Goal: Task Accomplishment & Management: Use online tool/utility

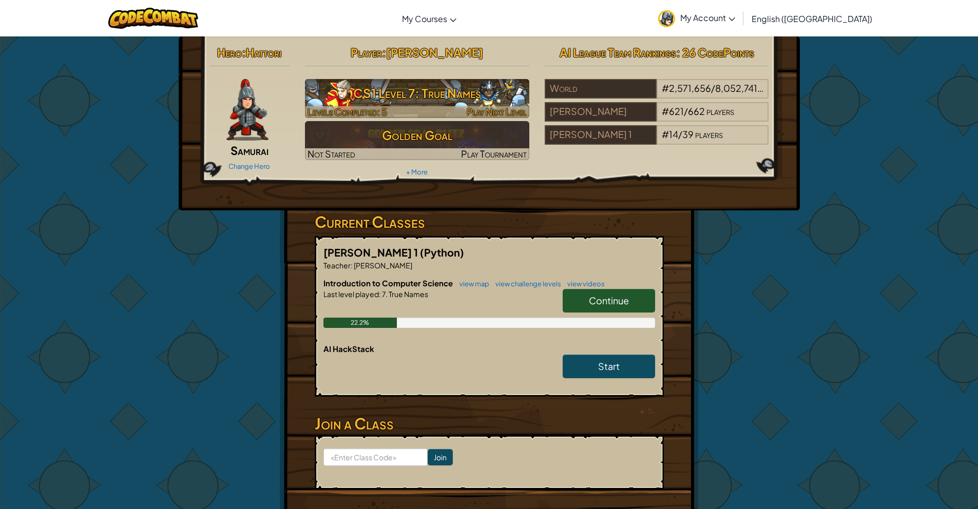
click at [363, 98] on h3 "CS1 Level 7: True Names" at bounding box center [417, 93] width 224 height 23
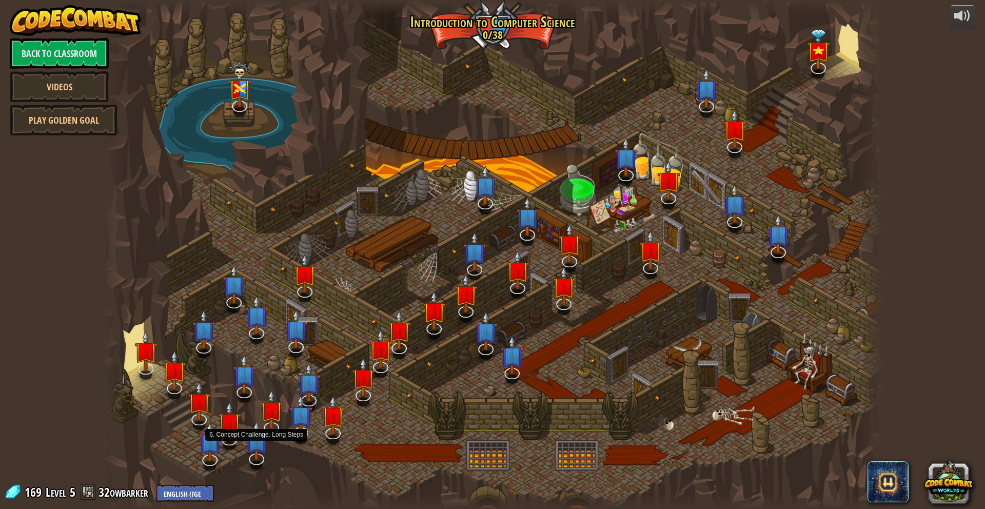
drag, startPoint x: 251, startPoint y: 446, endPoint x: 244, endPoint y: 444, distance: 7.5
click at [250, 446] on img at bounding box center [256, 441] width 23 height 40
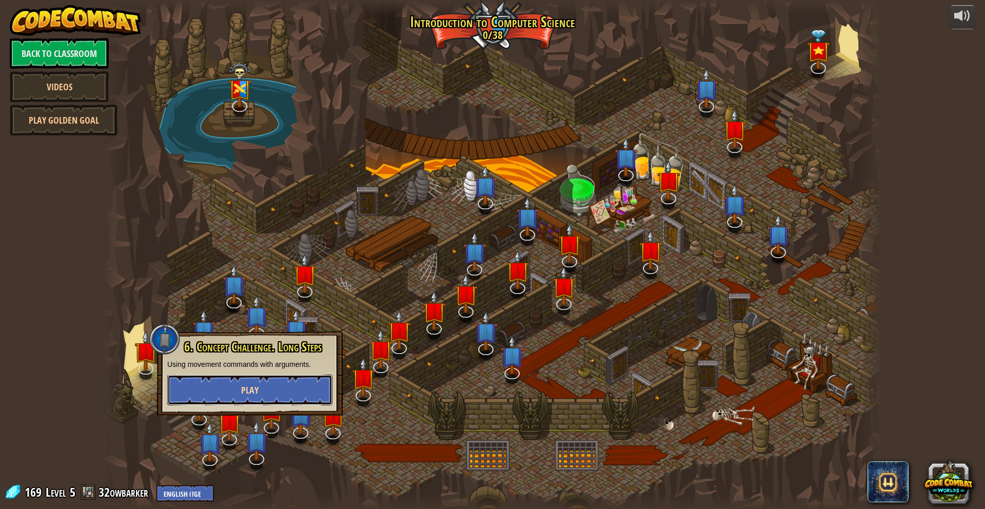
click at [228, 384] on button "Play" at bounding box center [249, 390] width 165 height 31
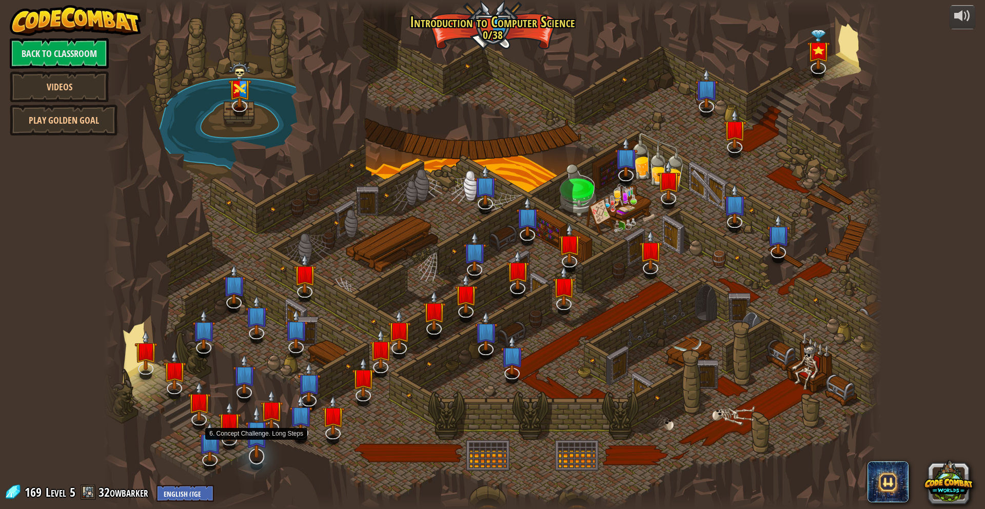
click at [252, 463] on div at bounding box center [256, 465] width 12 height 9
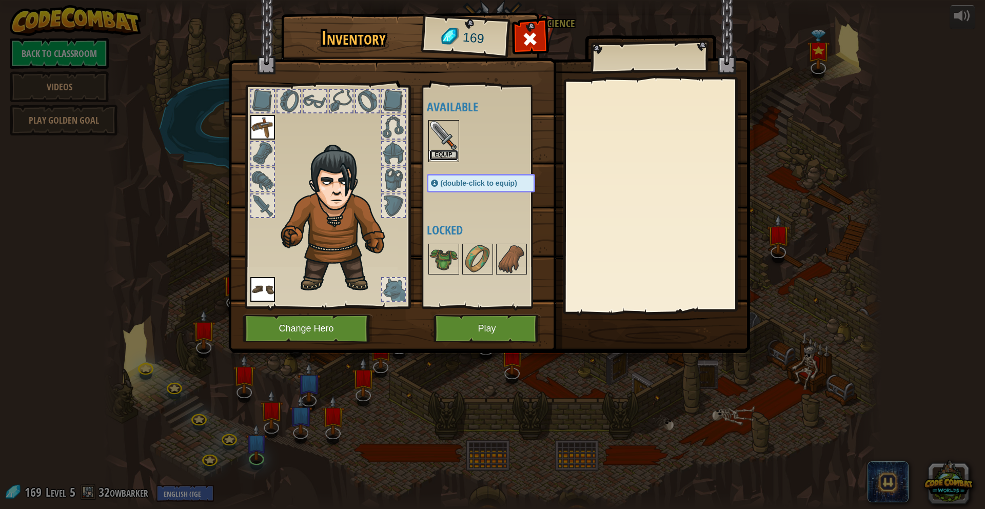
click at [444, 154] on button "Equip" at bounding box center [444, 155] width 29 height 11
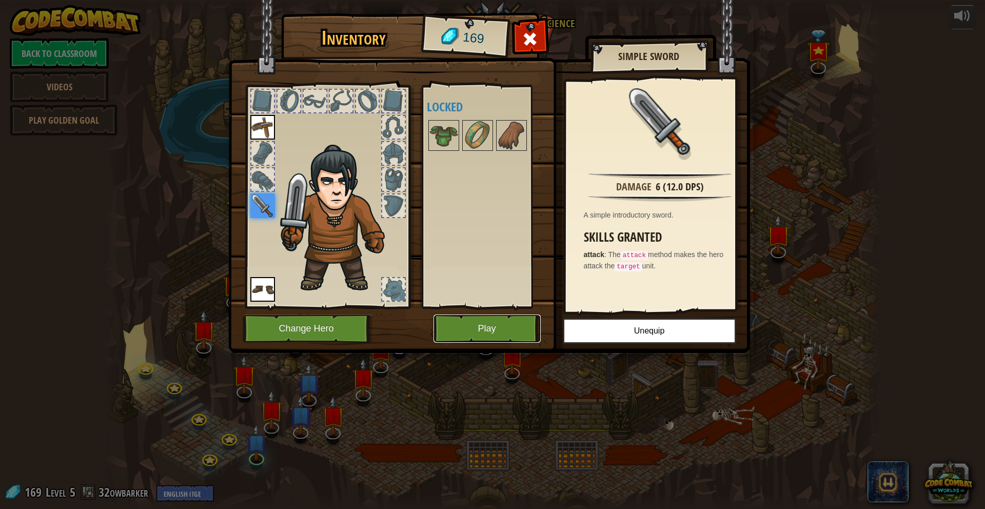
click at [439, 326] on button "Play" at bounding box center [487, 329] width 107 height 28
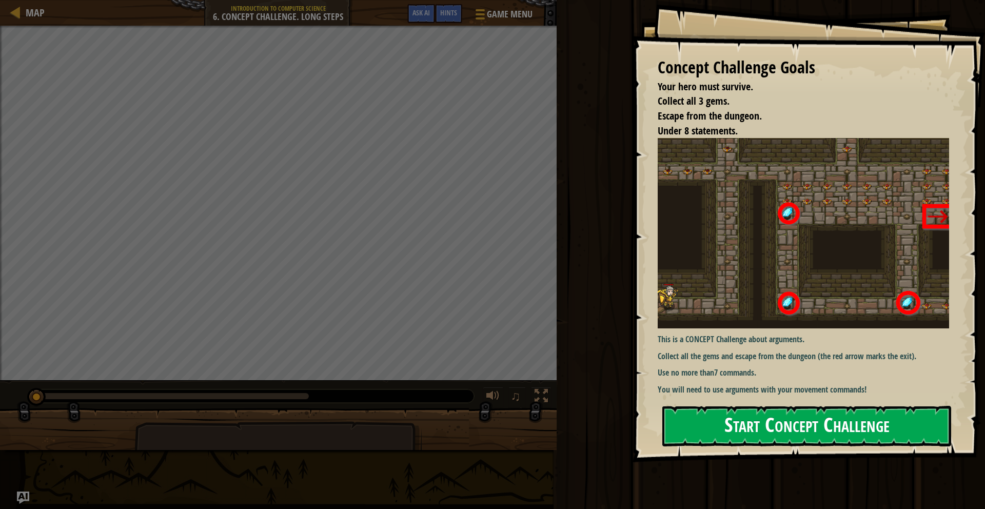
click at [764, 439] on button "Start Concept Challenge" at bounding box center [807, 426] width 289 height 41
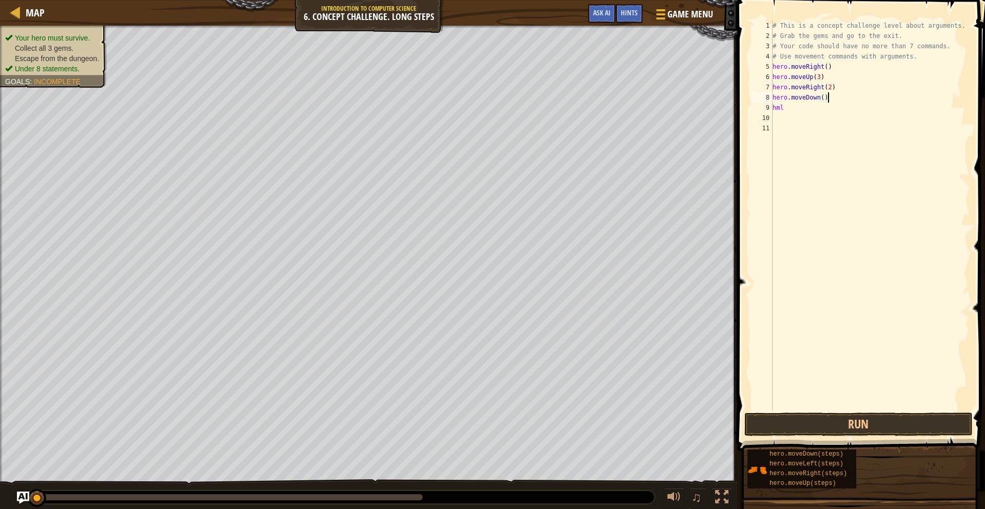
click at [828, 99] on div "# This is a concept challenge level about arguments. # Grab the gems and go to …" at bounding box center [870, 226] width 199 height 411
click at [824, 98] on div "# This is a concept challenge level about arguments. # Grab the gems and go to …" at bounding box center [870, 226] width 199 height 411
click at [785, 109] on div "# This is a concept challenge level about arguments. # Grab the gems and go to …" at bounding box center [870, 226] width 199 height 411
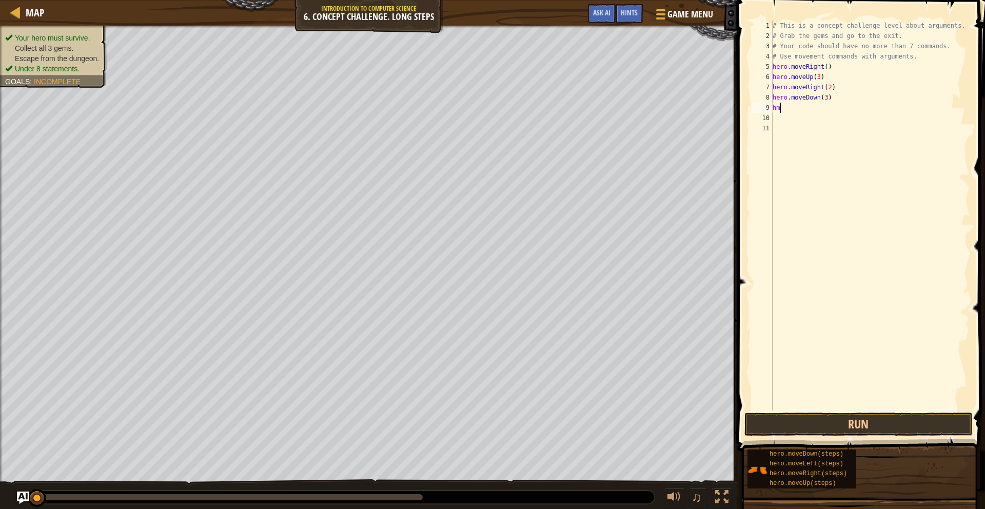
type textarea "h"
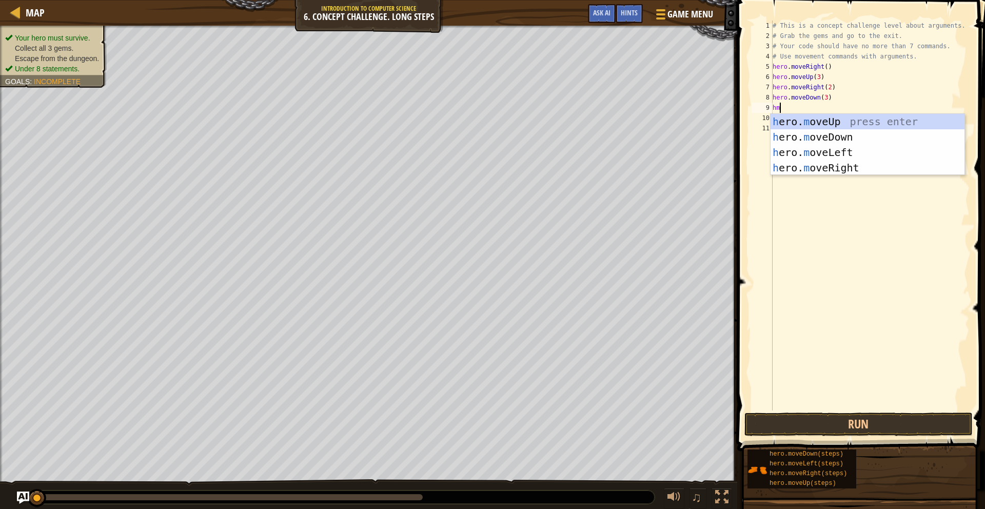
type textarea "hml"
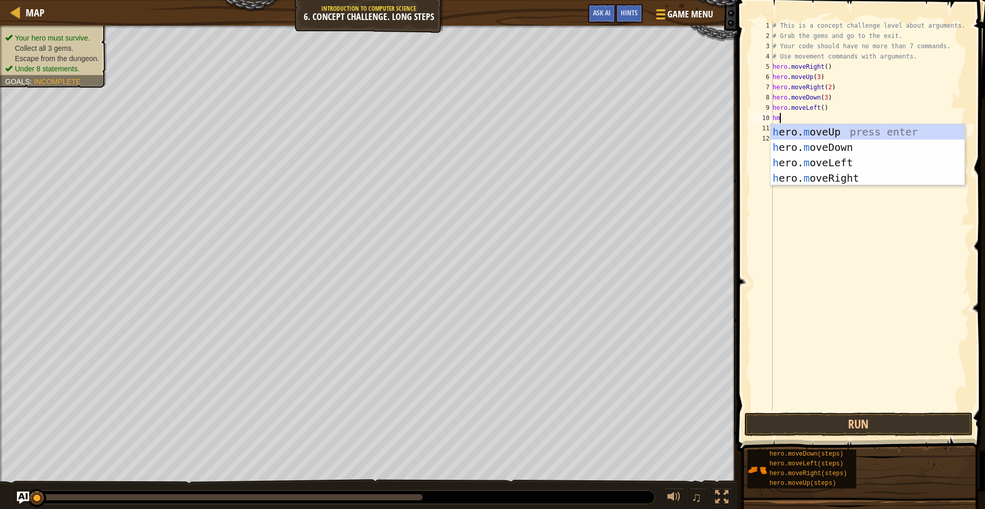
type textarea "hmu"
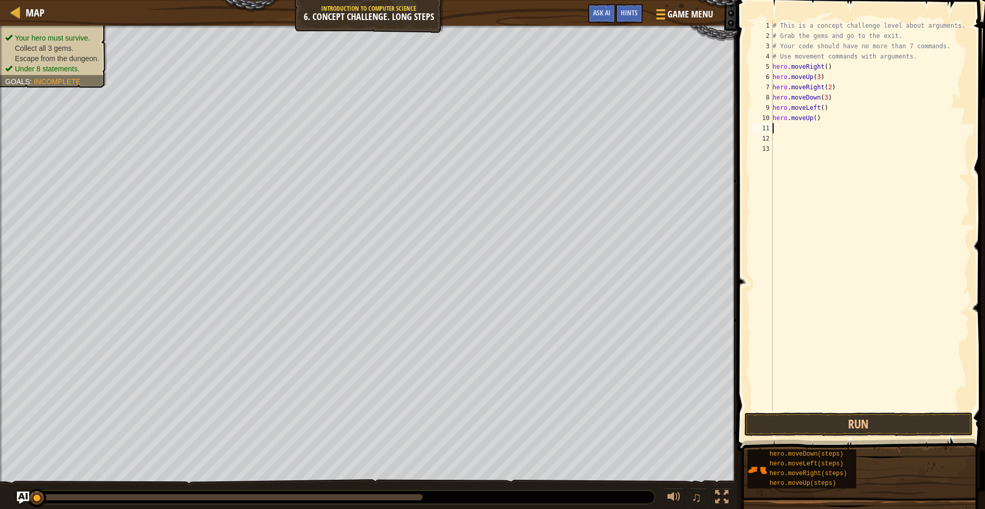
click at [819, 119] on div "# This is a concept challenge level about arguments. # Grab the gems and go to …" at bounding box center [870, 226] width 199 height 411
type textarea "hero.moveUp(2)"
click at [775, 125] on div "# This is a concept challenge level about arguments. # Grab the gems and go to …" at bounding box center [870, 226] width 199 height 411
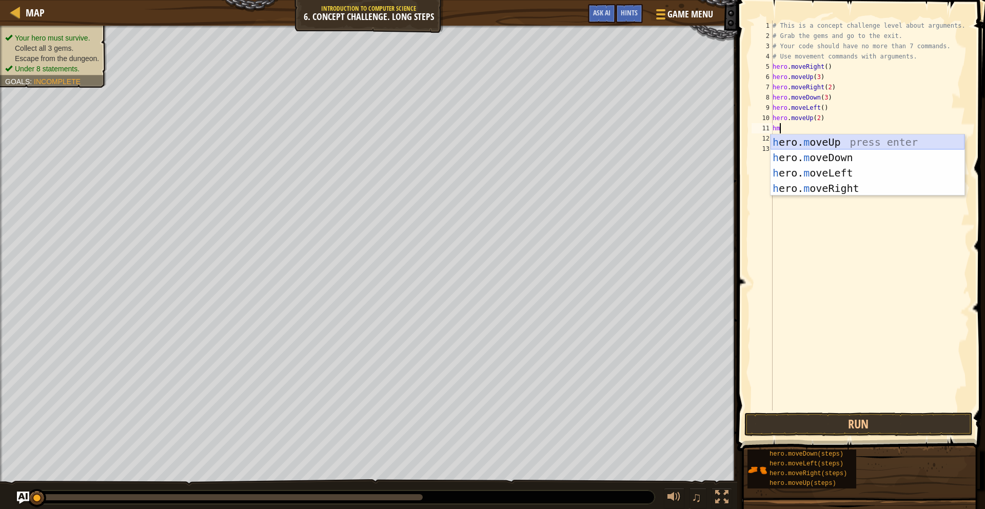
type textarea "hmr"
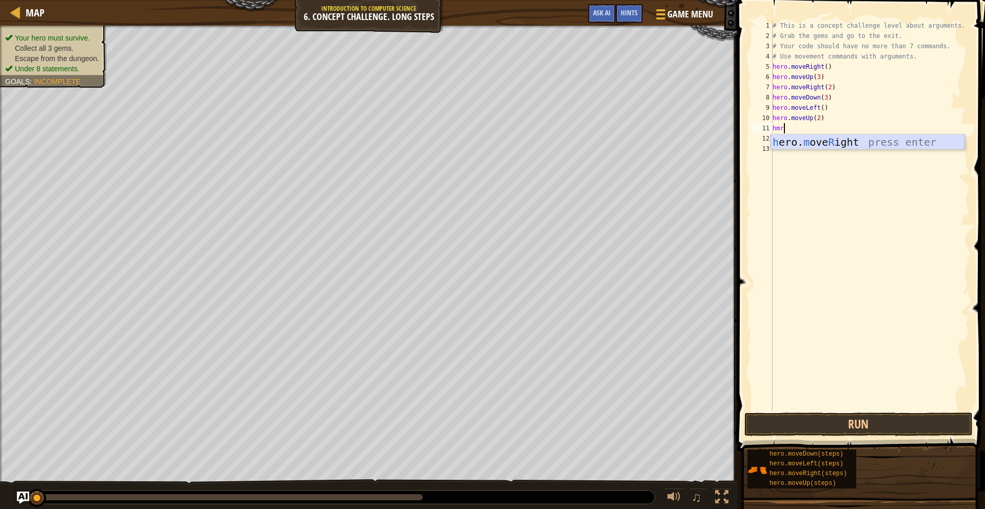
click at [820, 143] on div "h ero. m ove R ight press enter" at bounding box center [868, 157] width 194 height 46
click at [828, 129] on div "# This is a concept challenge level about arguments. # Grab the gems and go to …" at bounding box center [870, 226] width 199 height 411
type textarea "hero.moveRight(3)"
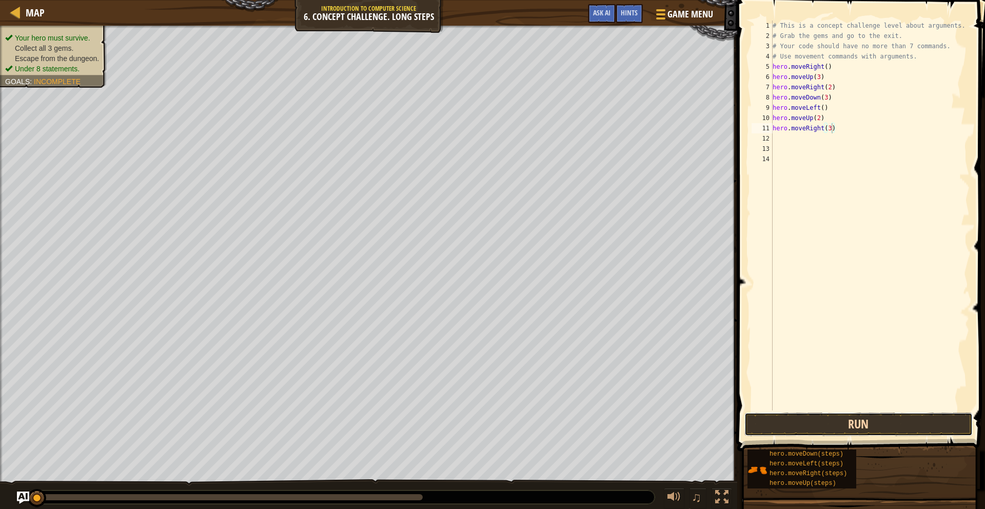
click at [778, 425] on button "Run" at bounding box center [859, 425] width 228 height 24
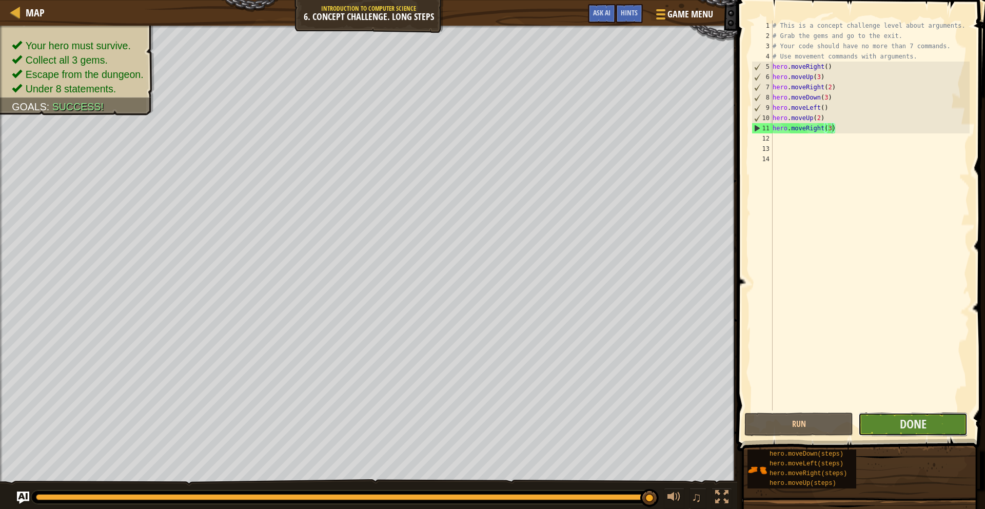
click at [870, 430] on button "Done" at bounding box center [913, 425] width 109 height 24
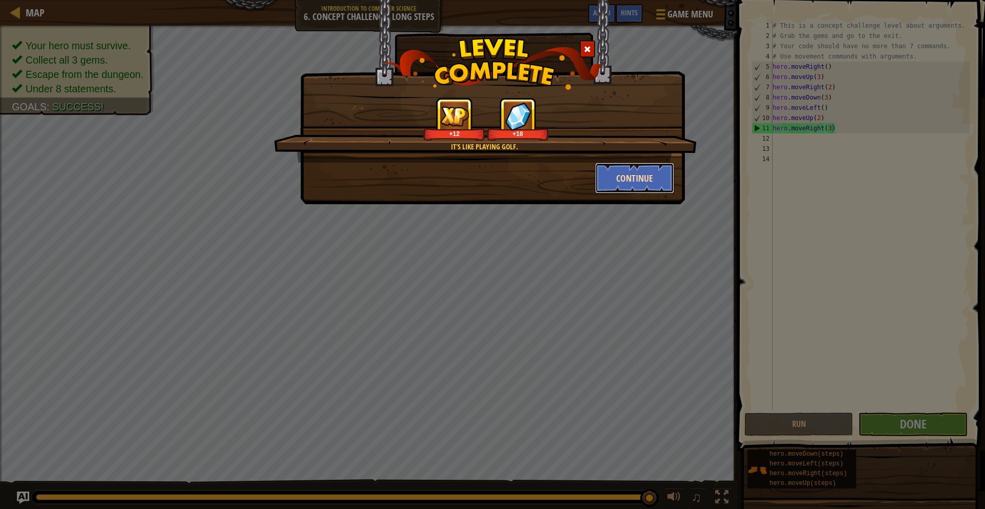
click at [645, 177] on button "Continue" at bounding box center [635, 178] width 80 height 31
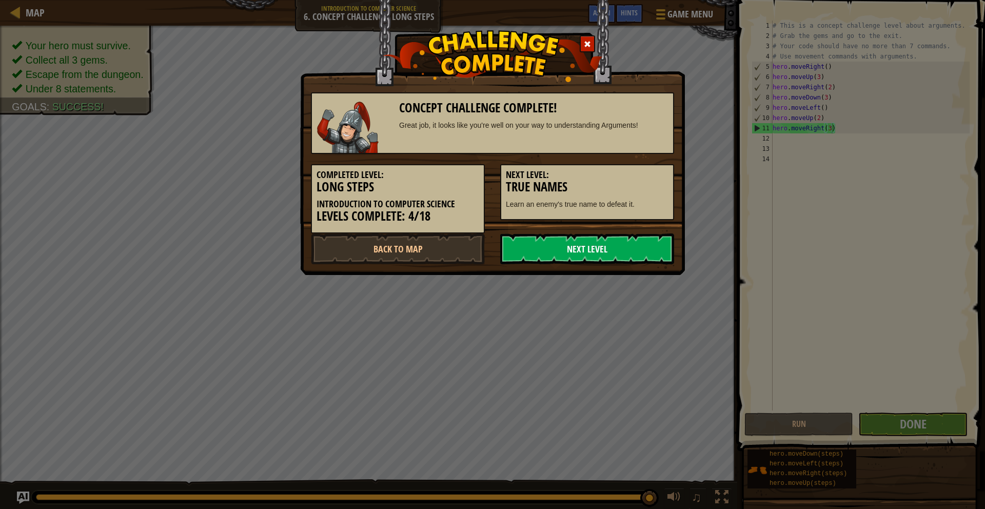
click at [628, 256] on link "Next Level" at bounding box center [587, 249] width 174 height 31
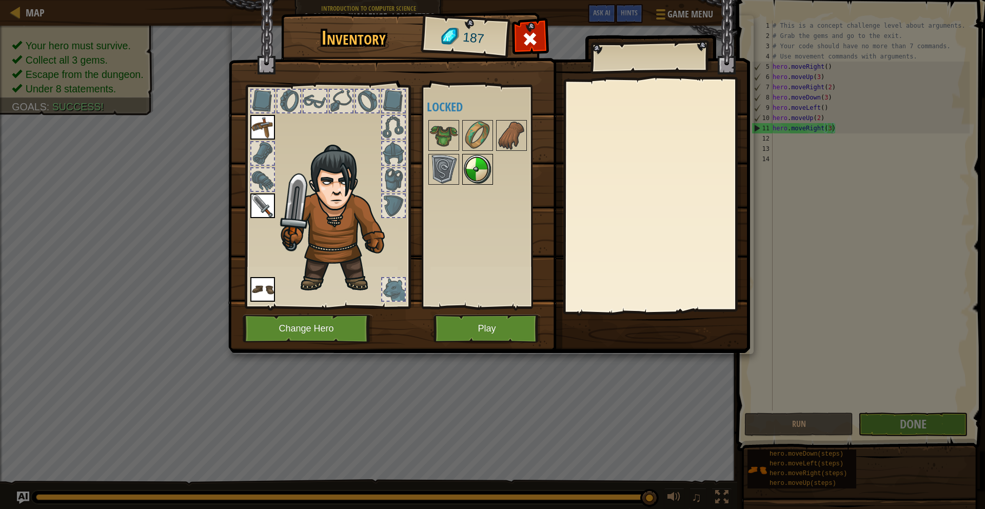
click at [475, 170] on img at bounding box center [477, 169] width 29 height 29
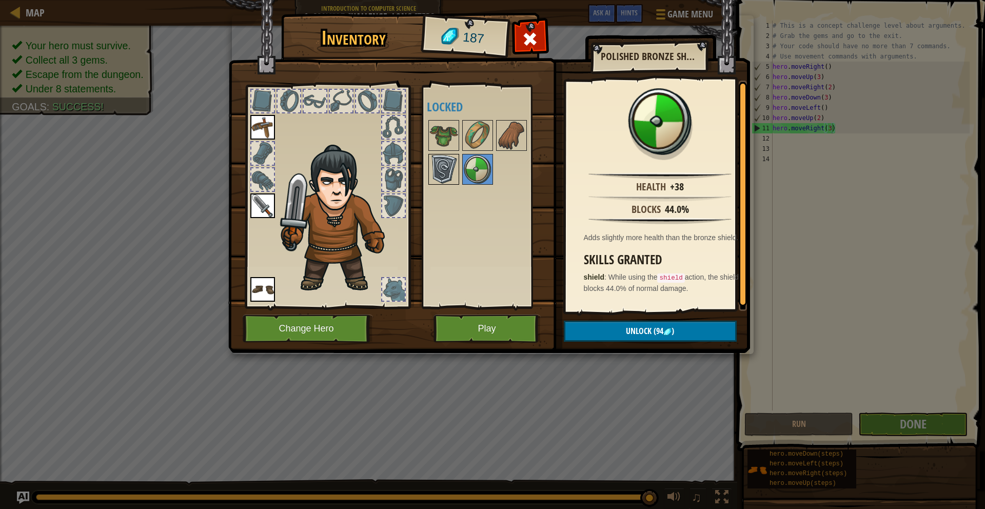
click at [443, 162] on img at bounding box center [444, 169] width 29 height 29
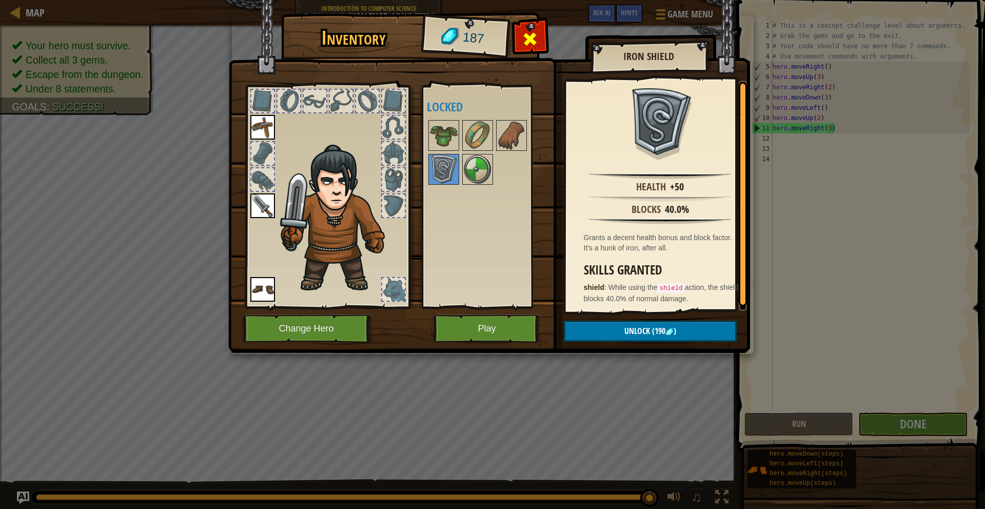
click at [537, 35] on span at bounding box center [530, 39] width 16 height 16
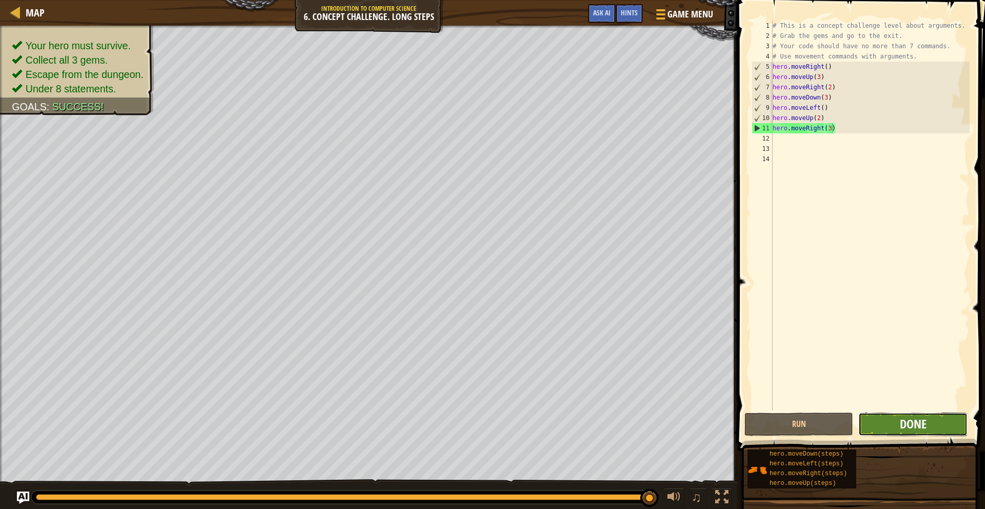
click at [909, 428] on span "Done" at bounding box center [913, 424] width 27 height 16
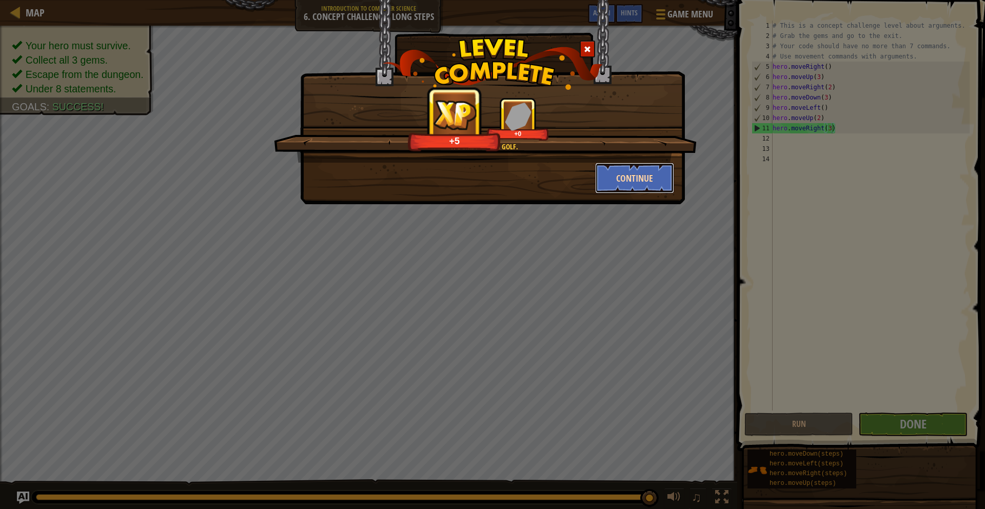
click at [612, 179] on button "Continue" at bounding box center [635, 178] width 80 height 31
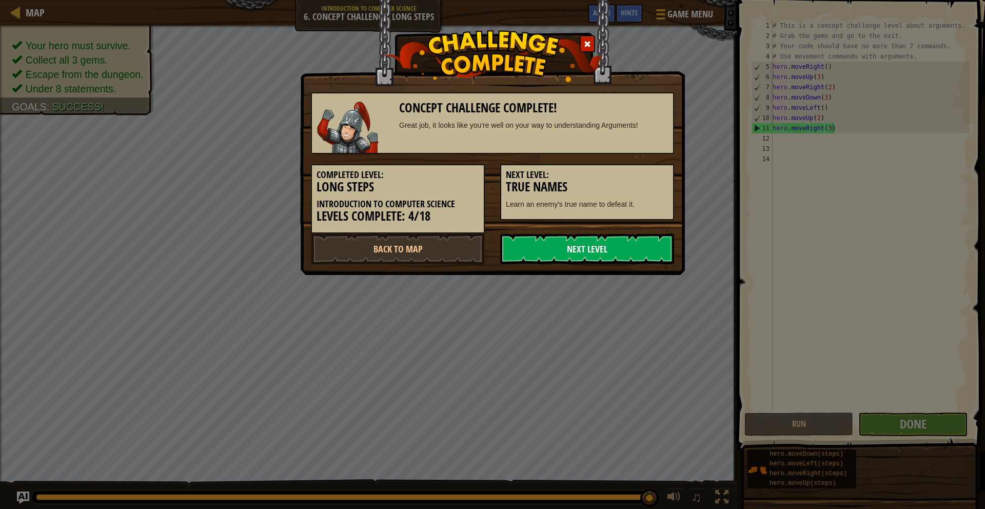
click at [602, 244] on link "Next Level" at bounding box center [587, 249] width 174 height 31
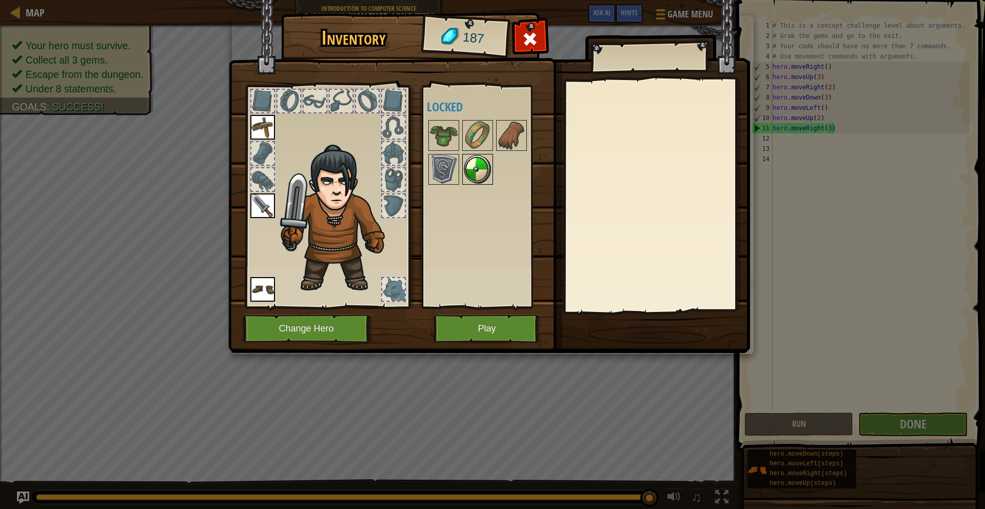
click at [484, 176] on img at bounding box center [477, 169] width 29 height 29
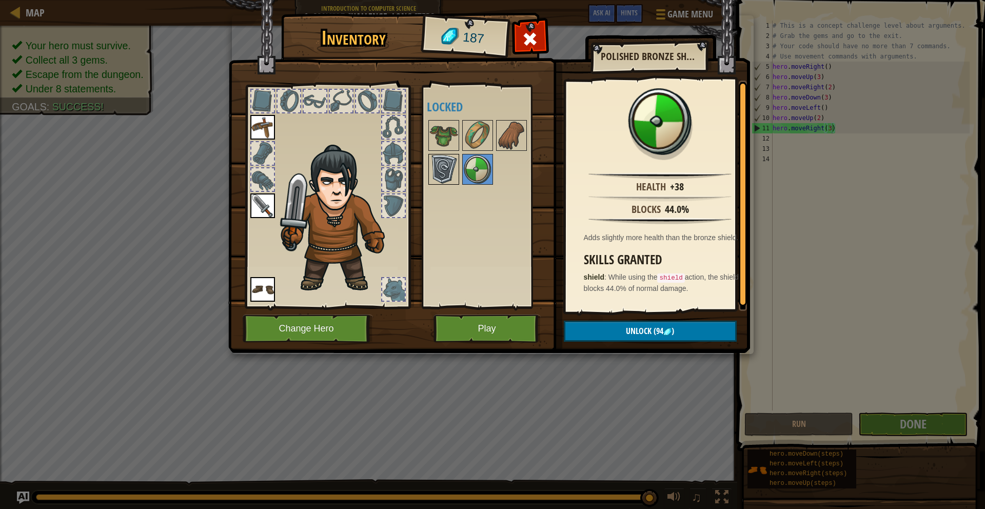
click at [451, 165] on img at bounding box center [444, 169] width 29 height 29
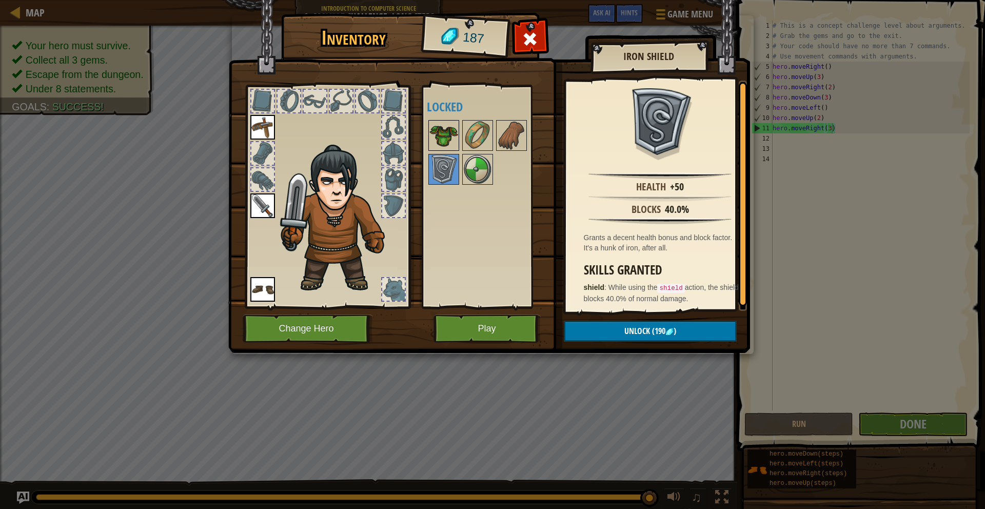
click at [448, 142] on img at bounding box center [444, 135] width 29 height 29
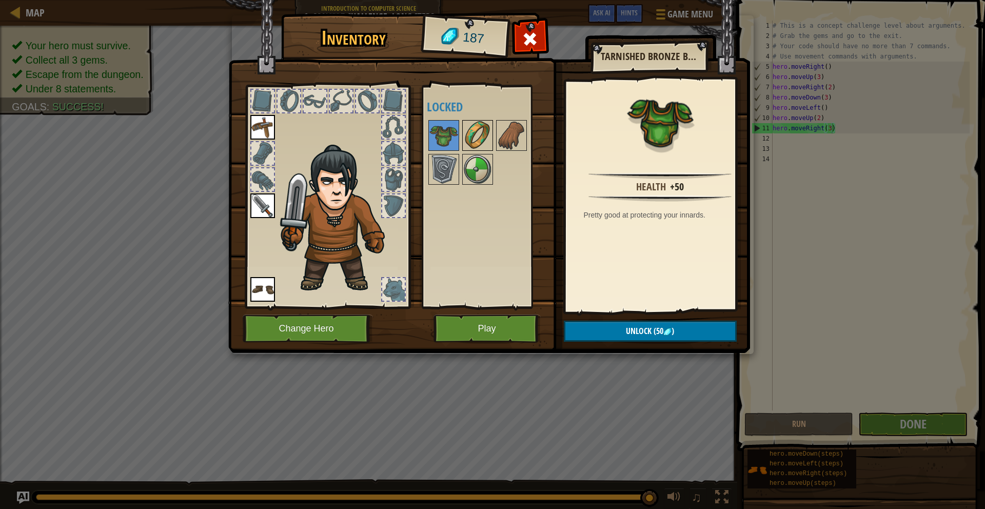
click at [472, 138] on img at bounding box center [477, 135] width 29 height 29
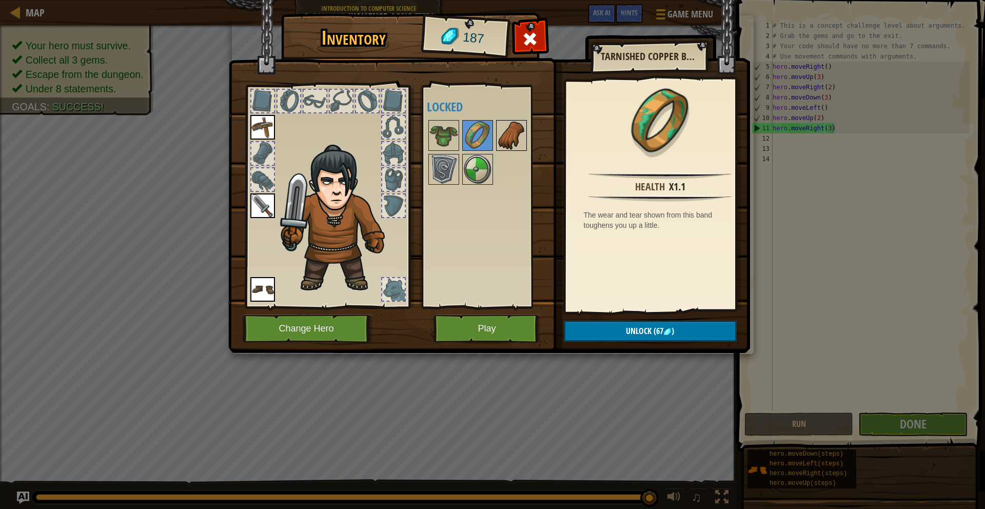
click at [503, 131] on img at bounding box center [511, 135] width 29 height 29
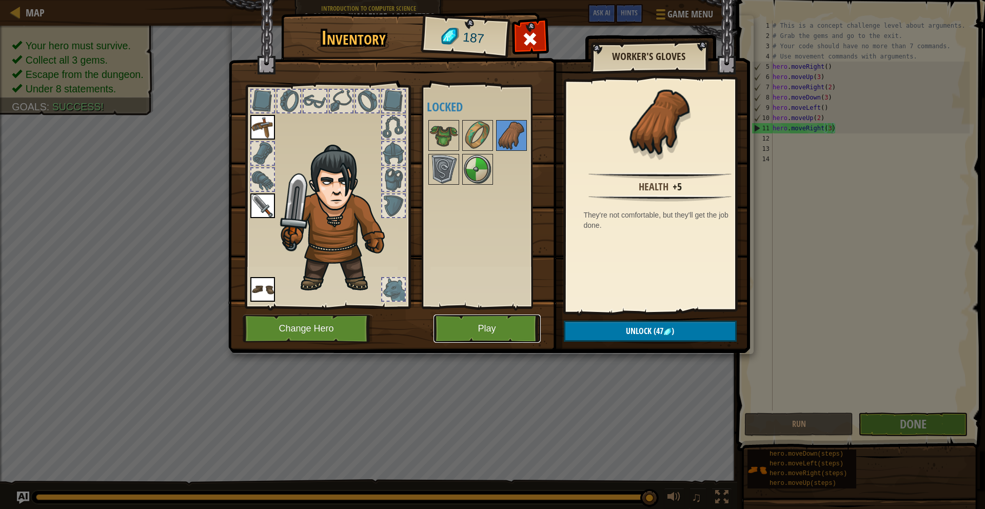
click at [465, 322] on button "Play" at bounding box center [487, 329] width 107 height 28
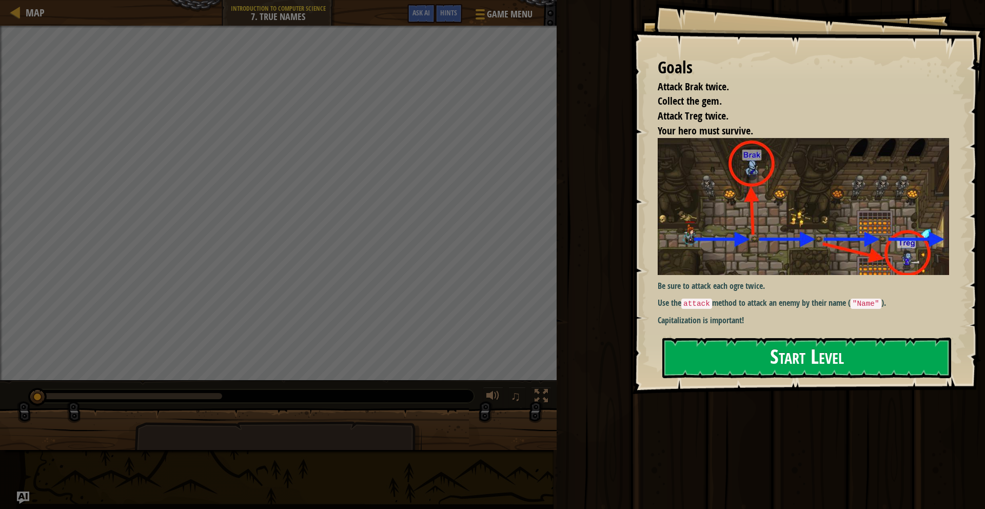
click at [723, 357] on button "Start Level" at bounding box center [807, 358] width 289 height 41
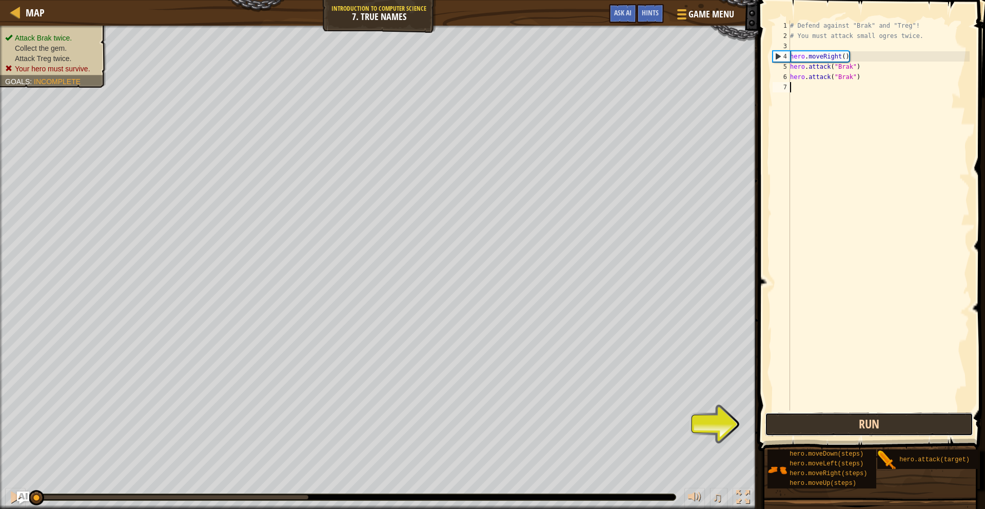
click at [814, 429] on button "Run" at bounding box center [869, 425] width 208 height 24
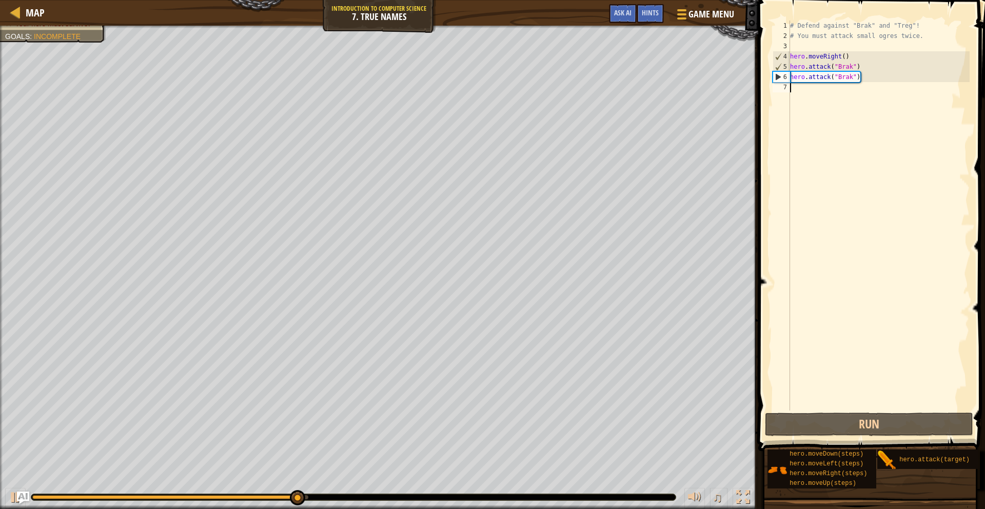
click at [800, 92] on div "# Defend against "Brak" and "Treg"! # You must attack small ogres twice. hero .…" at bounding box center [879, 226] width 182 height 411
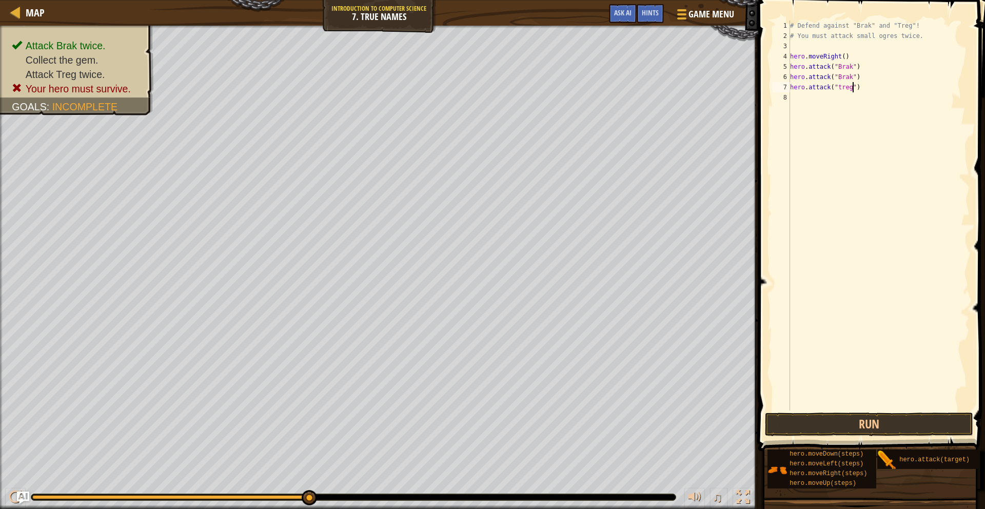
scroll to position [5, 5]
click at [833, 419] on button "Run" at bounding box center [869, 425] width 208 height 24
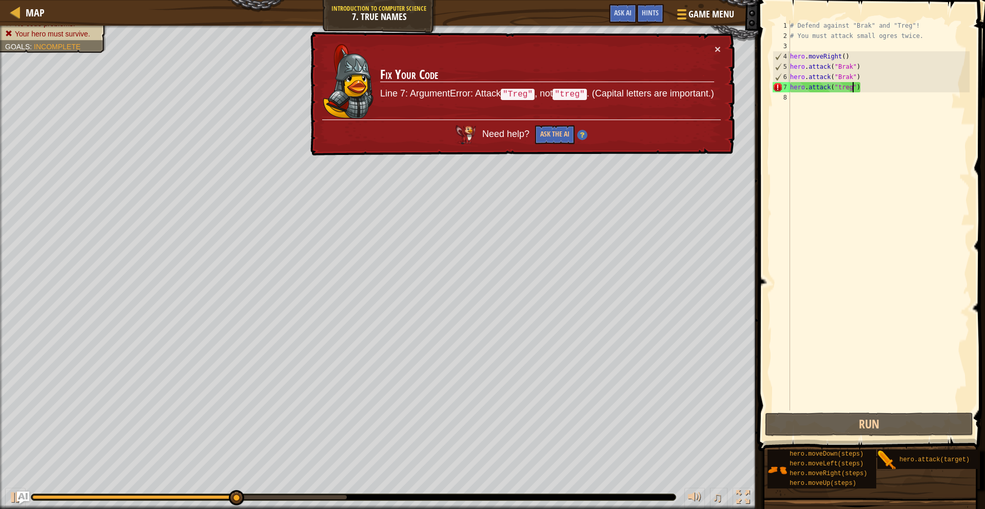
click at [842, 91] on div "# Defend against "Brak" and "Treg"! # You must attack small ogres twice. hero .…" at bounding box center [879, 226] width 182 height 411
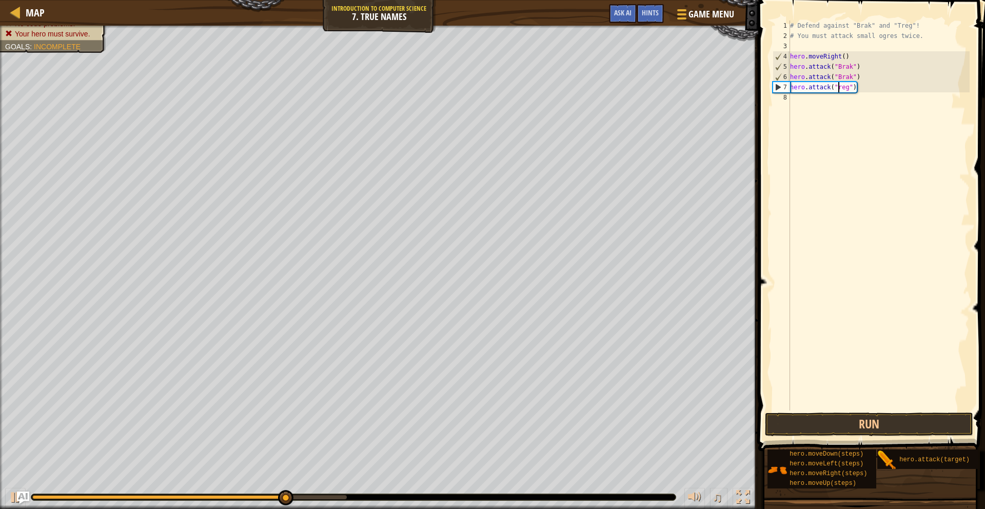
scroll to position [5, 4]
type textarea "hero.attack("Treg")"
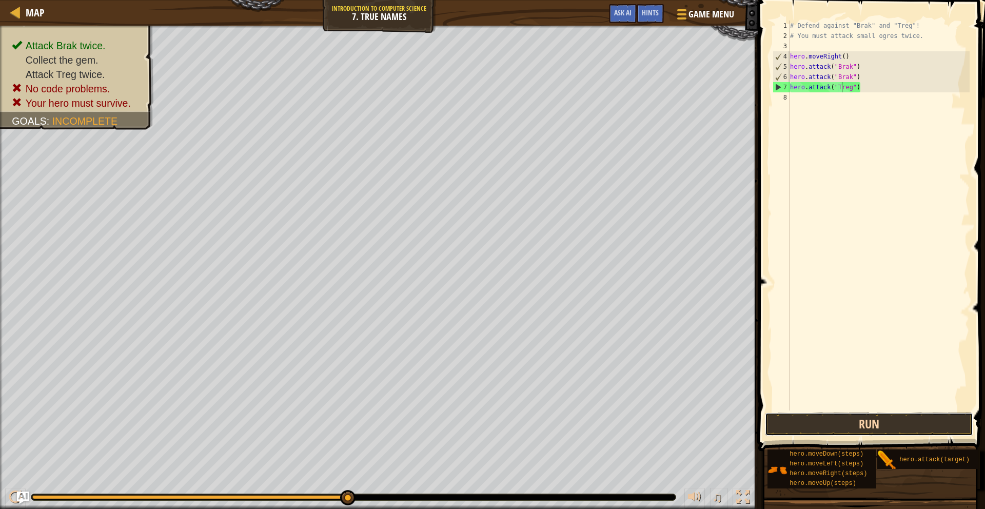
click at [813, 429] on button "Run" at bounding box center [869, 425] width 208 height 24
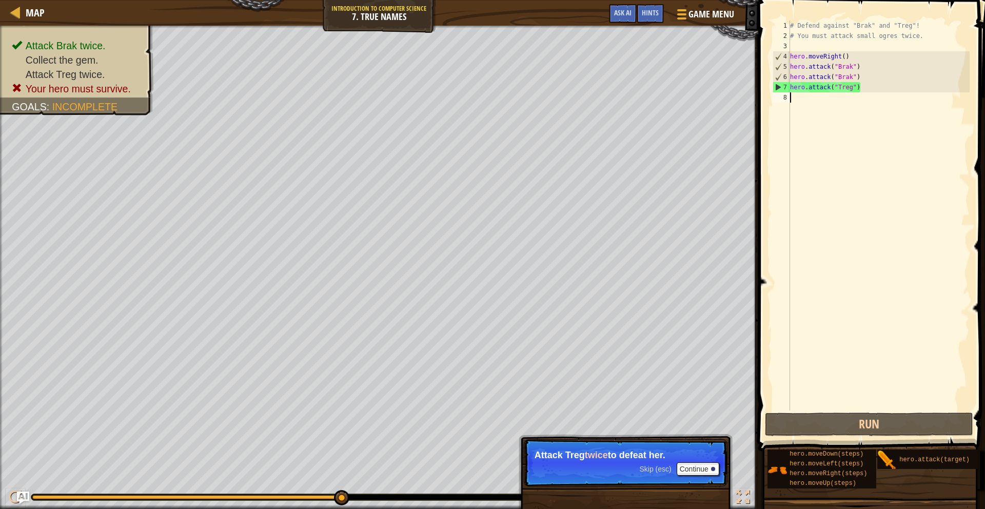
click at [799, 98] on div "# Defend against "Brak" and "Treg"! # You must attack small ogres twice. hero .…" at bounding box center [879, 226] width 182 height 411
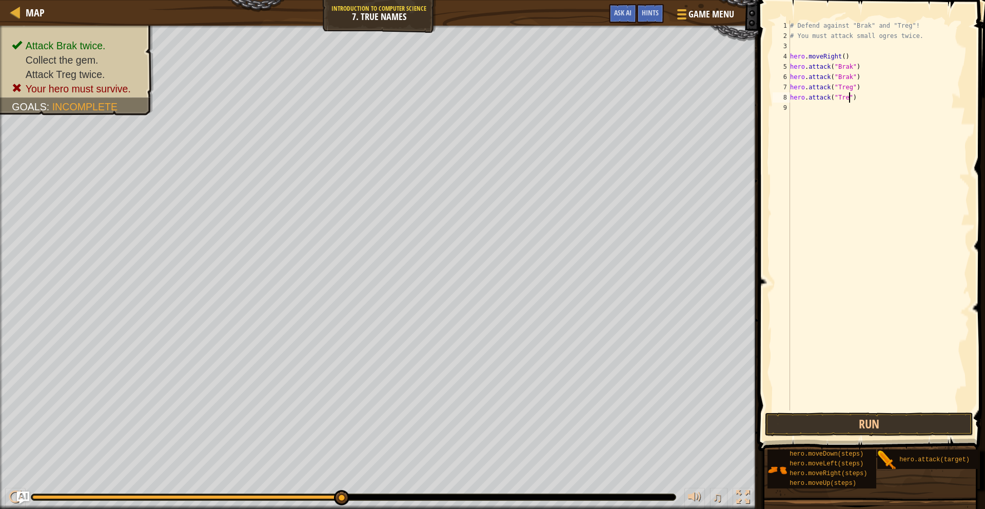
type textarea "hero.attack("Treg")"
click at [811, 425] on button "Run" at bounding box center [869, 425] width 208 height 24
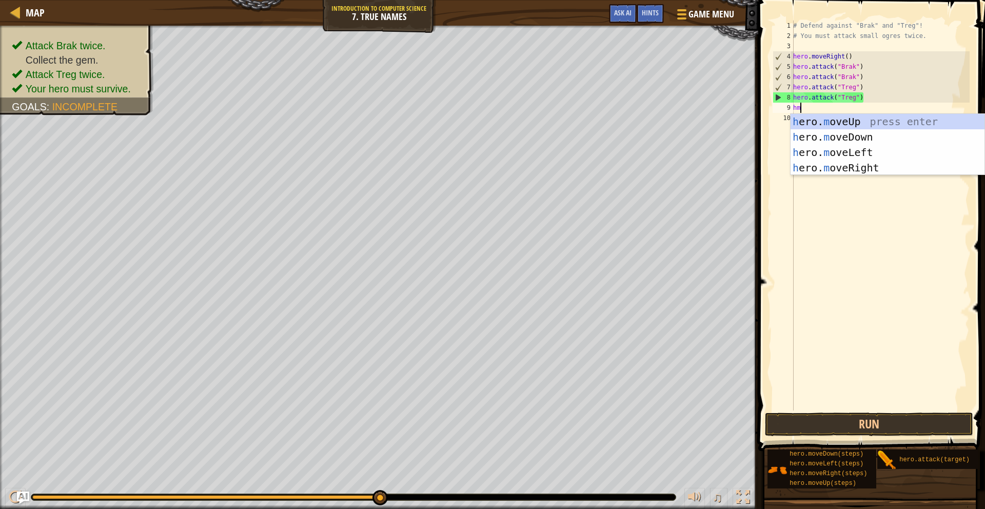
type textarea "hmr"
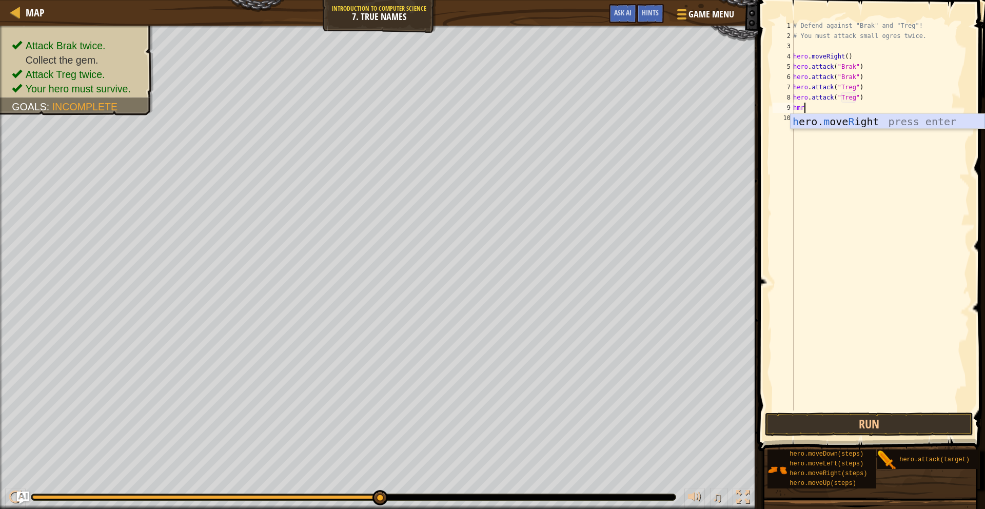
click at [836, 118] on div "h ero. m ove R ight press enter" at bounding box center [888, 137] width 194 height 46
click at [848, 110] on div "# Defend against "Brak" and "Treg"! # You must attack small ogres twice. hero .…" at bounding box center [880, 226] width 179 height 411
click at [858, 421] on button "Run" at bounding box center [869, 425] width 208 height 24
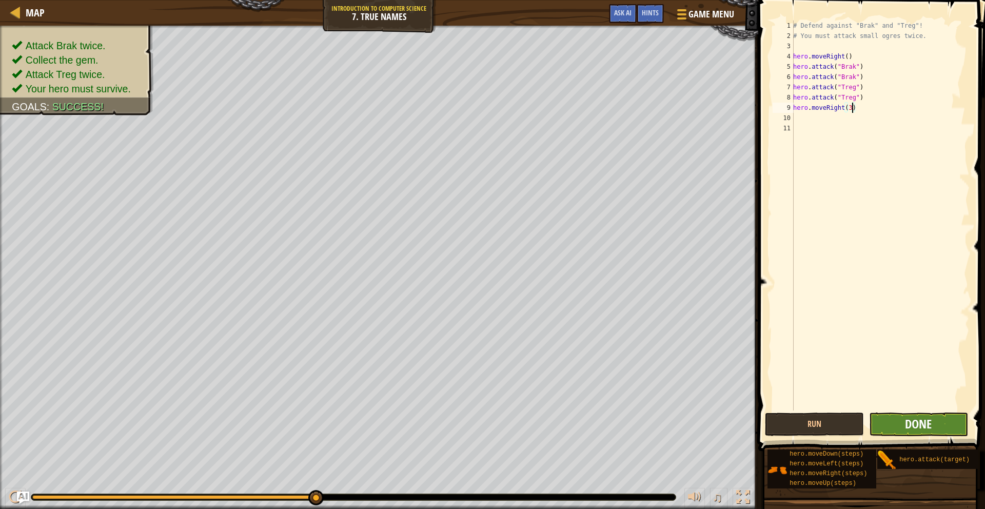
type textarea "hero.moveRight(3)"
click at [921, 431] on span "Done" at bounding box center [918, 424] width 27 height 16
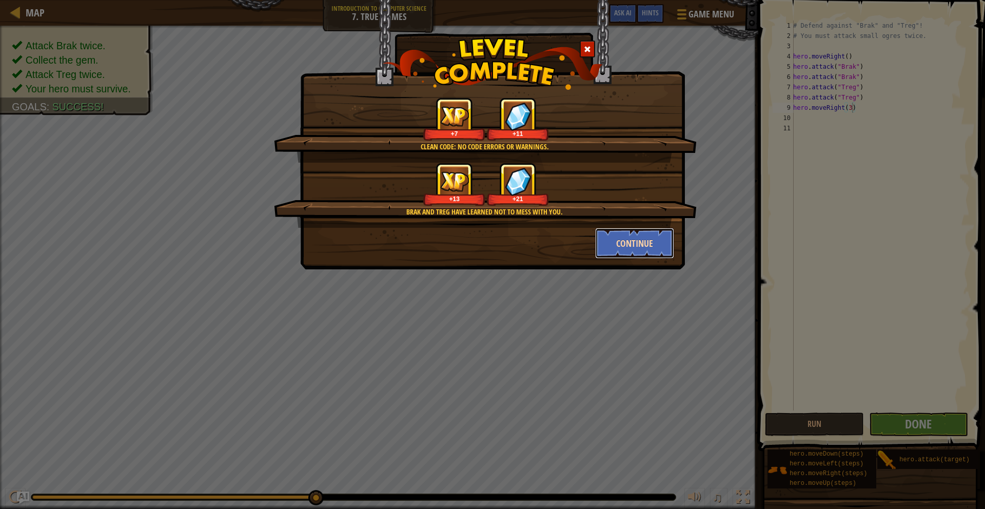
click at [617, 242] on button "Continue" at bounding box center [635, 243] width 80 height 31
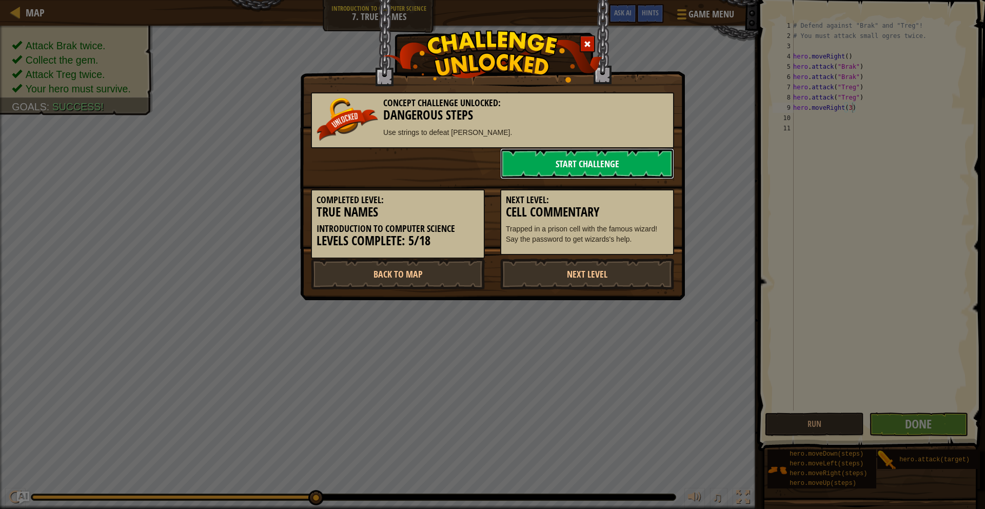
click at [590, 169] on link "Start Challenge" at bounding box center [587, 163] width 174 height 31
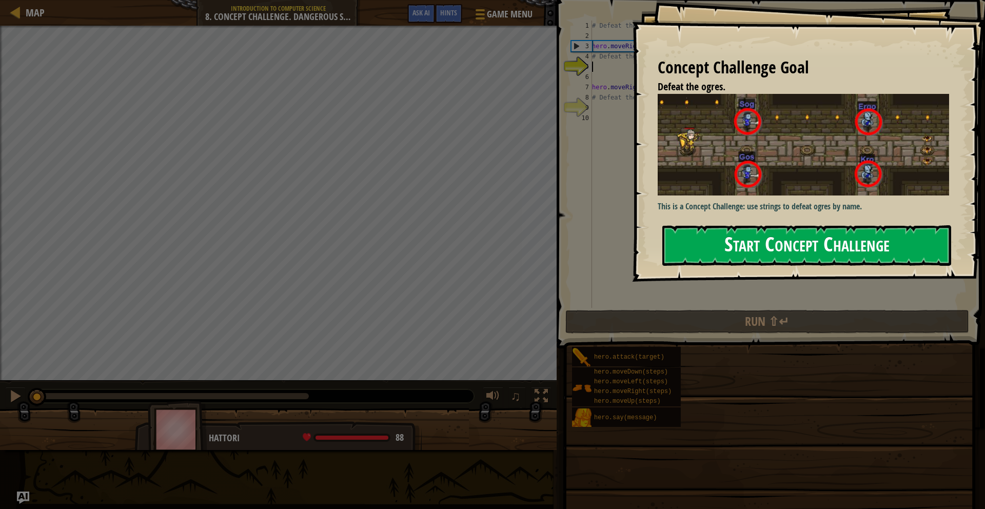
click at [742, 245] on button "Start Concept Challenge" at bounding box center [807, 245] width 289 height 41
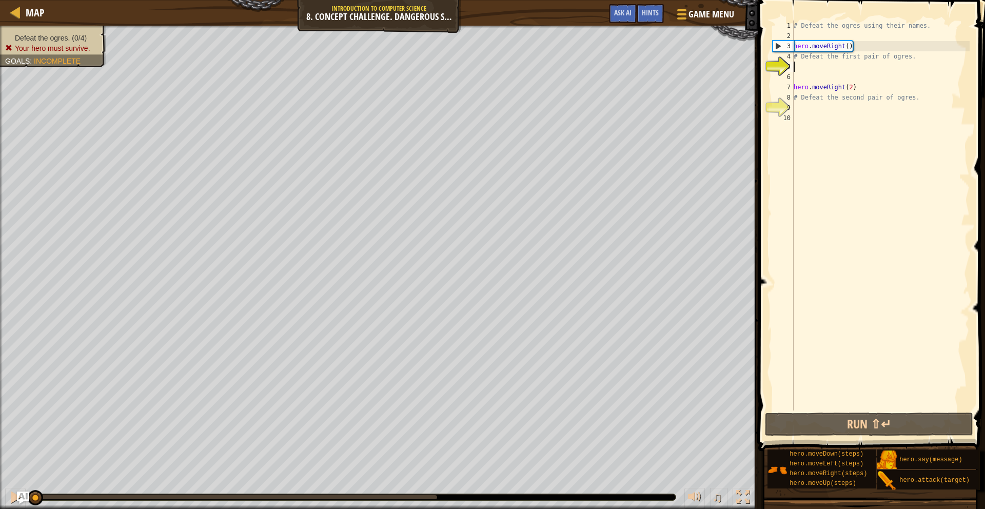
scroll to position [5, 0]
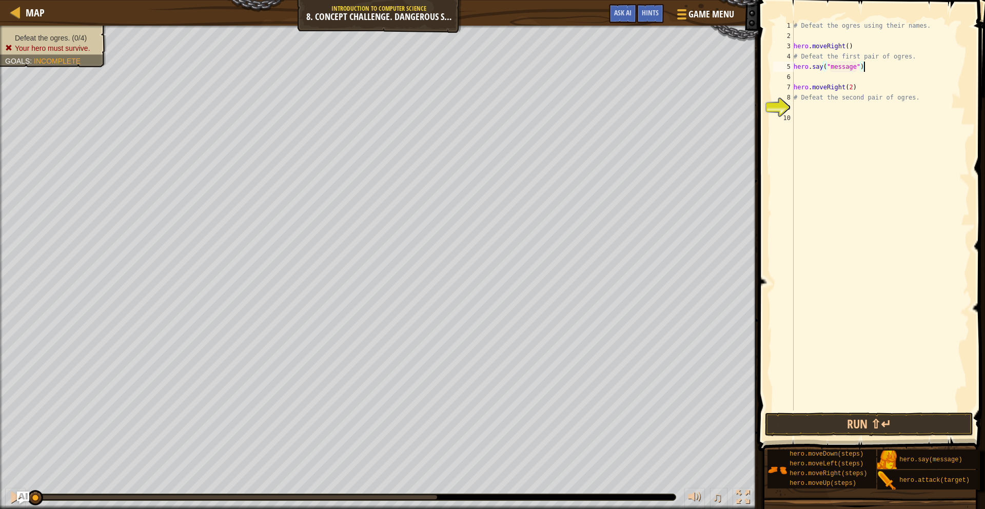
click at [865, 67] on div "# Defeat the ogres using their names. hero . moveRight ( ) # Defeat the first p…" at bounding box center [881, 226] width 178 height 411
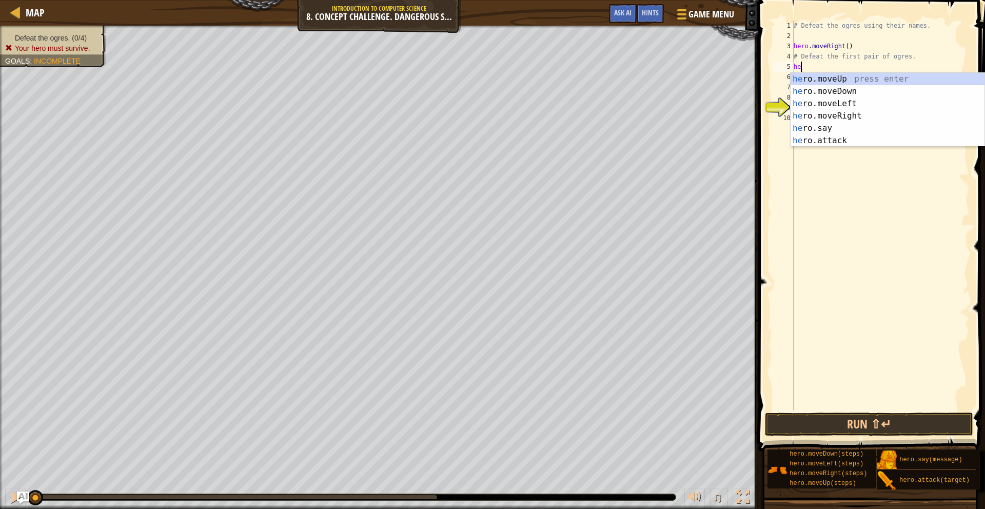
type textarea "h"
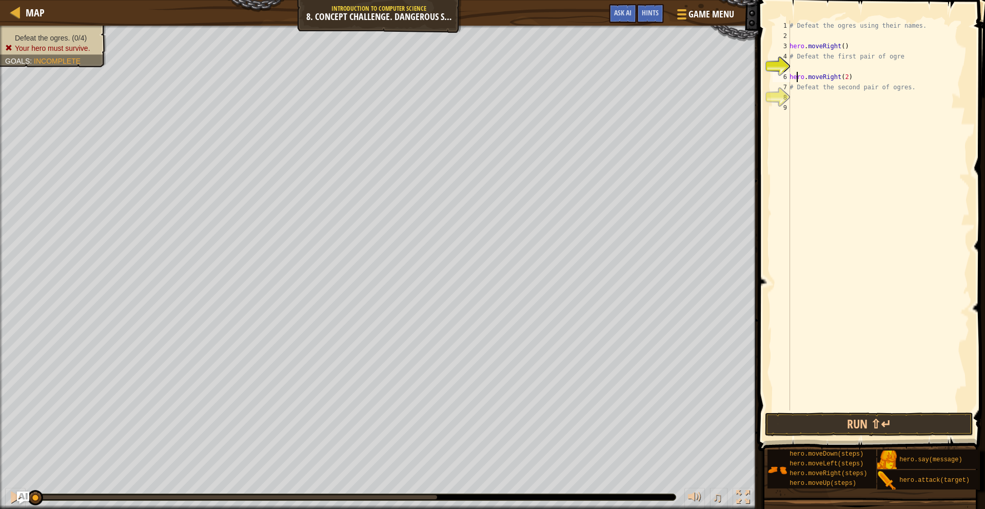
click at [795, 72] on div "# Defeat the ogres using their names. hero . moveRight ( ) # Defeat the first p…" at bounding box center [879, 226] width 182 height 411
type textarea "hero.moveRight(2)"
click at [794, 63] on div "# Defeat the ogres using their names. hero . moveRight ( ) # Defeat the first p…" at bounding box center [879, 226] width 182 height 411
click at [829, 418] on button "Run ⇧↵" at bounding box center [869, 425] width 208 height 24
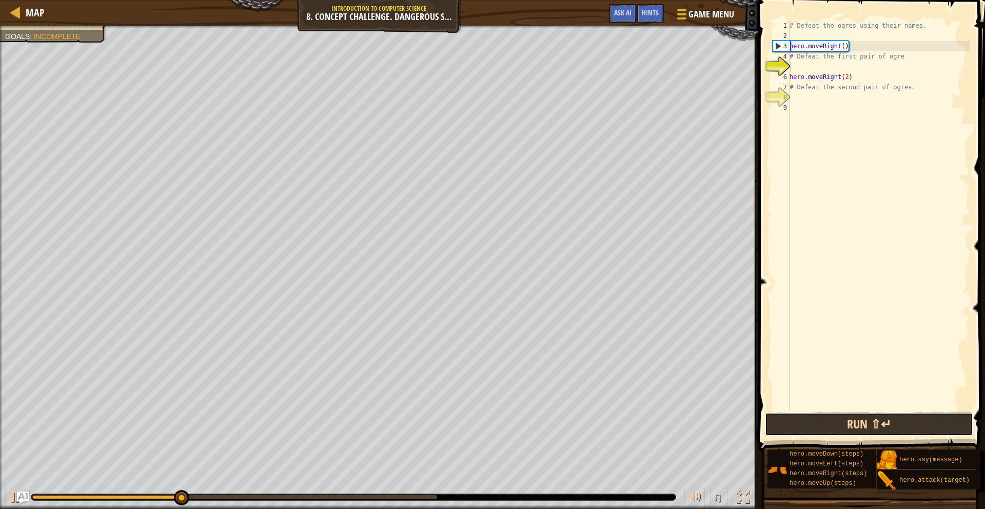
click at [810, 428] on button "Run ⇧↵" at bounding box center [869, 425] width 208 height 24
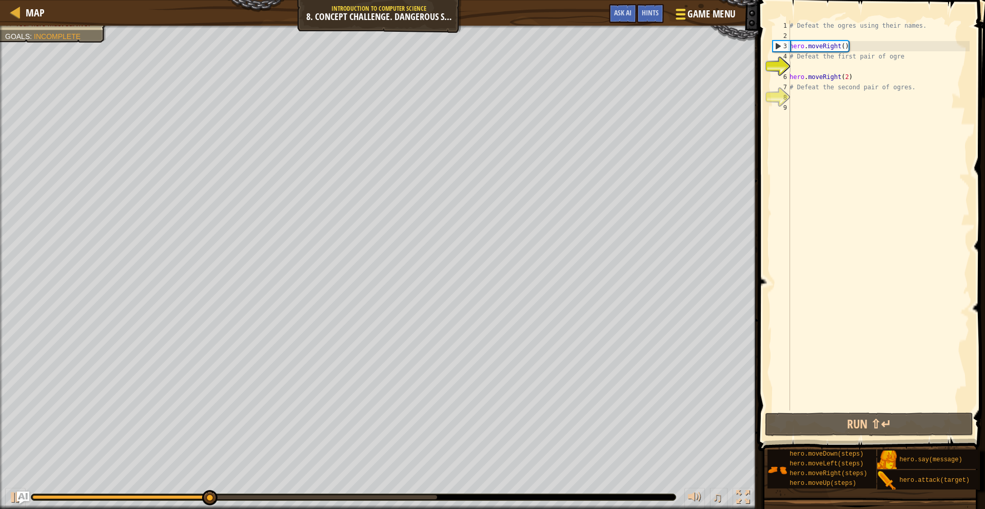
click at [668, 16] on button "Game Menu" at bounding box center [704, 16] width 75 height 25
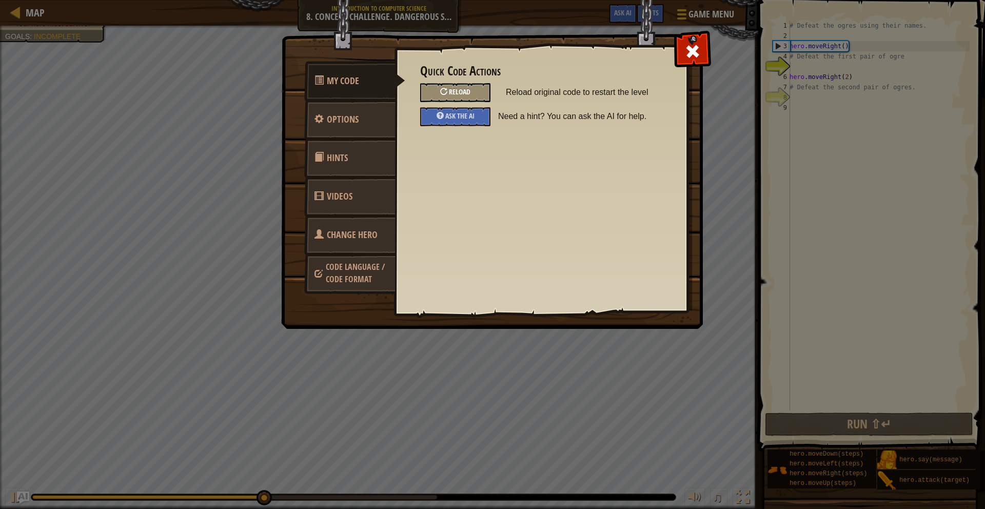
click at [455, 90] on span "Reload" at bounding box center [460, 92] width 22 height 10
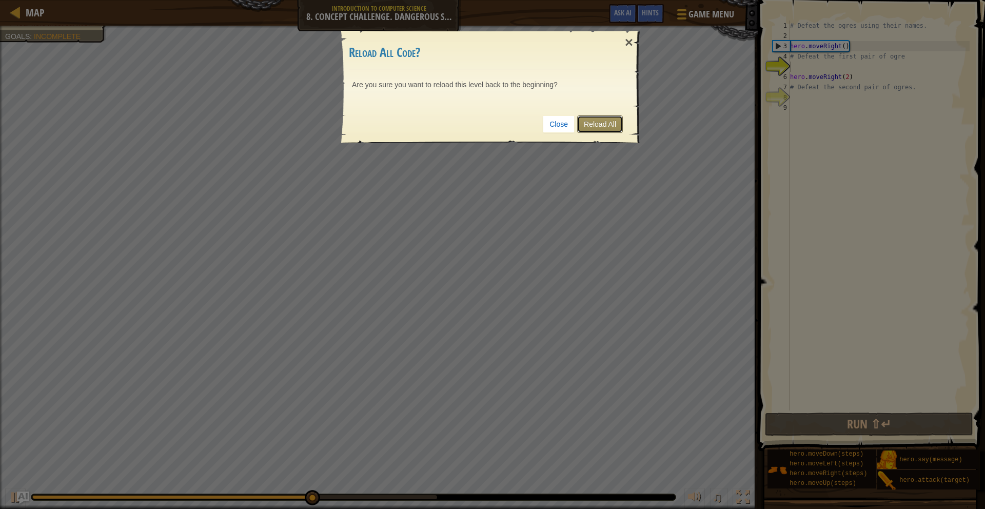
click at [591, 125] on link "Reload All" at bounding box center [600, 123] width 46 height 17
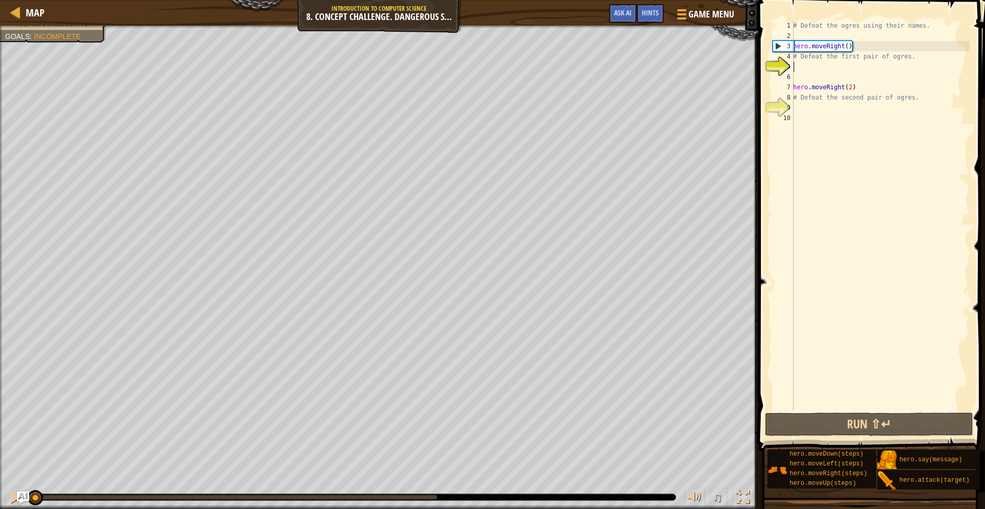
click at [798, 69] on div "# Defeat the ogres using their names. hero . moveRight ( ) # Defeat the first p…" at bounding box center [880, 226] width 179 height 411
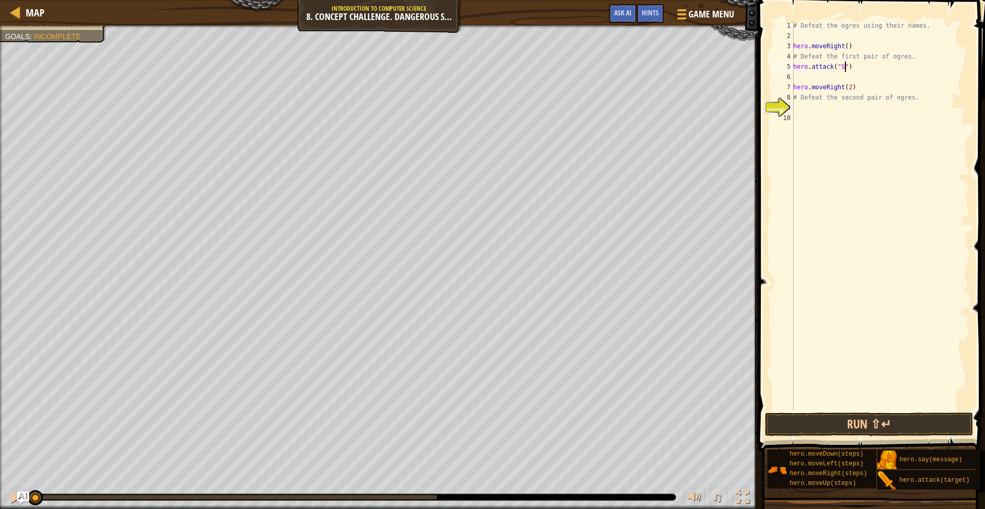
scroll to position [5, 5]
type textarea "hero.attack("Sog")"
click at [855, 70] on div "# Defeat the ogres using their names. hero . moveRight ( ) # Defeat the first p…" at bounding box center [880, 226] width 179 height 411
click at [797, 76] on div "# Defeat the ogres using their names. hero . moveRight ( ) # Defeat the first p…" at bounding box center [880, 226] width 179 height 411
type textarea "hero.attack("Sog")"
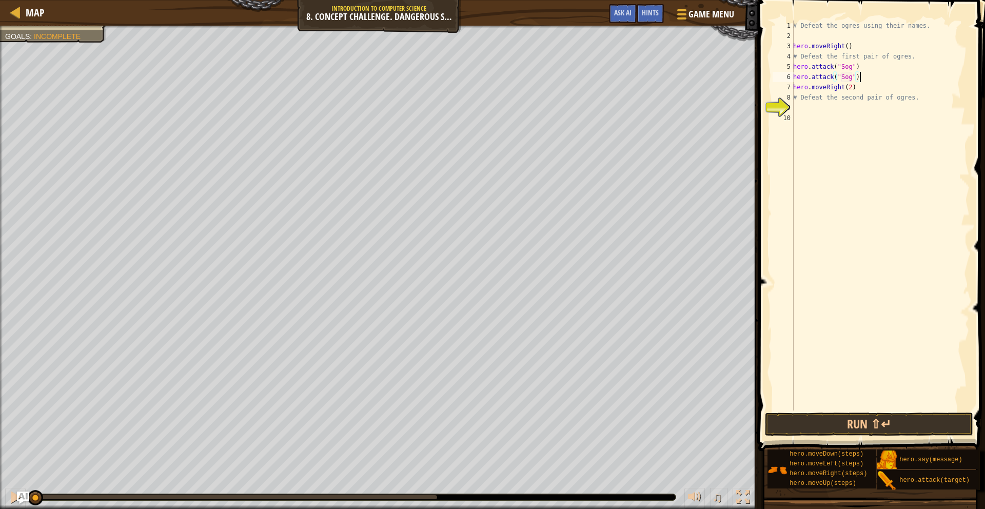
click at [862, 77] on div "# Defeat the ogres using their names. hero . moveRight ( ) # Defeat the first p…" at bounding box center [880, 226] width 179 height 411
click at [859, 78] on div "# Defeat the ogres using their names. hero . moveRight ( ) # Defeat the first p…" at bounding box center [880, 226] width 179 height 411
type textarea "hero.attack("Sog")"
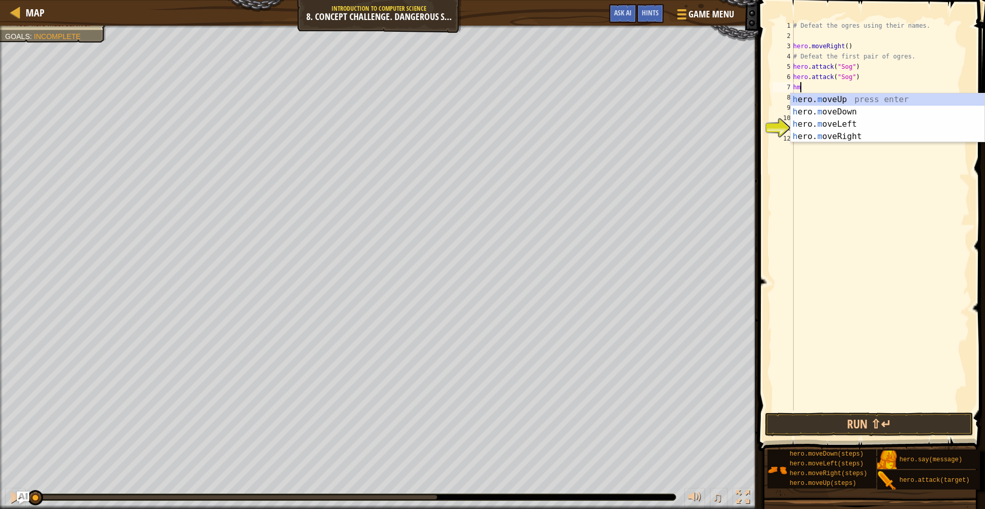
type textarea "hmd"
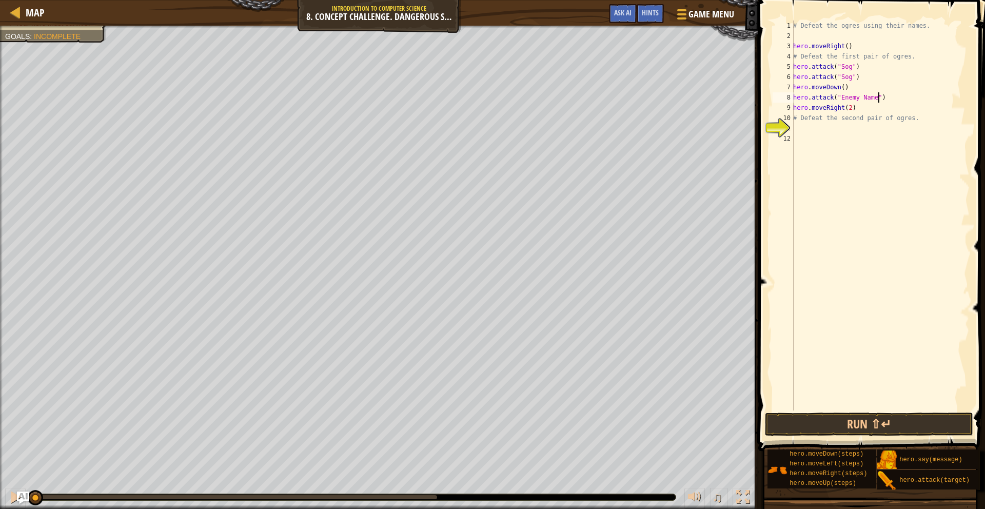
click at [877, 100] on div "# Defeat the ogres using their names. hero . moveRight ( ) # Defeat the first p…" at bounding box center [880, 226] width 179 height 411
type textarea "hero.attack("")"
click at [795, 100] on div "# Defeat the ogres using their names. hero . moveRight ( ) # Defeat the first p…" at bounding box center [880, 226] width 179 height 411
click at [794, 100] on div "# Defeat the ogres using their names. hero . moveRight ( ) # Defeat the first p…" at bounding box center [880, 226] width 179 height 411
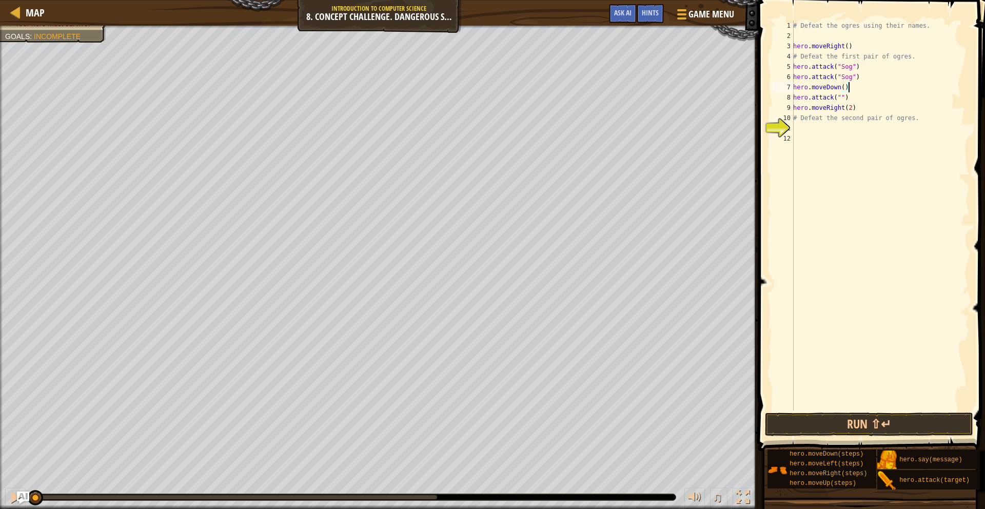
click at [848, 89] on div "# Defeat the ogres using their names. hero . moveRight ( ) # Defeat the first p…" at bounding box center [880, 226] width 179 height 411
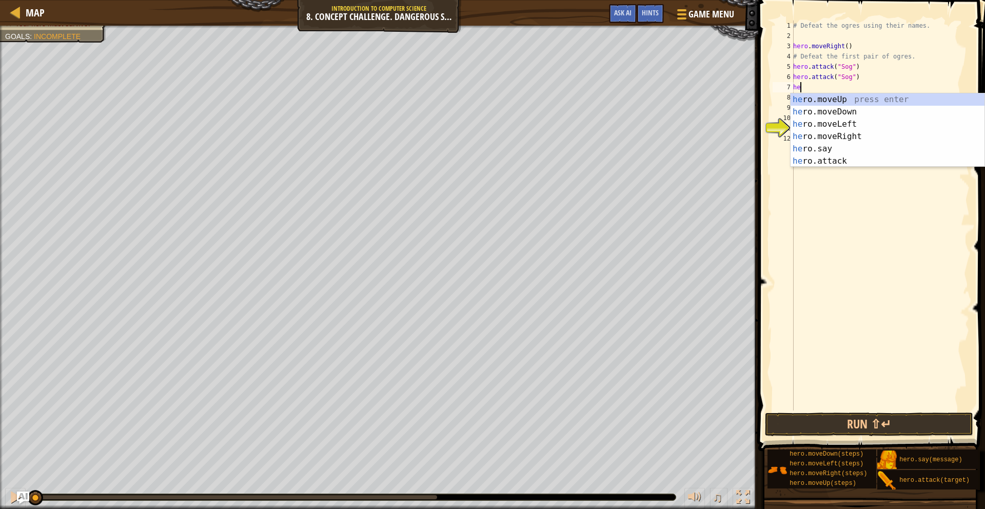
type textarea "h"
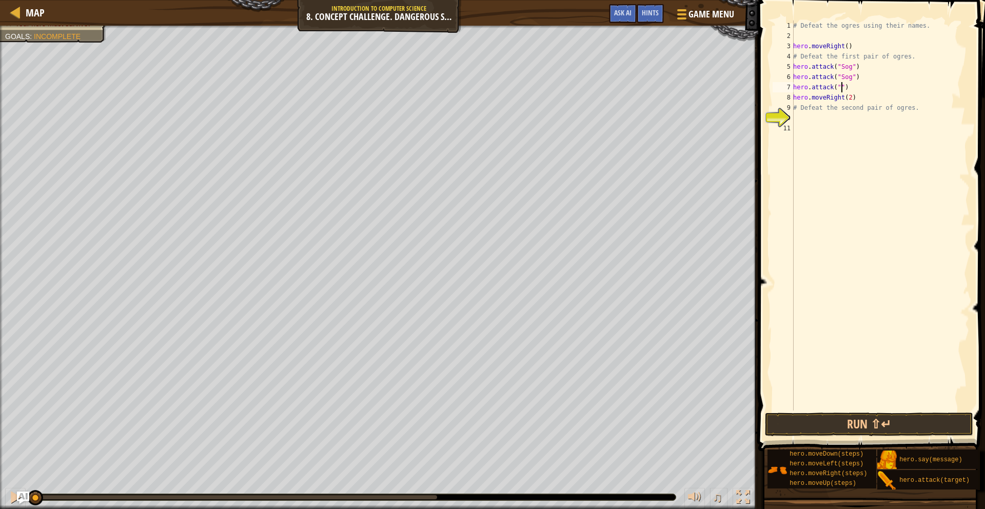
click at [842, 86] on div "# Defeat the ogres using their names. hero . moveRight ( ) # Defeat the first p…" at bounding box center [880, 226] width 179 height 411
type textarea "hero.attack("Gos")"
click at [860, 90] on div "# Defeat the ogres using their names. hero . moveRight ( ) # Defeat the first p…" at bounding box center [880, 226] width 179 height 411
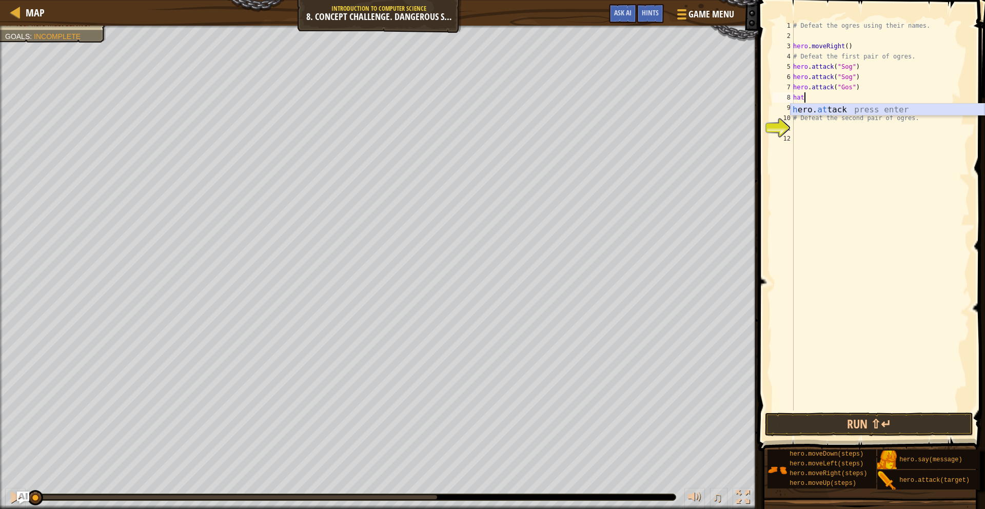
click at [838, 109] on div "h ero. at tack press enter" at bounding box center [888, 122] width 194 height 37
type textarea "hero.attack("Gos")"
click at [862, 99] on div "# Defeat the ogres using their names. hero . moveRight ( ) # Defeat the first p…" at bounding box center [880, 226] width 179 height 411
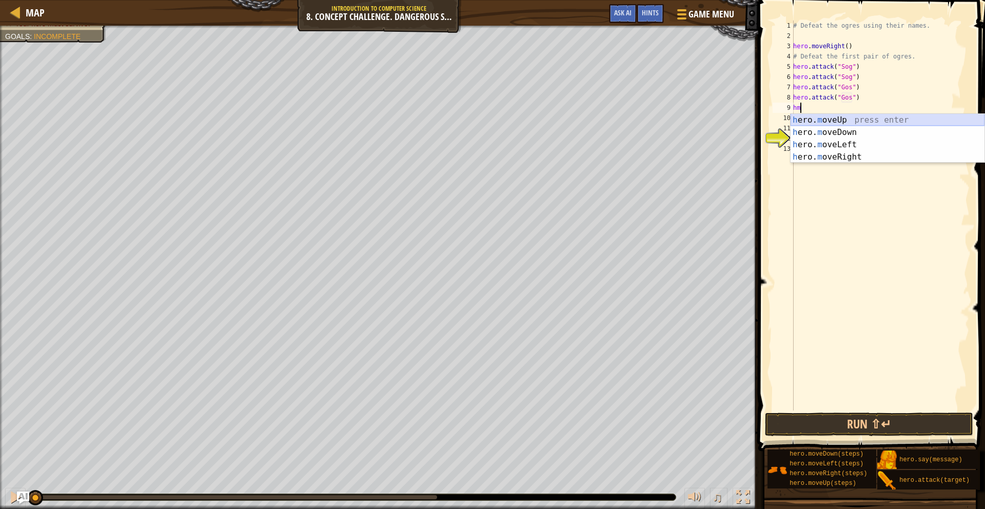
type textarea "hmd"
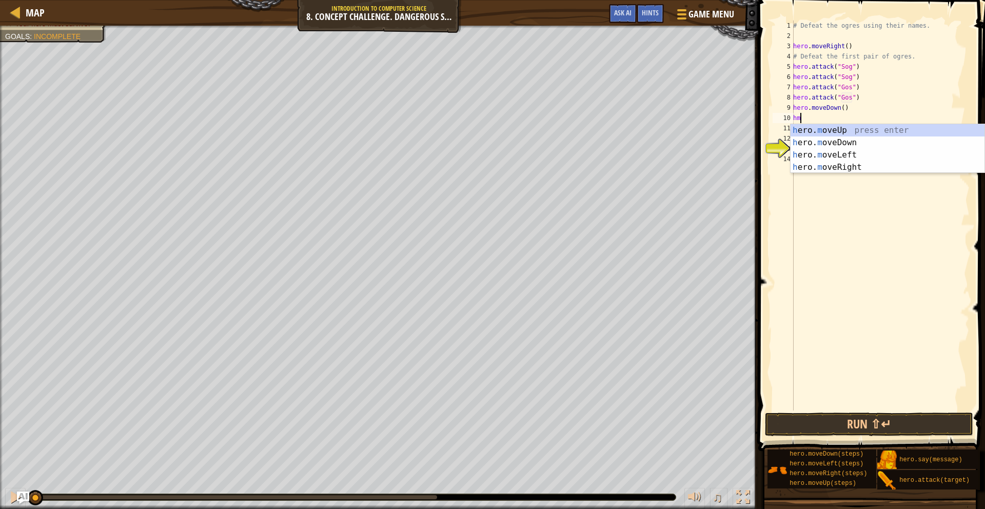
type textarea "hmu"
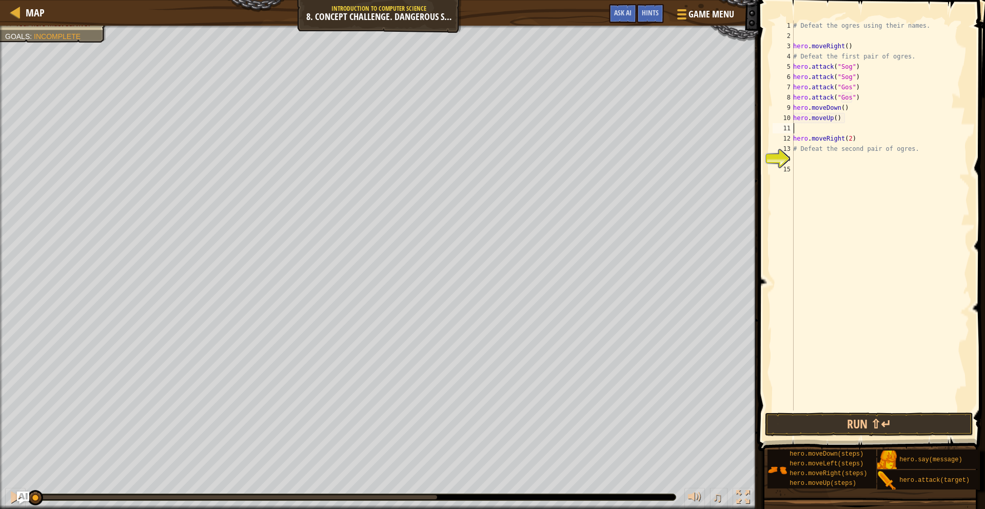
type textarea "hero.moveUp()"
click at [794, 148] on div "# Defeat the ogres using their names. hero . moveRight ( ) # Defeat the first p…" at bounding box center [880, 226] width 179 height 411
type textarea "hero.attack("Ergo")"
click at [794, 158] on div "# Defeat the ogres using their names. hero . moveRight ( ) # Defeat the first p…" at bounding box center [880, 226] width 179 height 411
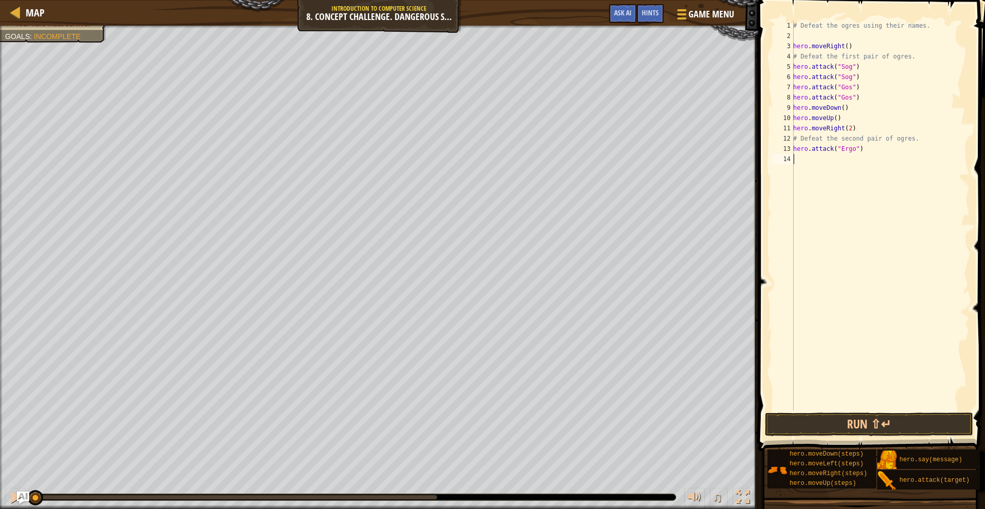
scroll to position [5, 0]
type textarea "hero.attack("Enemy Name")"
drag, startPoint x: 881, startPoint y: 160, endPoint x: 868, endPoint y: 161, distance: 13.4
click at [868, 161] on div "# Defeat the ogres using their names. hero . moveRight ( ) # Defeat the first p…" at bounding box center [880, 226] width 179 height 411
drag, startPoint x: 873, startPoint y: 186, endPoint x: 876, endPoint y: 179, distance: 7.6
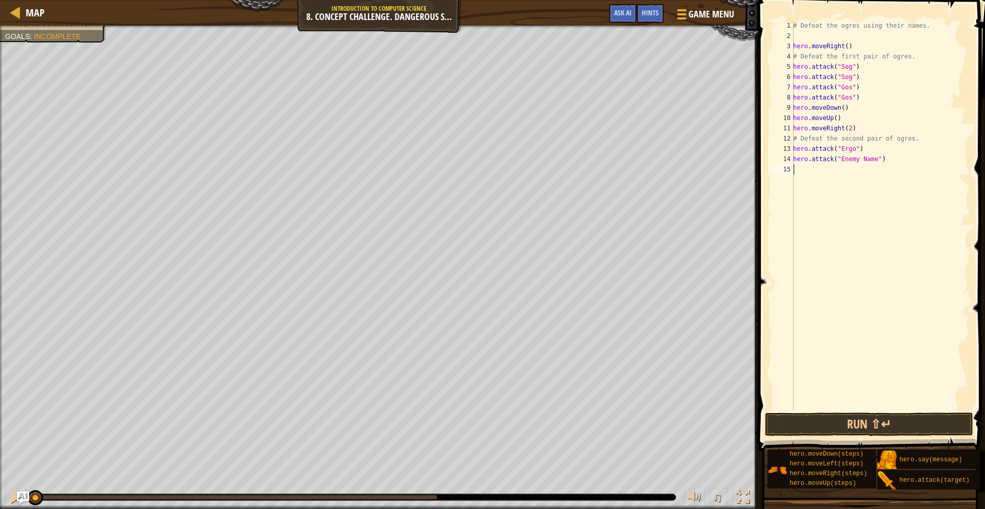
click at [875, 183] on div "# Defeat the ogres using their names. hero . moveRight ( ) # Defeat the first p…" at bounding box center [880, 226] width 179 height 411
drag, startPoint x: 878, startPoint y: 159, endPoint x: 844, endPoint y: 162, distance: 34.0
click at [844, 162] on div "# Defeat the ogres using their names. hero . moveRight ( ) # Defeat the first p…" at bounding box center [880, 226] width 179 height 411
click at [841, 162] on div "# Defeat the ogres using their names. hero . moveRight ( ) # Defeat the first p…" at bounding box center [880, 216] width 179 height 390
drag, startPoint x: 880, startPoint y: 160, endPoint x: 841, endPoint y: 163, distance: 39.2
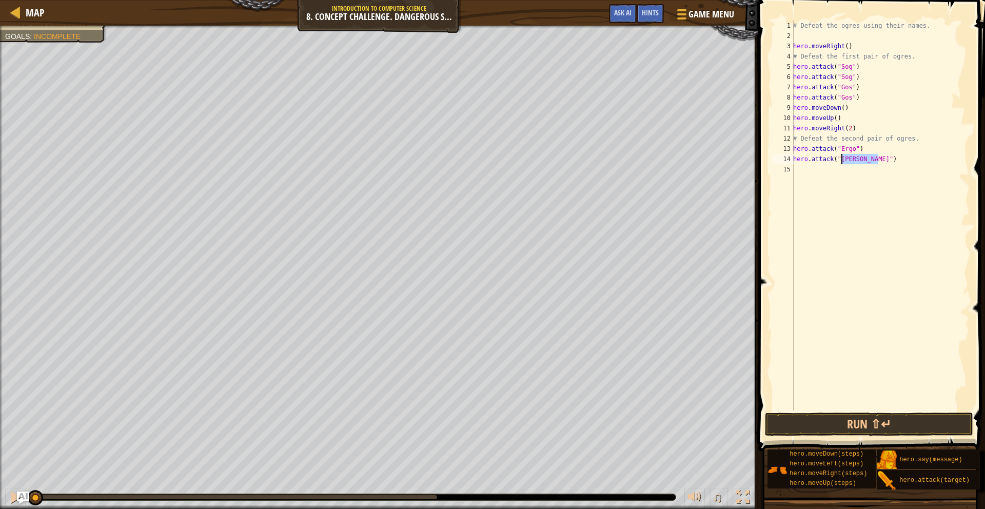
click at [842, 163] on div "# Defeat the ogres using their names. hero . moveRight ( ) # Defeat the first p…" at bounding box center [880, 226] width 179 height 411
type textarea "hero.attack("Ergo")"
click at [798, 173] on div "# Defeat the ogres using their names. hero . moveRight ( ) # Defeat the first p…" at bounding box center [880, 226] width 179 height 411
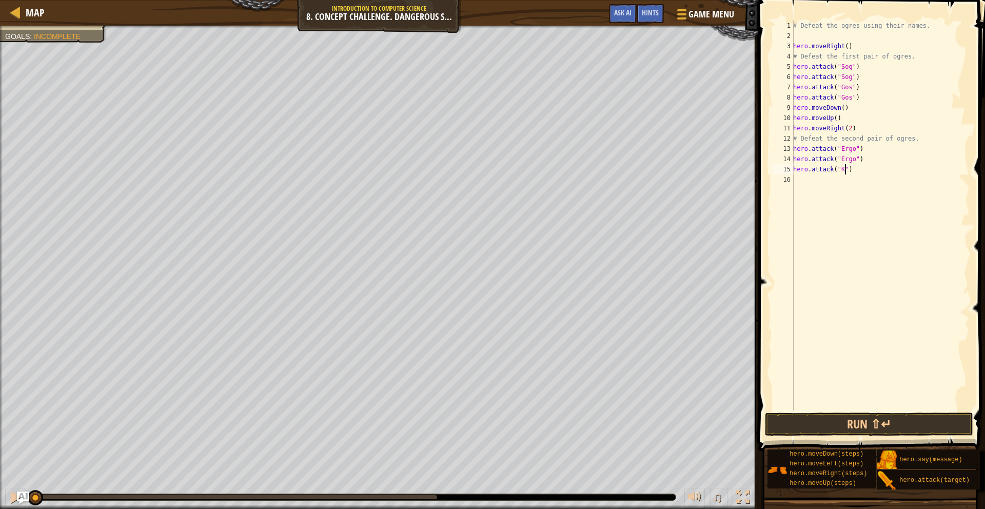
scroll to position [5, 5]
type textarea "hero.attack("Kro")"
click at [806, 179] on div "# Defeat the ogres using their names. hero . moveRight ( ) # Defeat the first p…" at bounding box center [880, 226] width 179 height 411
type textarea "hero.attack("Kro")"
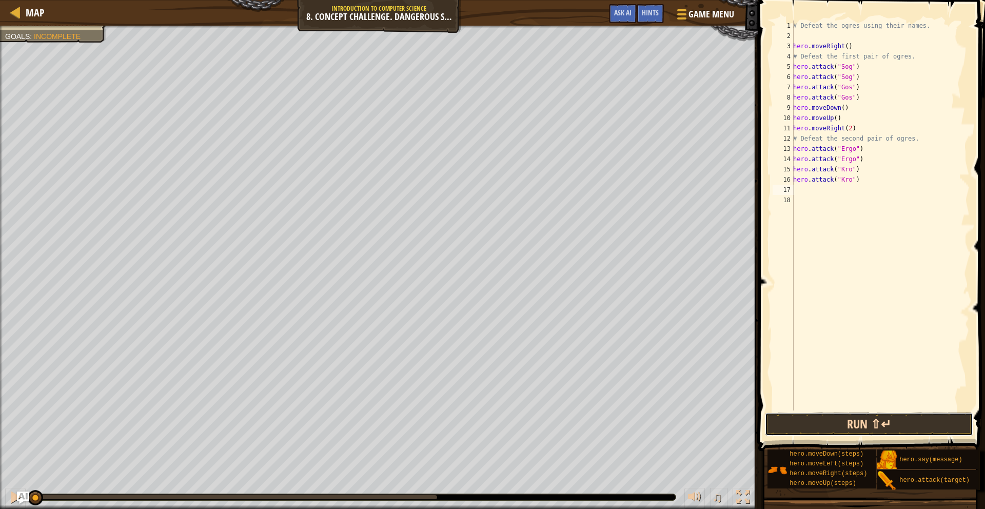
click at [827, 422] on button "Run ⇧↵" at bounding box center [869, 425] width 208 height 24
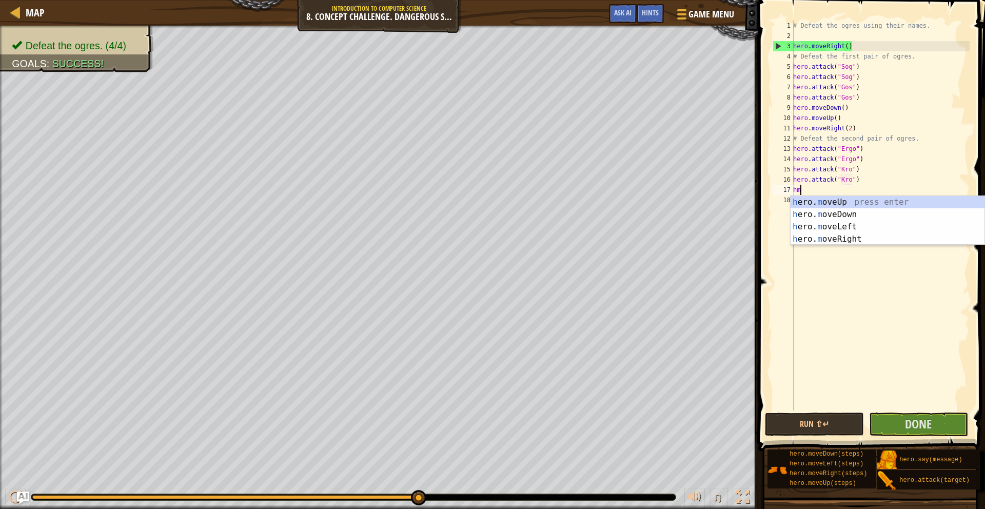
type textarea "hmd"
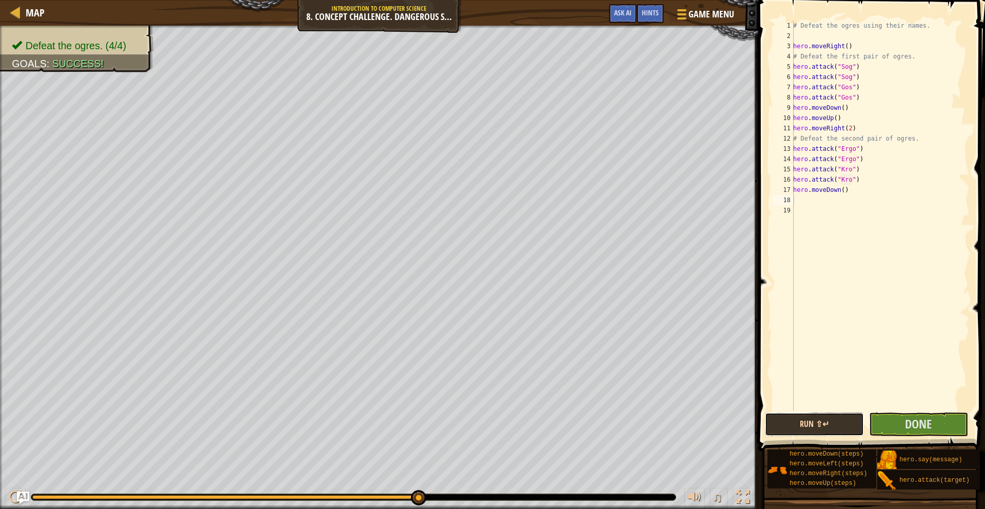
click at [797, 421] on button "Run ⇧↵" at bounding box center [814, 425] width 99 height 24
click at [903, 423] on button "Done" at bounding box center [918, 425] width 99 height 24
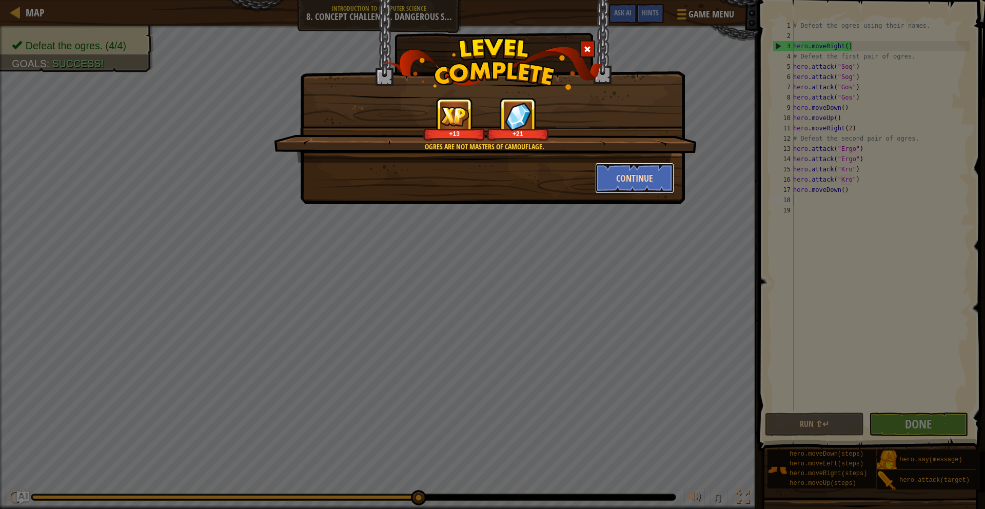
click at [625, 176] on button "Continue" at bounding box center [635, 178] width 80 height 31
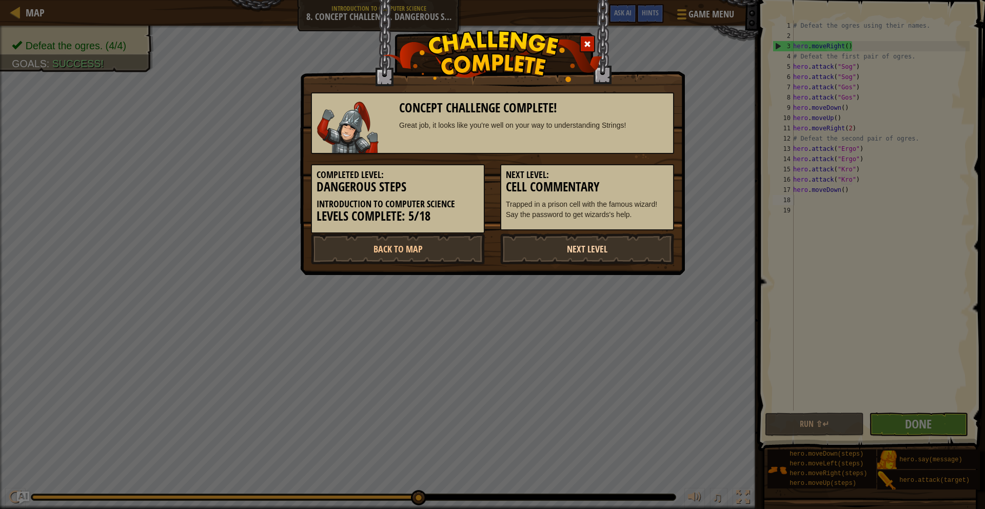
click at [542, 242] on link "Next Level" at bounding box center [587, 249] width 174 height 31
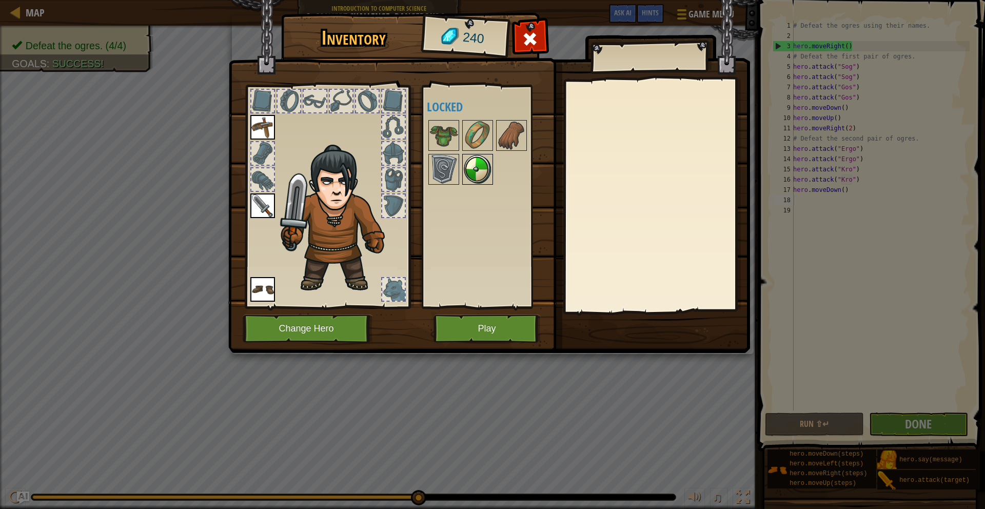
drag, startPoint x: 469, startPoint y: 174, endPoint x: 464, endPoint y: 166, distance: 9.2
click at [464, 166] on img at bounding box center [477, 169] width 29 height 29
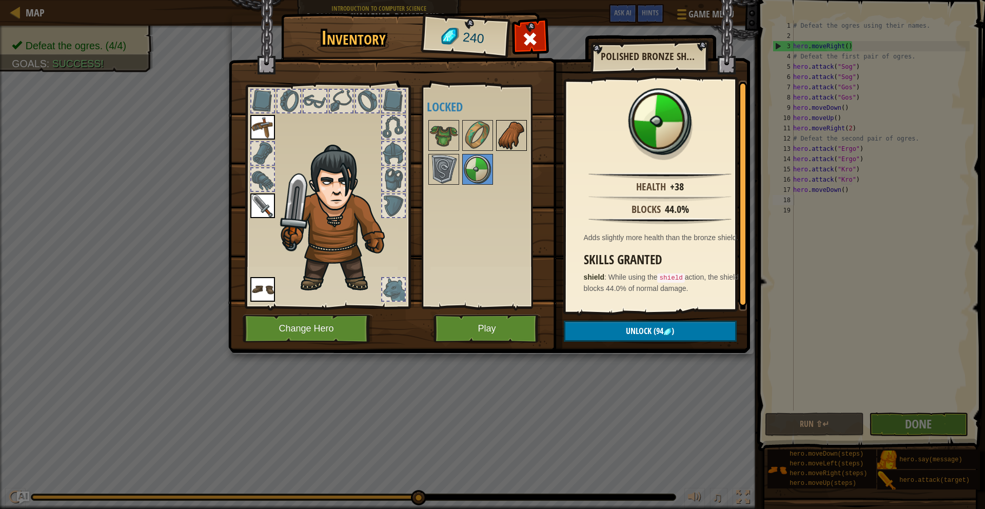
click at [512, 143] on img at bounding box center [511, 135] width 29 height 29
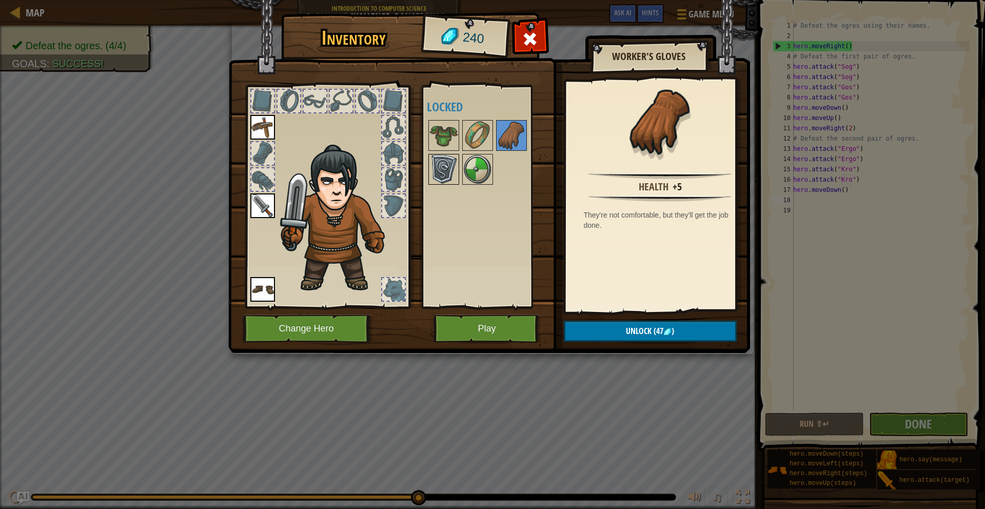
click at [437, 168] on img at bounding box center [444, 169] width 29 height 29
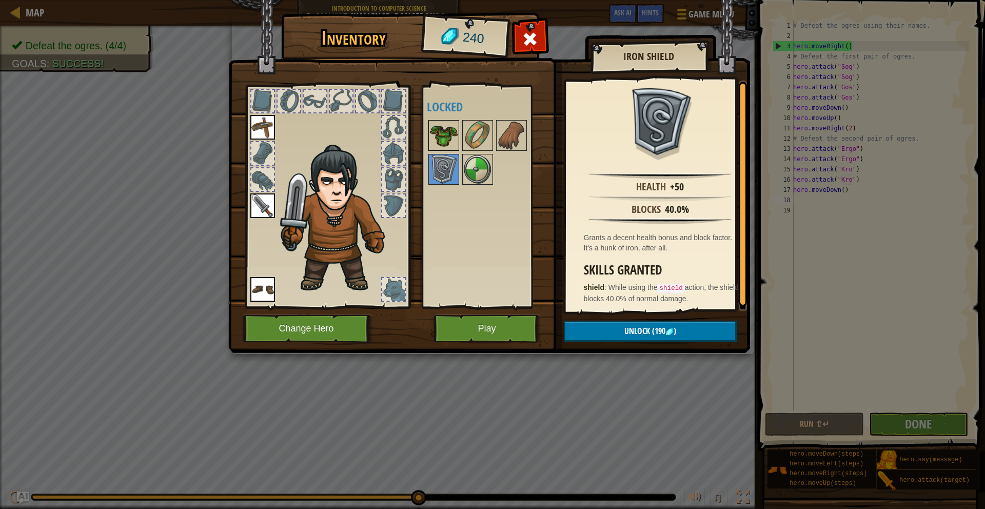
click at [443, 140] on img at bounding box center [444, 135] width 29 height 29
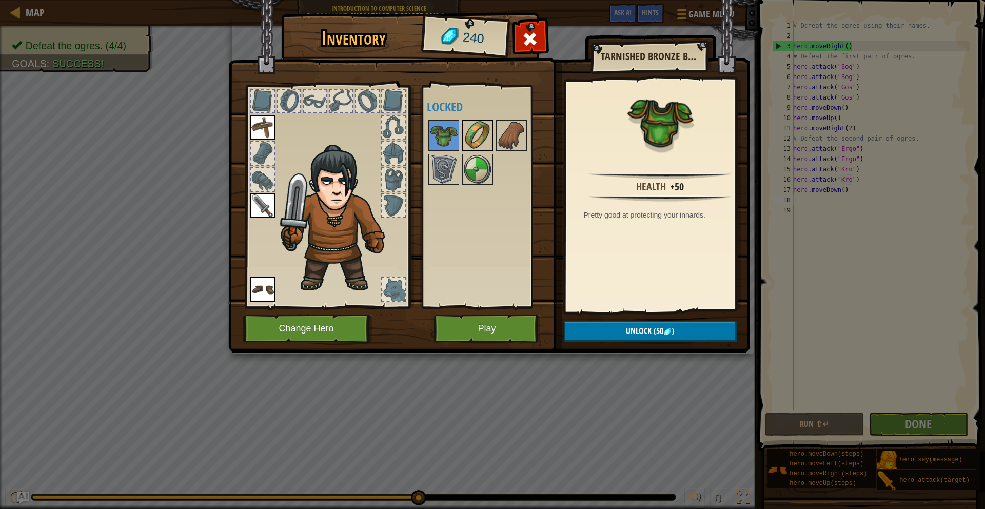
click at [475, 137] on img at bounding box center [477, 135] width 29 height 29
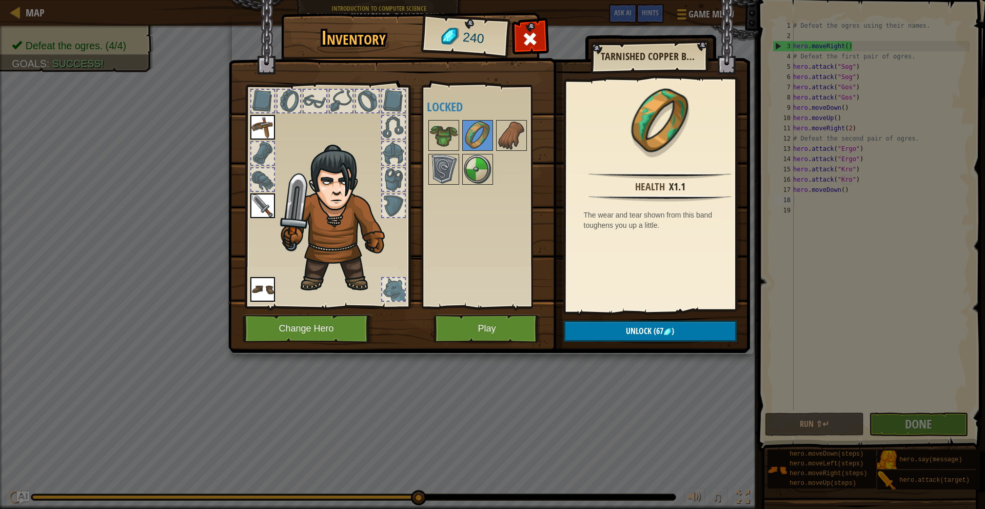
click at [384, 185] on div at bounding box center [393, 179] width 25 height 25
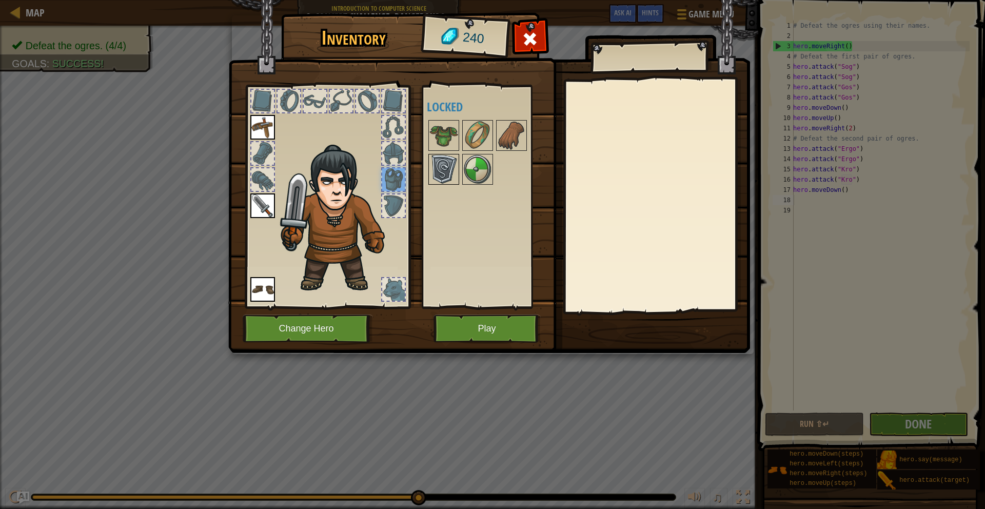
click at [435, 167] on img at bounding box center [444, 169] width 29 height 29
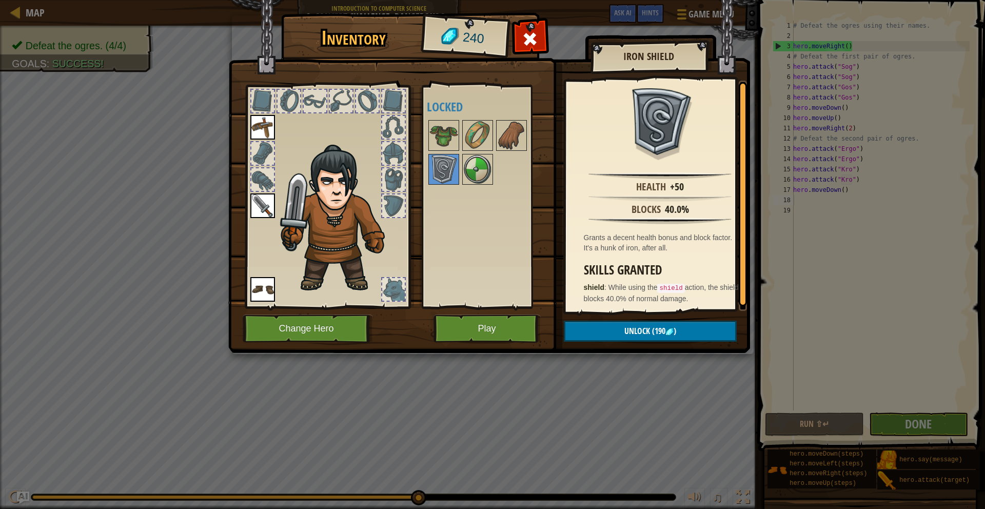
click at [442, 151] on div at bounding box center [491, 153] width 129 height 68
click at [443, 147] on img at bounding box center [444, 135] width 29 height 29
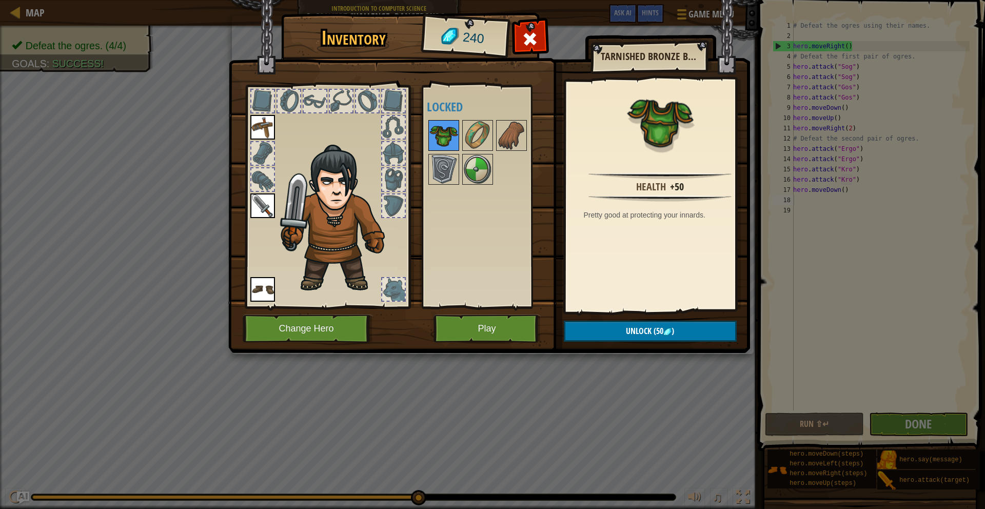
click at [446, 142] on img at bounding box center [444, 135] width 29 height 29
click at [391, 131] on div at bounding box center [393, 127] width 23 height 23
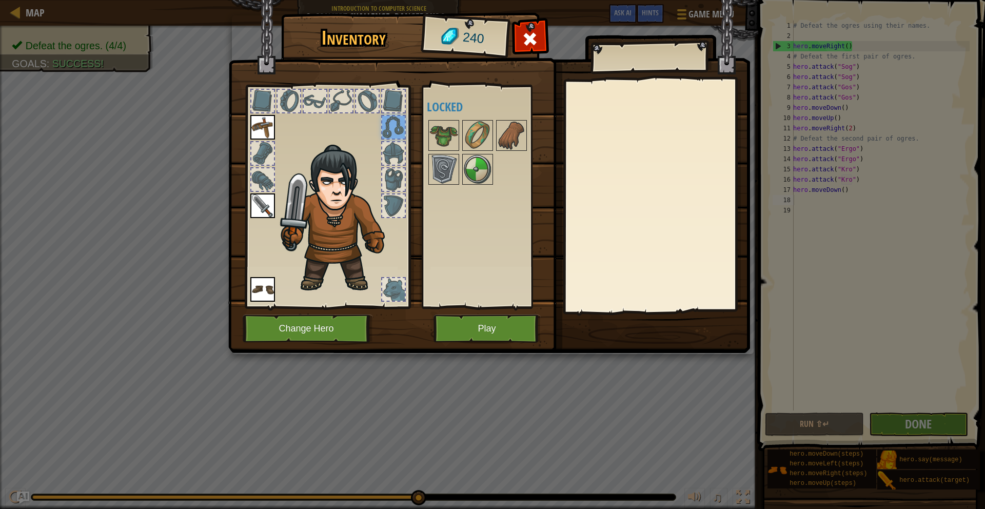
click at [399, 293] on div at bounding box center [393, 289] width 23 height 23
click at [391, 296] on div at bounding box center [393, 289] width 23 height 23
click at [392, 294] on div at bounding box center [393, 289] width 23 height 23
drag, startPoint x: 392, startPoint y: 294, endPoint x: 397, endPoint y: 286, distance: 10.0
click at [396, 288] on div at bounding box center [393, 289] width 23 height 23
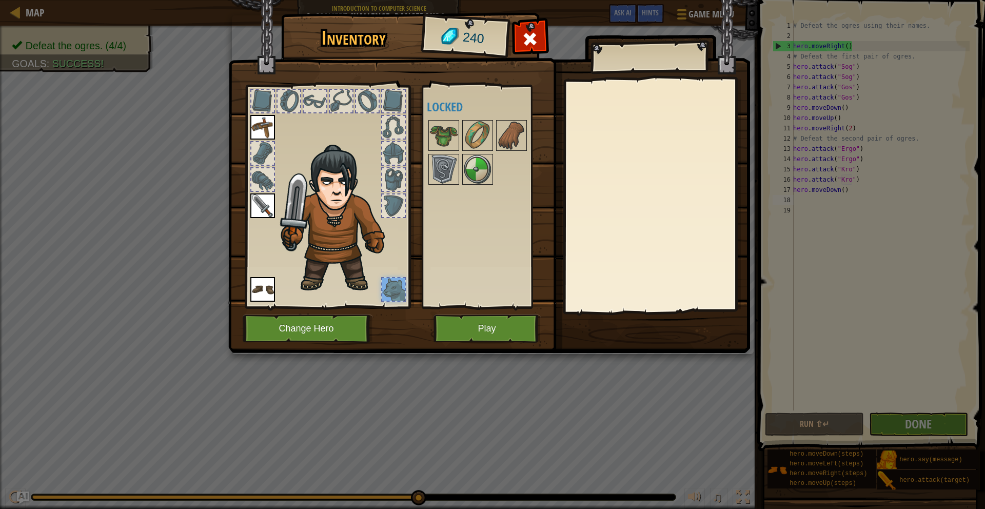
click at [268, 183] on div at bounding box center [262, 179] width 23 height 23
click at [276, 151] on img at bounding box center [339, 218] width 126 height 149
click at [498, 336] on button "Play" at bounding box center [487, 329] width 107 height 28
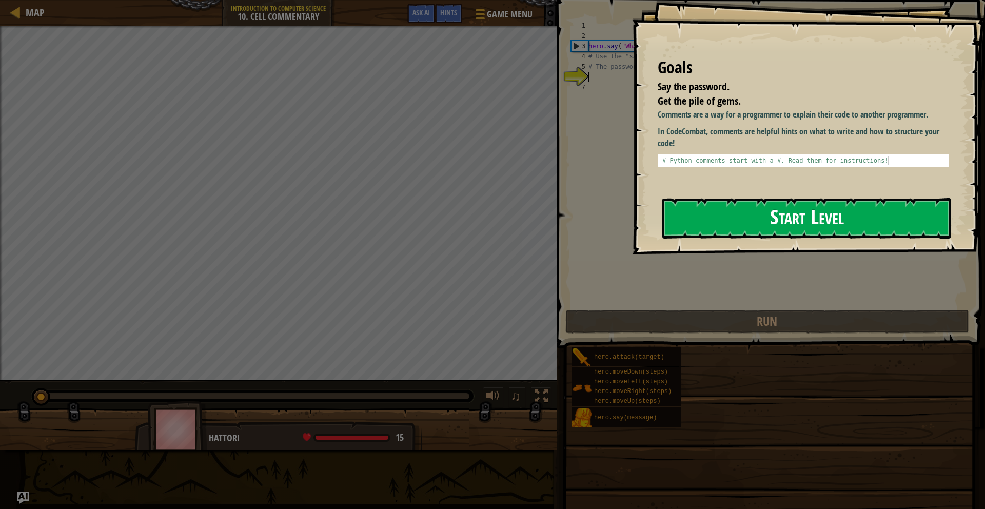
click at [727, 232] on button "Start Level" at bounding box center [807, 218] width 289 height 41
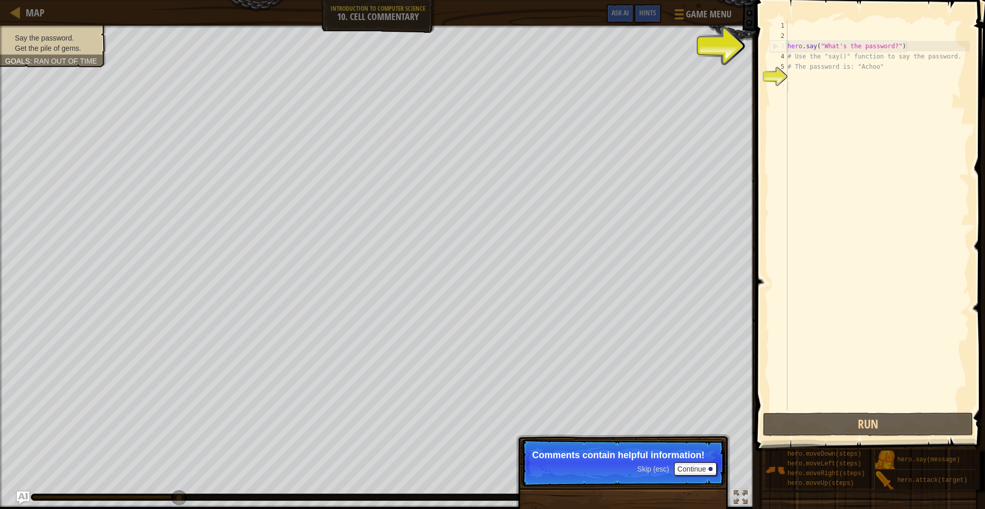
click at [789, 86] on div "hero . say ( "What's the password?" ) # Use the "say()" function to say the pas…" at bounding box center [878, 226] width 184 height 411
click at [793, 78] on div "hero . say ( "What's the password?" ) # Use the "say()" function to say the pas…" at bounding box center [878, 226] width 184 height 411
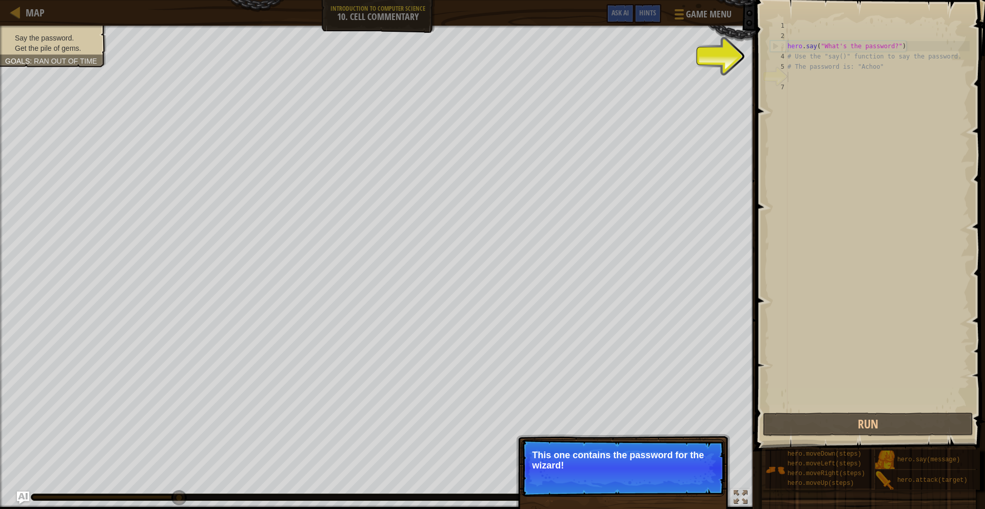
click at [681, 481] on button "Continue" at bounding box center [695, 479] width 43 height 13
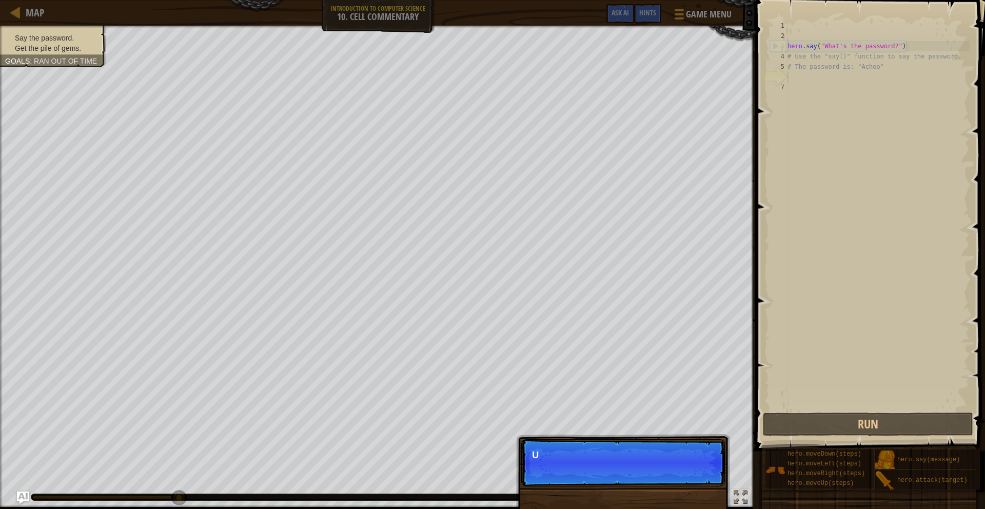
scroll to position [5, 0]
click at [683, 472] on p "Skip (esc) Continue Use the hero." at bounding box center [623, 463] width 204 height 48
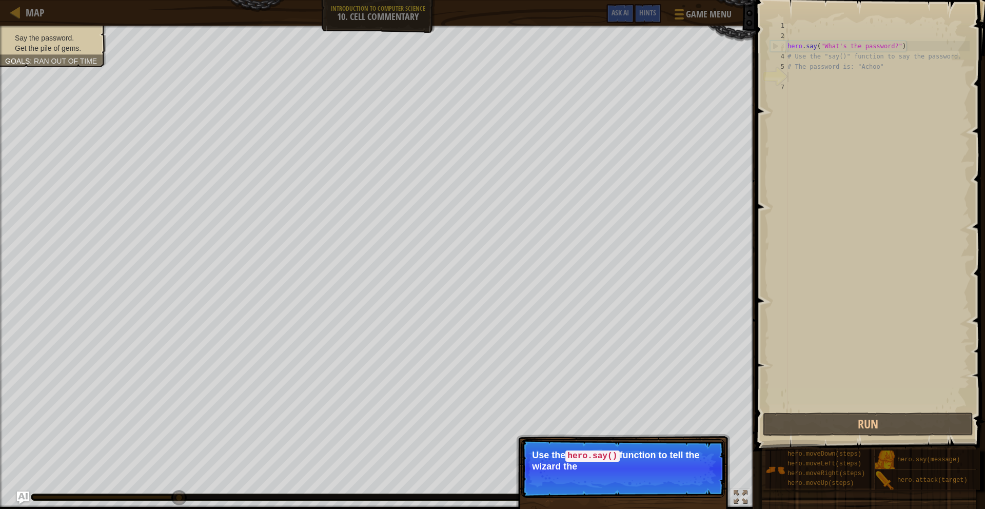
click at [683, 479] on p "Skip (esc) Continue Use the hero.say() function to tell the wizard the" at bounding box center [623, 468] width 204 height 59
click at [683, 479] on button "Continue" at bounding box center [695, 480] width 43 height 13
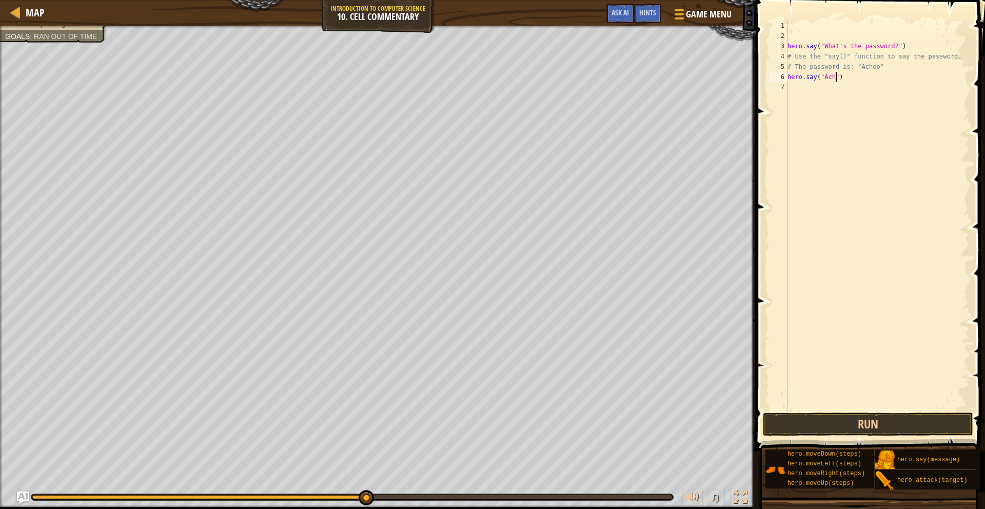
scroll to position [5, 5]
type textarea "hero.say("Achoo")"
click at [817, 420] on button "Run" at bounding box center [868, 425] width 210 height 24
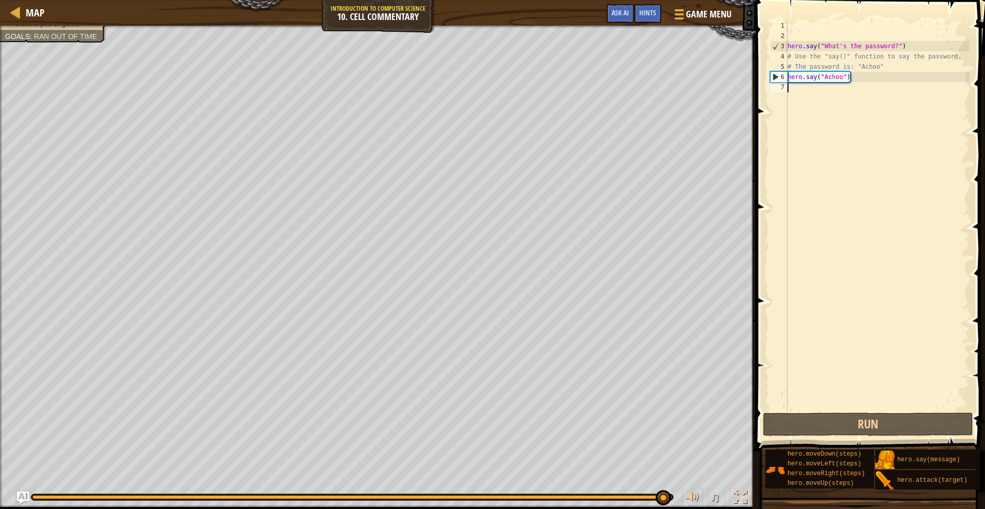
click at [789, 86] on div "hero . say ( "What's the password?" ) # Use the "say()" function to say the pas…" at bounding box center [878, 226] width 184 height 411
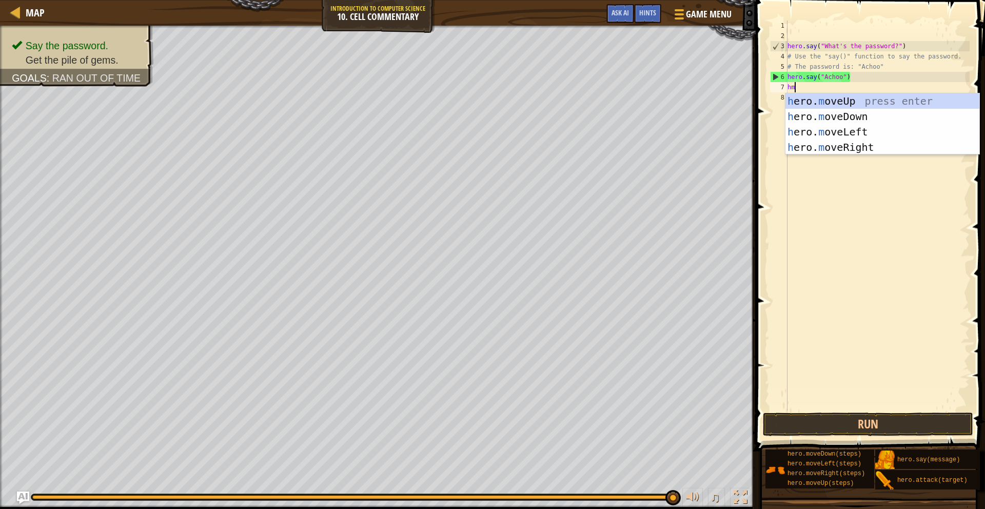
type textarea "hmu"
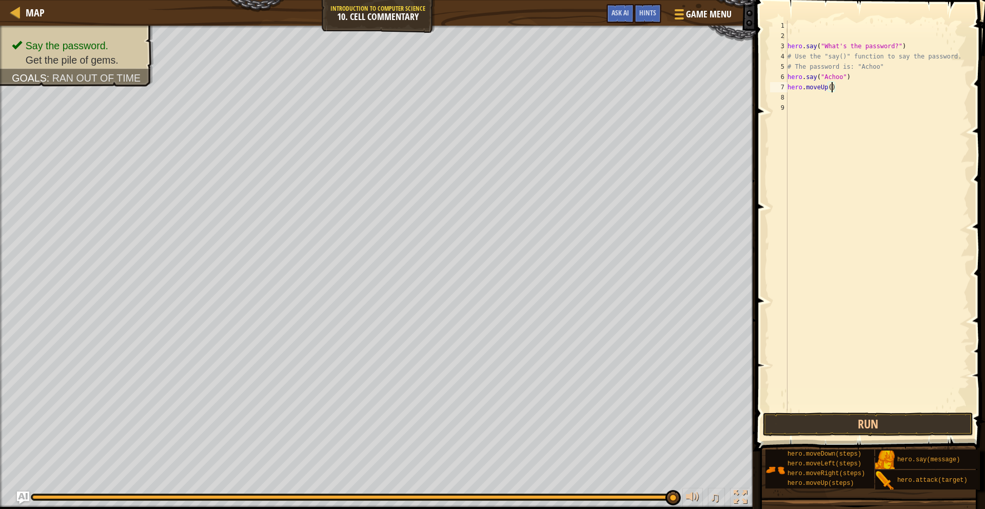
click at [831, 89] on div "hero . say ( "What's the password?" ) # Use the "say()" function to say the pas…" at bounding box center [878, 226] width 184 height 411
click at [794, 420] on button "Run" at bounding box center [868, 425] width 210 height 24
type textarea "hero.moveUp(3)"
click at [813, 423] on button "Run" at bounding box center [868, 425] width 210 height 24
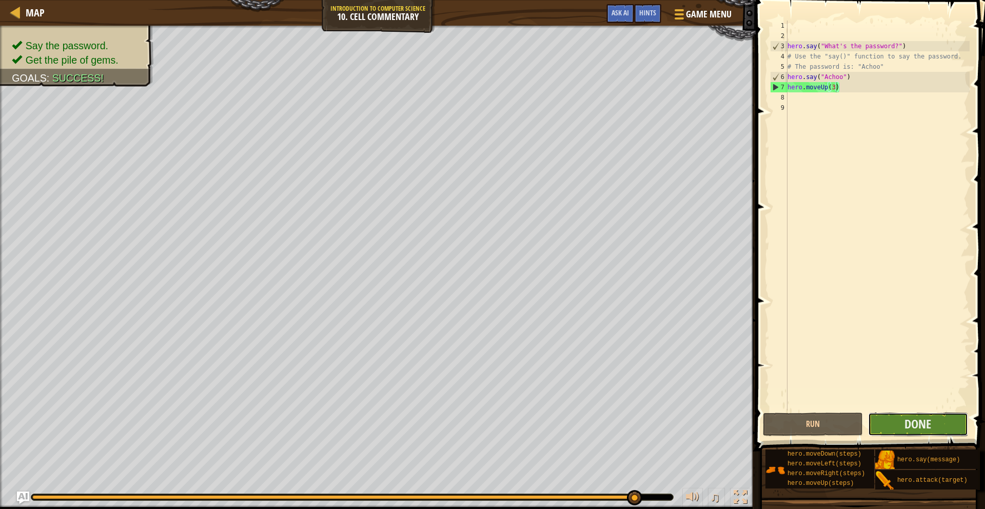
click at [936, 424] on button "Done" at bounding box center [918, 425] width 100 height 24
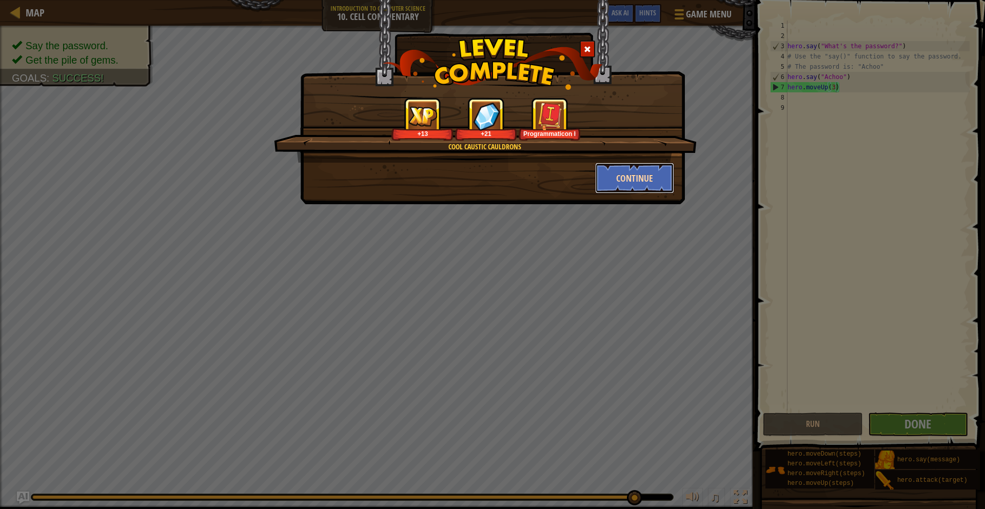
click at [645, 176] on button "Continue" at bounding box center [635, 178] width 80 height 31
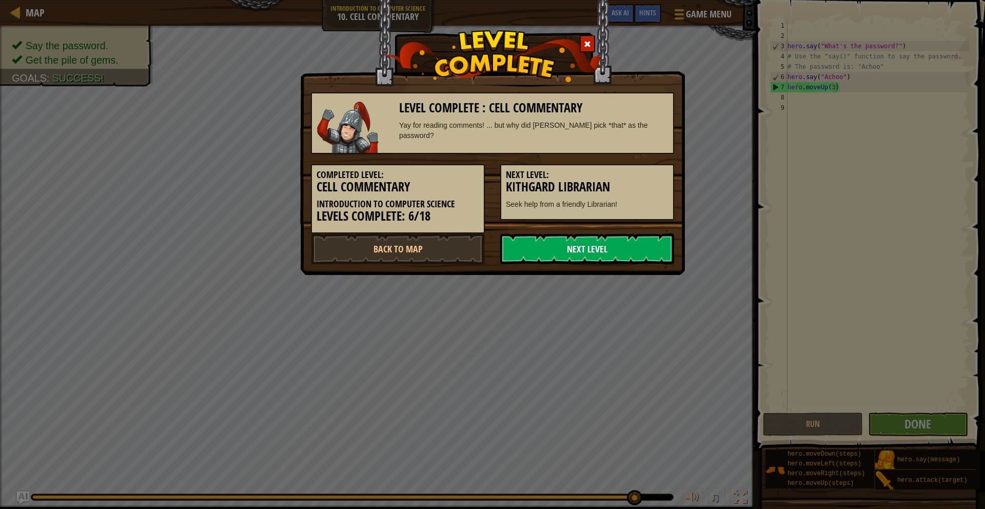
click at [598, 246] on link "Next Level" at bounding box center [587, 249] width 174 height 31
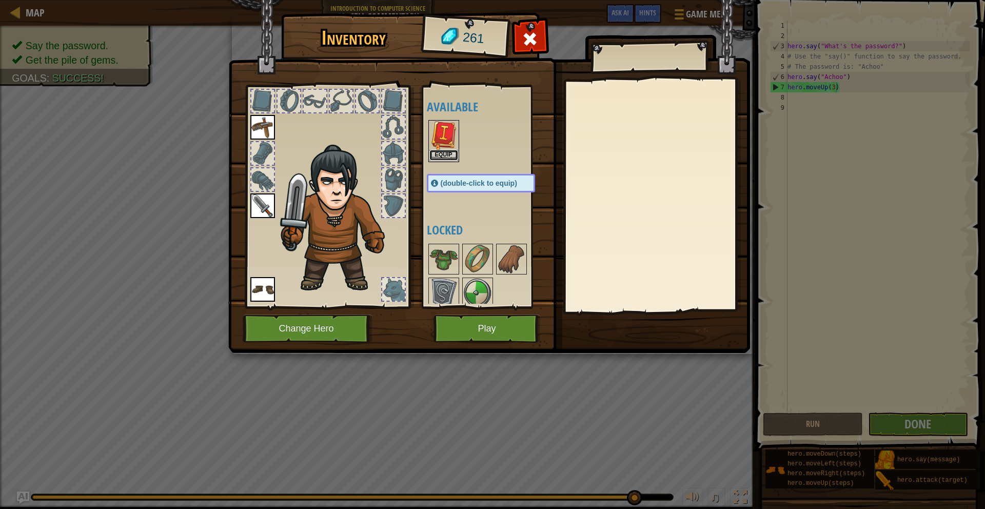
click at [436, 155] on button "Equip" at bounding box center [444, 155] width 29 height 11
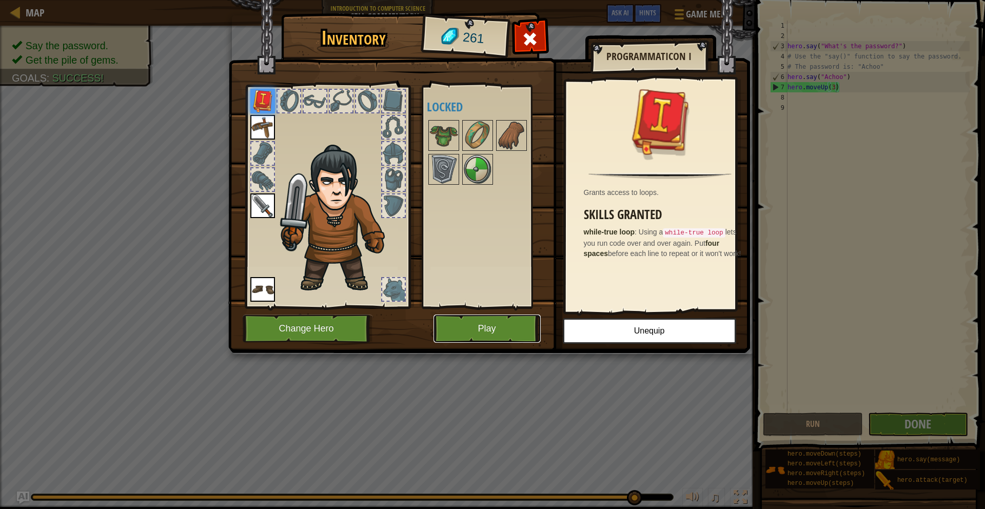
click at [475, 321] on button "Play" at bounding box center [487, 329] width 107 height 28
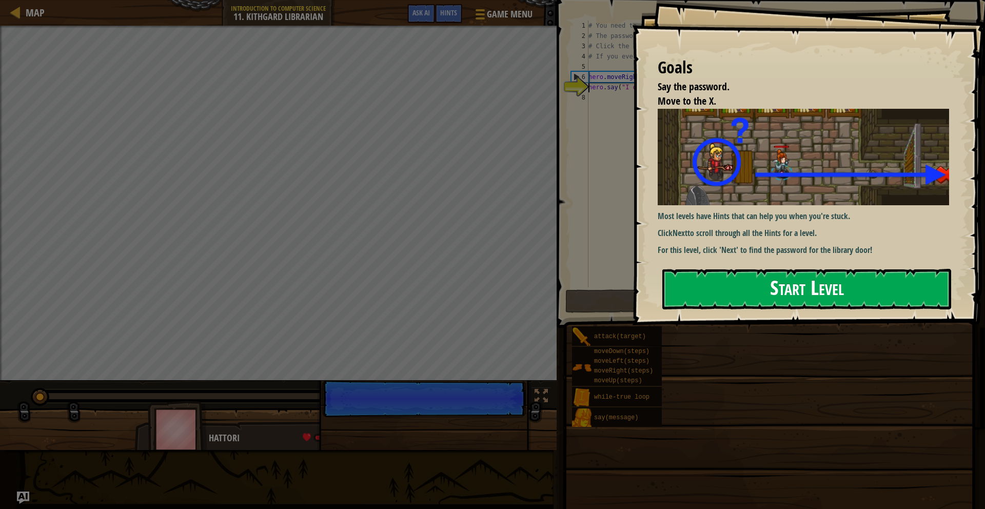
click at [715, 277] on button "Start Level" at bounding box center [807, 289] width 289 height 41
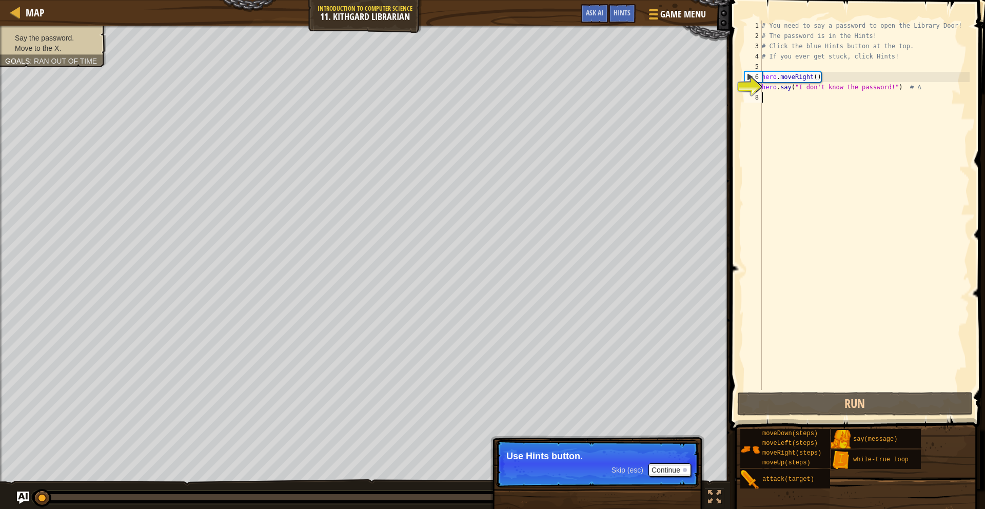
click at [764, 94] on div "# You need to say a password to open the Library Door! # The password is in the…" at bounding box center [865, 216] width 210 height 390
click at [680, 473] on button "Continue" at bounding box center [670, 469] width 43 height 13
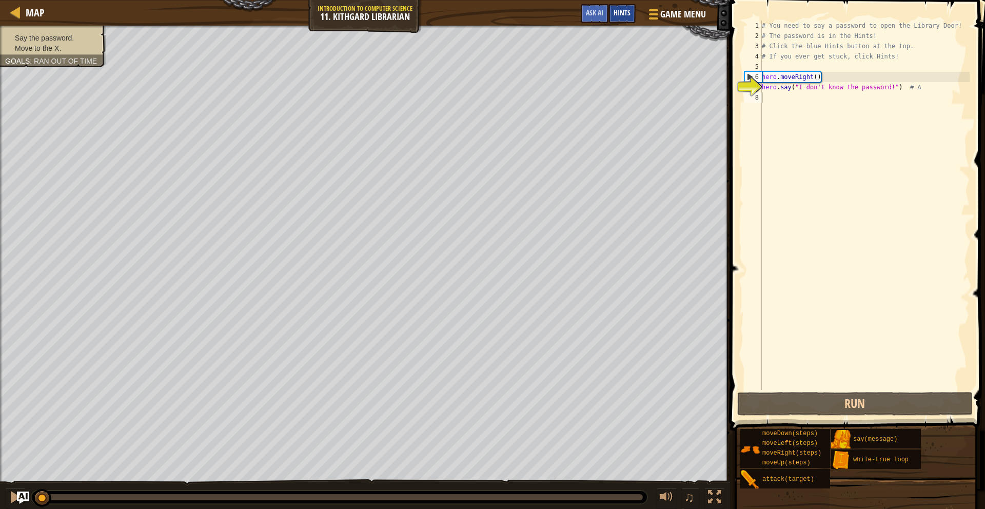
click at [618, 11] on span "Hints" at bounding box center [622, 13] width 17 height 10
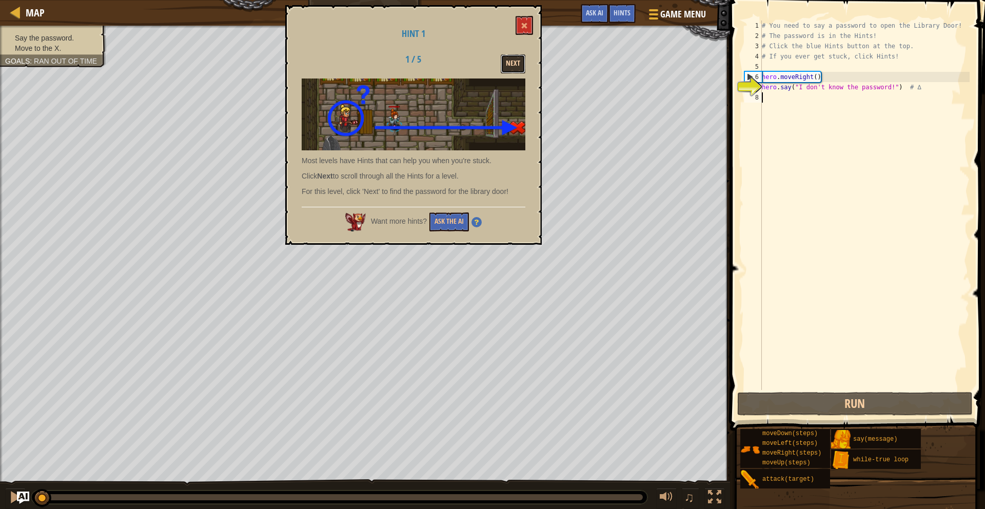
click at [515, 66] on button "Next" at bounding box center [513, 63] width 25 height 19
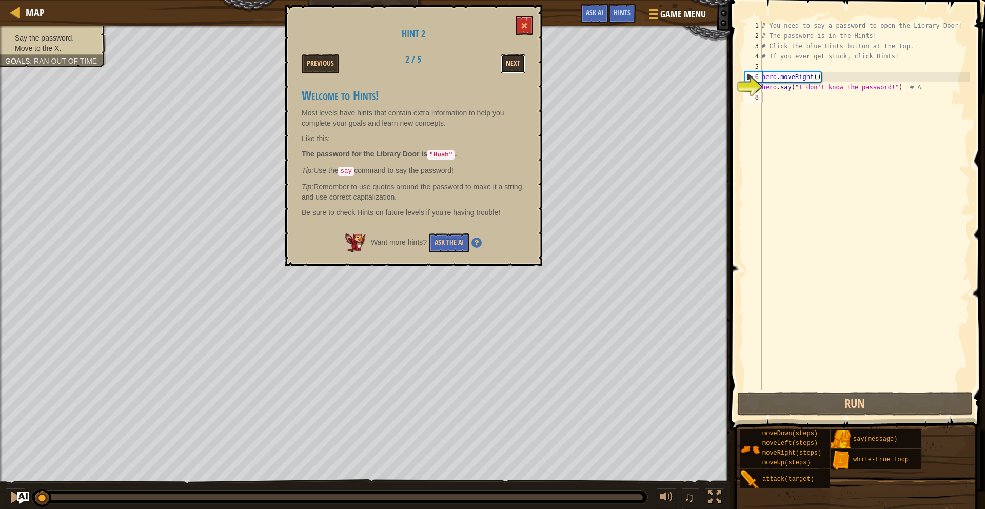
click at [508, 57] on button "Next" at bounding box center [513, 63] width 25 height 19
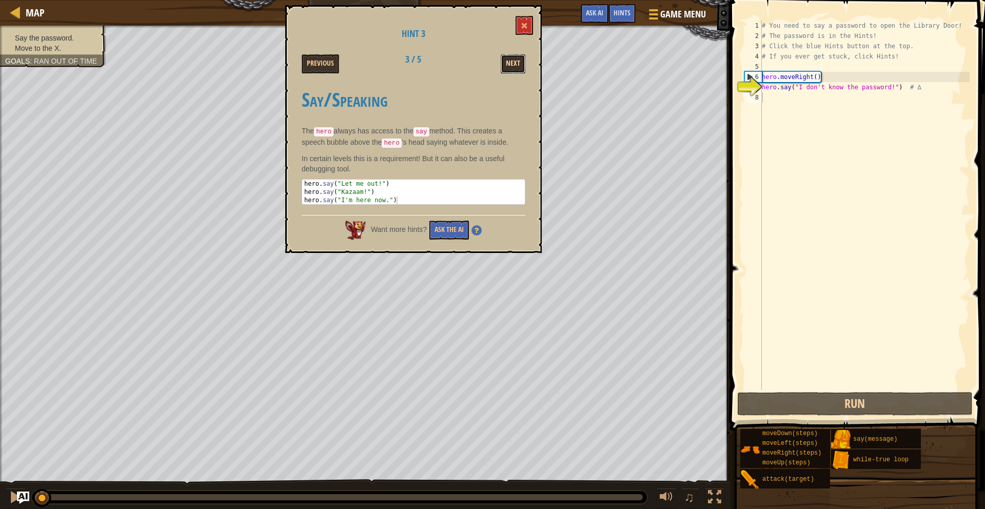
click at [512, 57] on button "Next" at bounding box center [513, 63] width 25 height 19
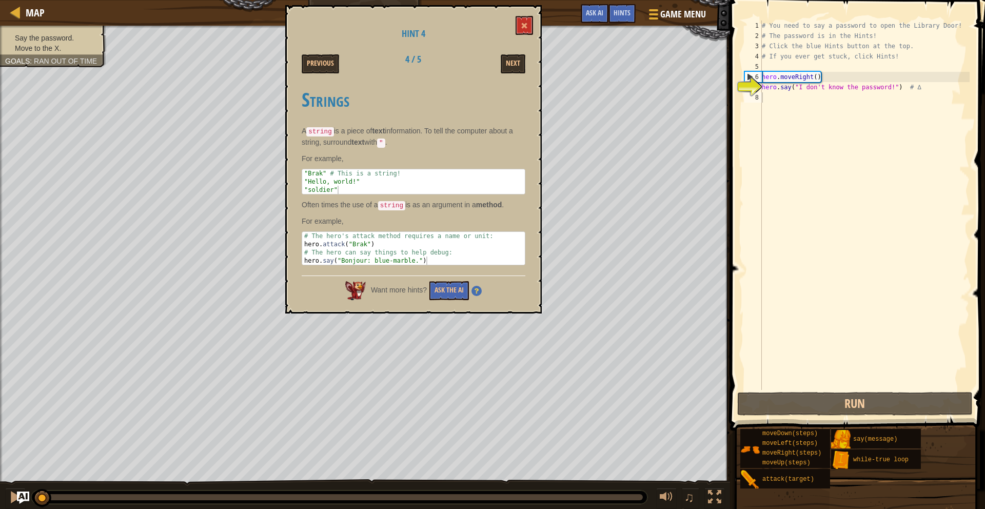
click at [529, 61] on div "Next" at bounding box center [494, 63] width 80 height 19
click at [518, 61] on button "Next" at bounding box center [513, 63] width 25 height 19
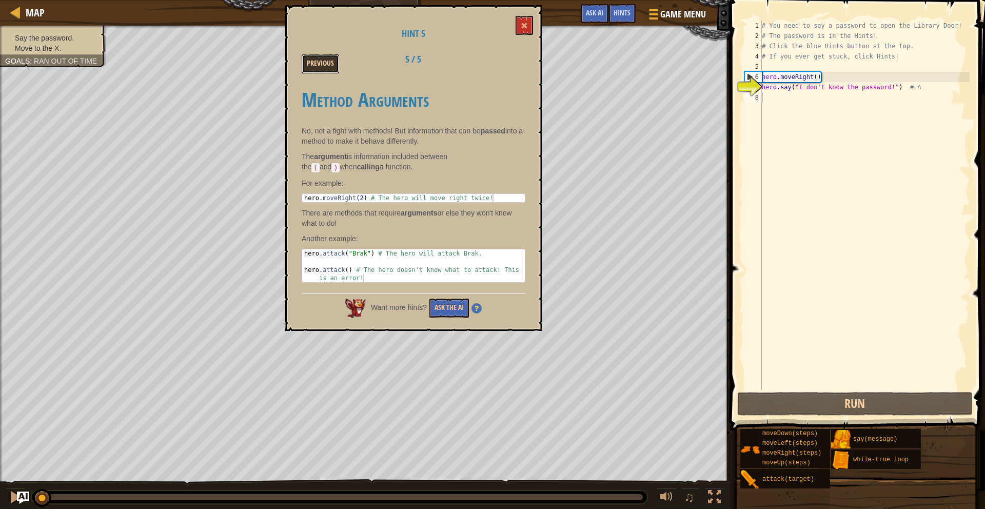
click at [317, 62] on button "Previous" at bounding box center [320, 63] width 37 height 19
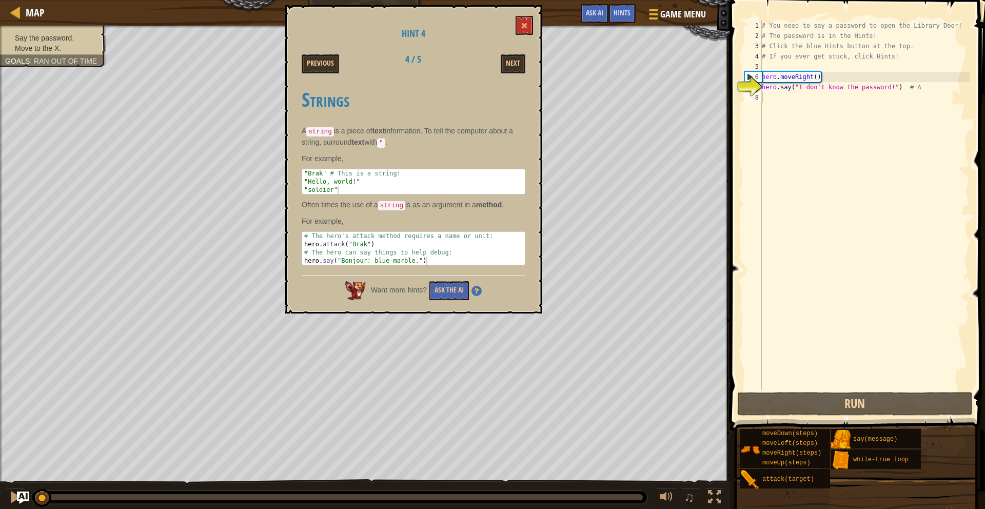
click at [764, 101] on div "# You need to say a password to open the Library Door! # The password is in the…" at bounding box center [865, 216] width 210 height 390
click at [328, 57] on button "Previous" at bounding box center [320, 63] width 37 height 19
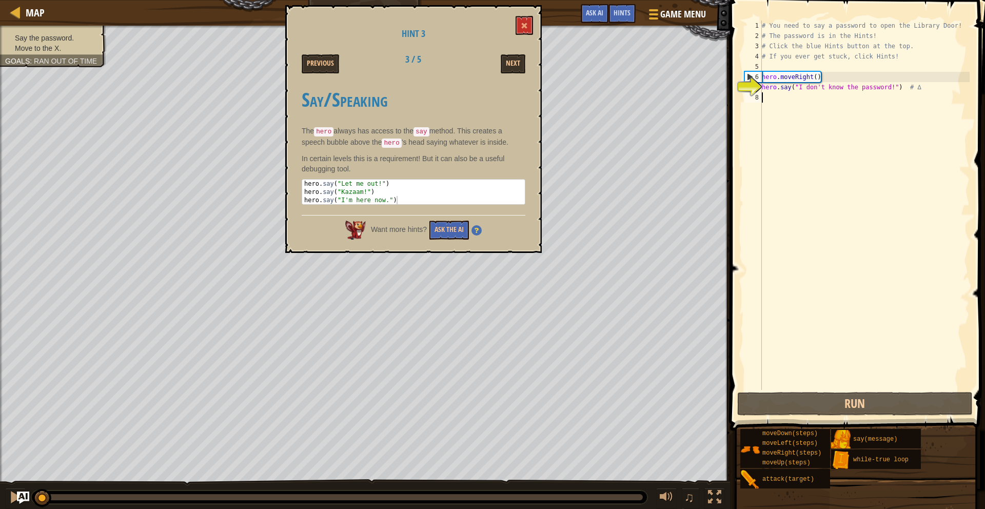
click at [766, 98] on div "# You need to say a password to open the Library Door! # The password is in the…" at bounding box center [865, 216] width 210 height 390
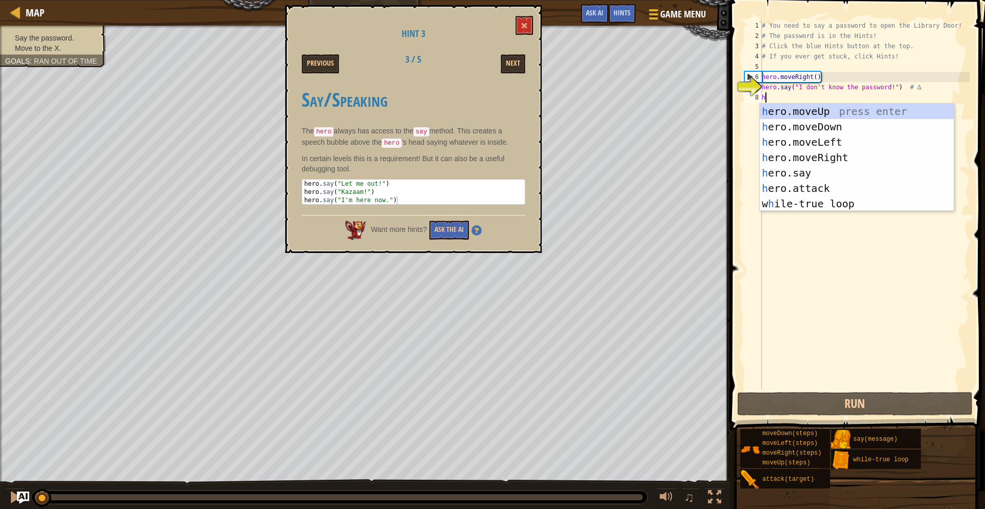
scroll to position [5, 0]
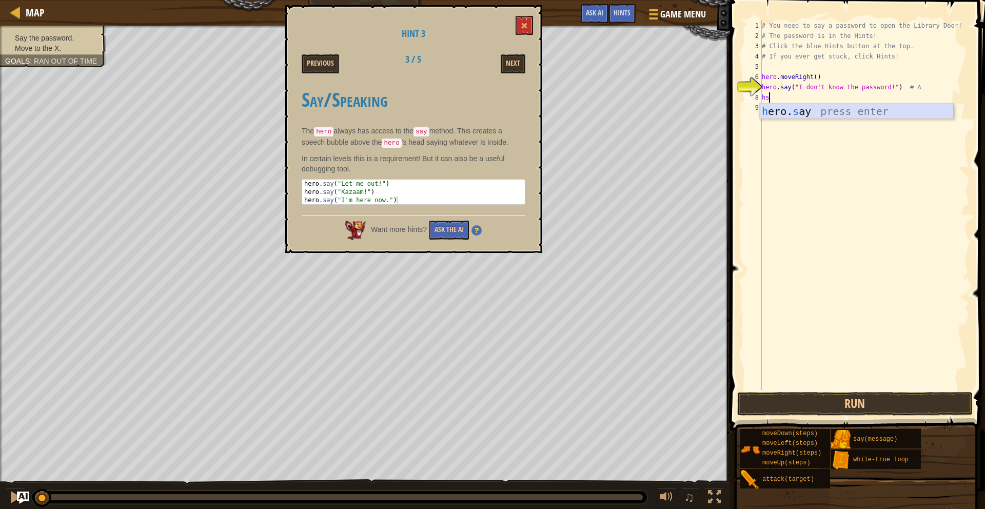
click at [818, 110] on div "h ero. s ay press enter" at bounding box center [857, 127] width 194 height 46
click at [837, 410] on button "Run" at bounding box center [855, 404] width 236 height 24
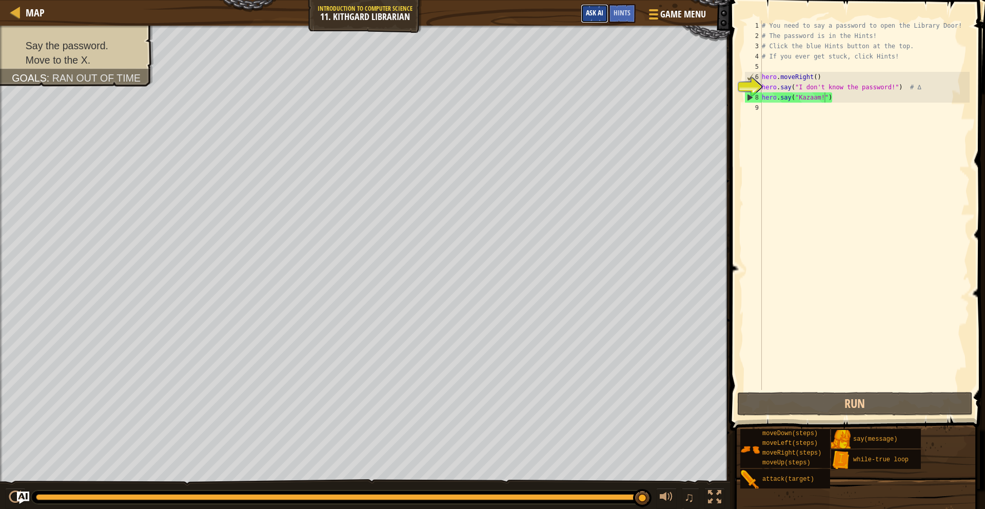
click at [596, 7] on button "Ask AI" at bounding box center [595, 13] width 28 height 19
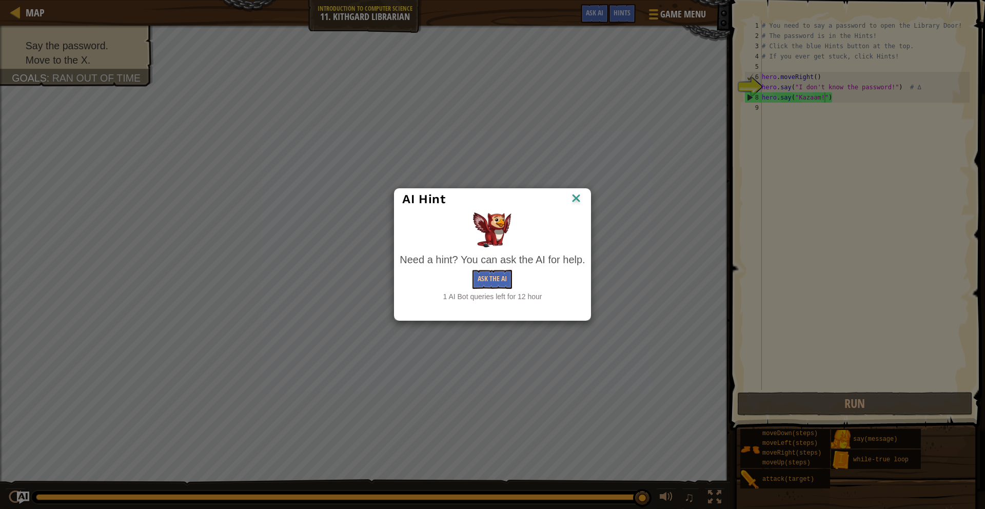
click at [594, 196] on div "AI Hint Need a hint? You can ask the AI for help. Ask the AI 1 AI Bot queries l…" at bounding box center [492, 254] width 985 height 509
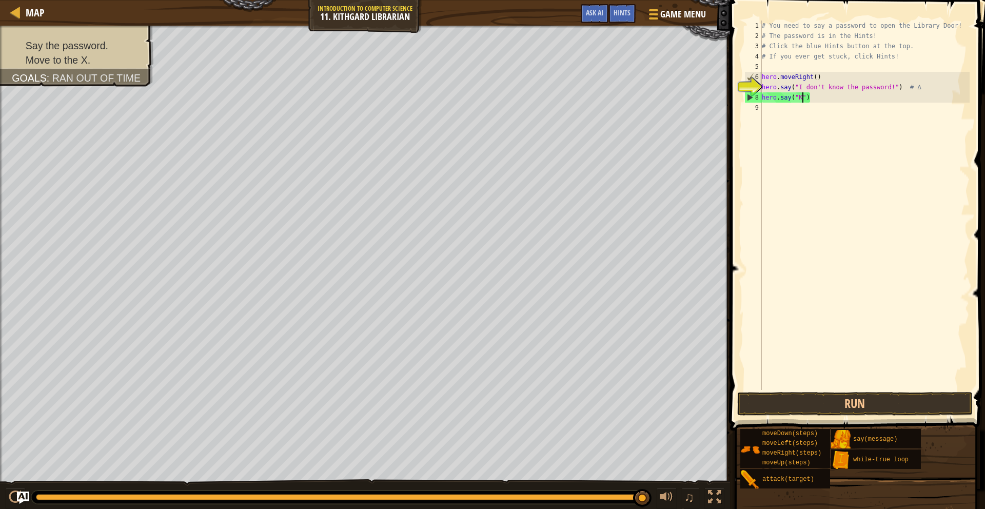
scroll to position [5, 3]
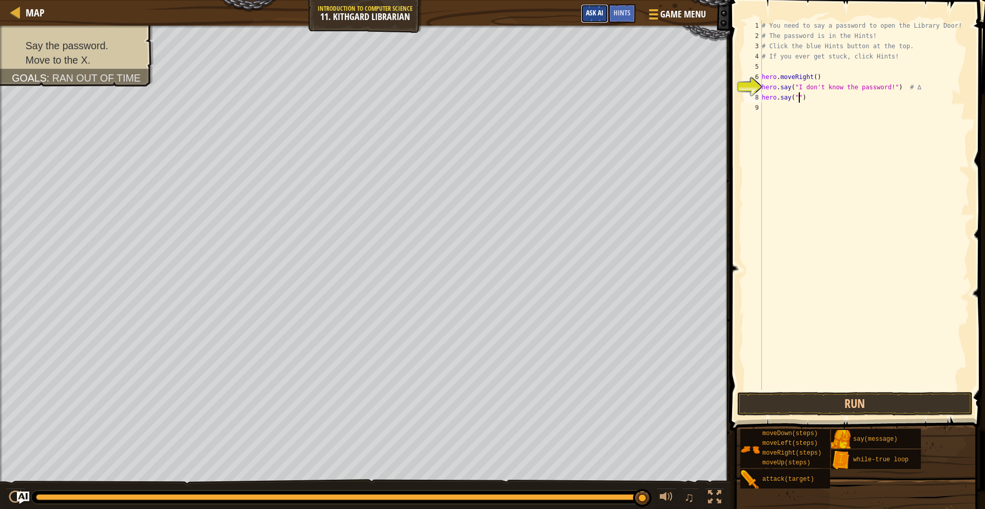
click at [599, 20] on button "Ask AI" at bounding box center [595, 13] width 28 height 19
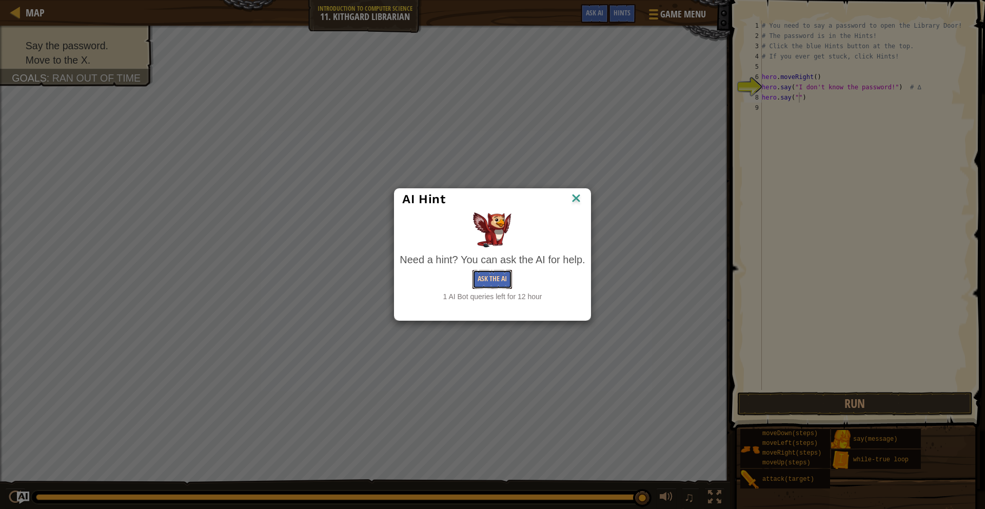
click at [494, 271] on button "Ask the AI" at bounding box center [493, 279] width 40 height 19
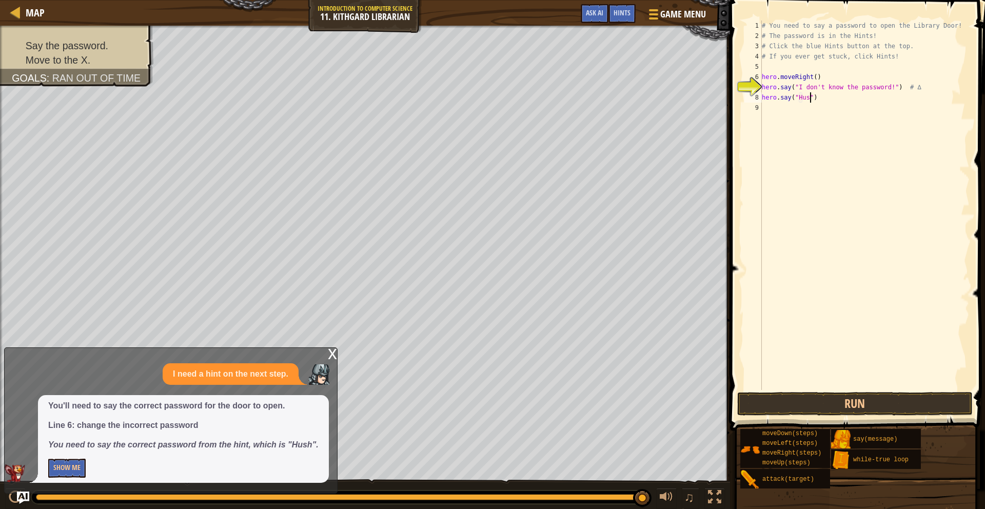
scroll to position [5, 4]
type textarea "hero.say("Hush")"
click at [818, 406] on button "Run" at bounding box center [855, 404] width 236 height 24
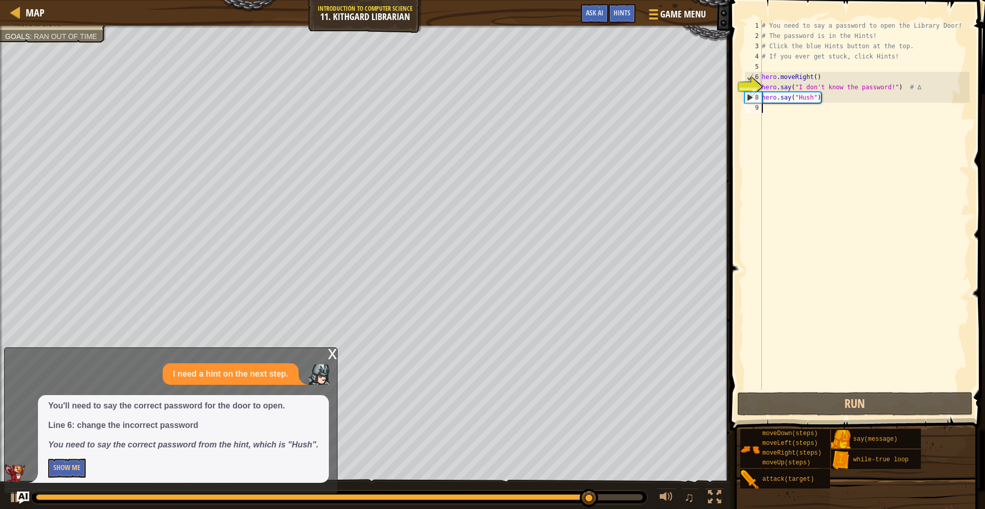
click at [770, 113] on div "# You need to say a password to open the Library Door! # The password is in the…" at bounding box center [865, 216] width 210 height 390
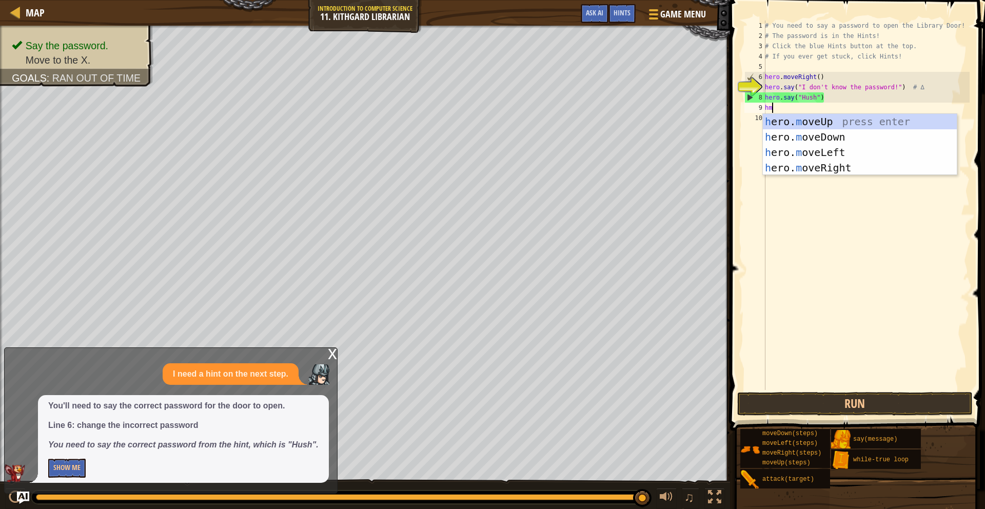
type textarea "hmr"
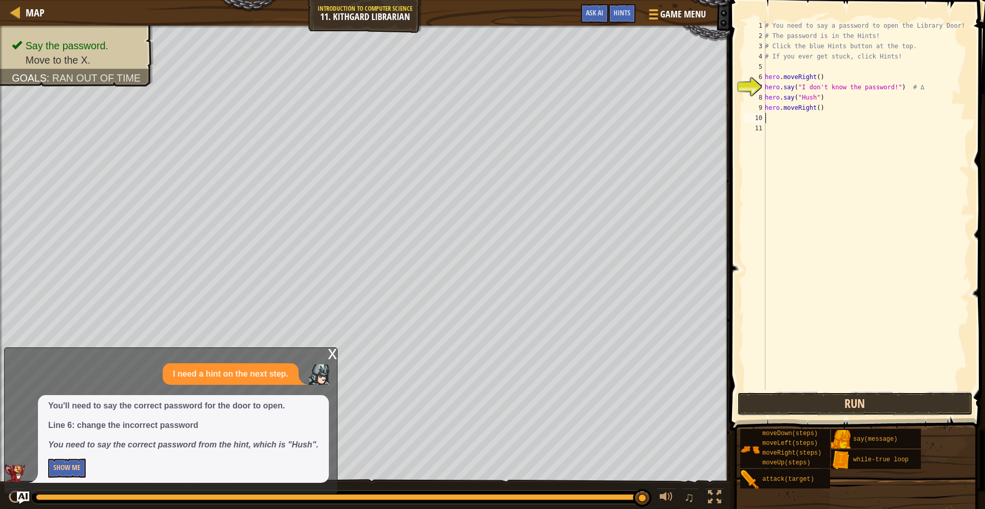
click at [759, 394] on button "Run" at bounding box center [855, 404] width 236 height 24
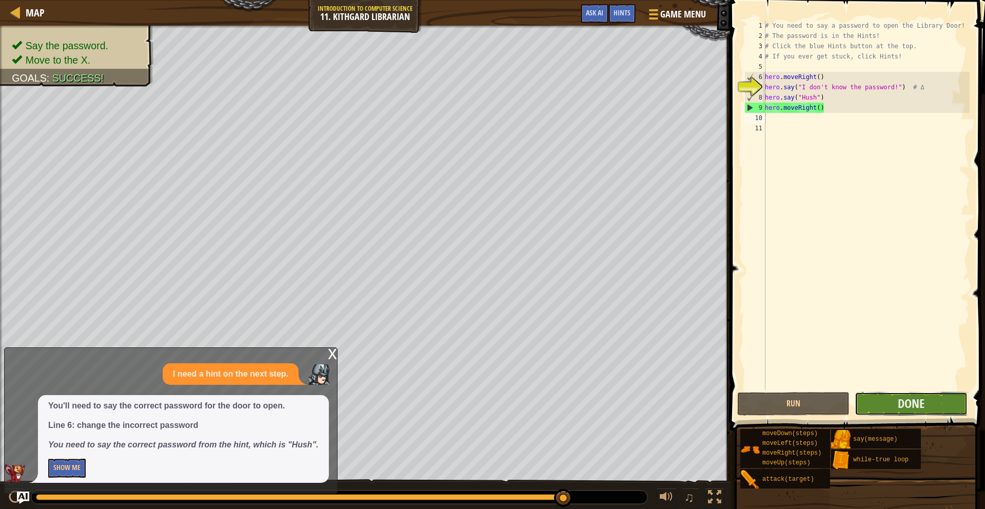
click at [930, 403] on button "Done" at bounding box center [911, 404] width 112 height 24
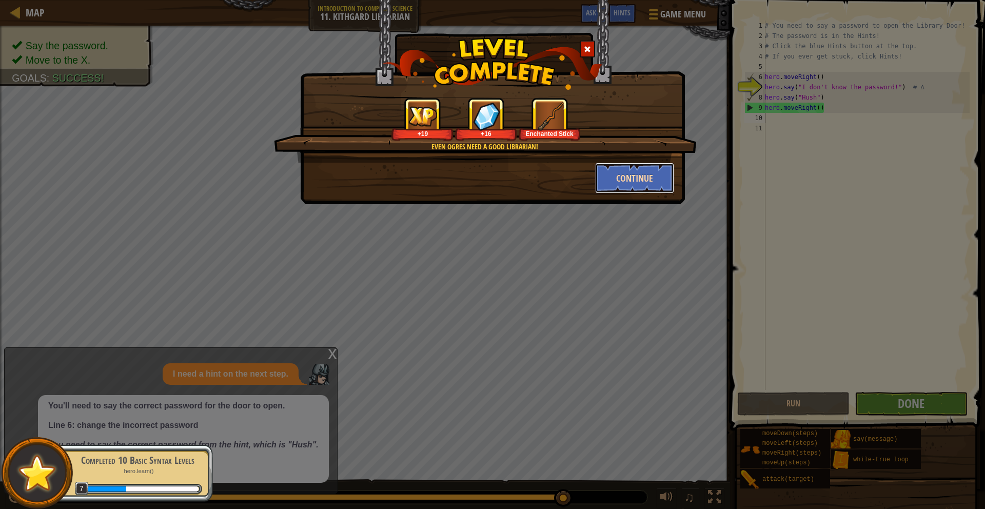
click at [629, 177] on button "Continue" at bounding box center [635, 178] width 80 height 31
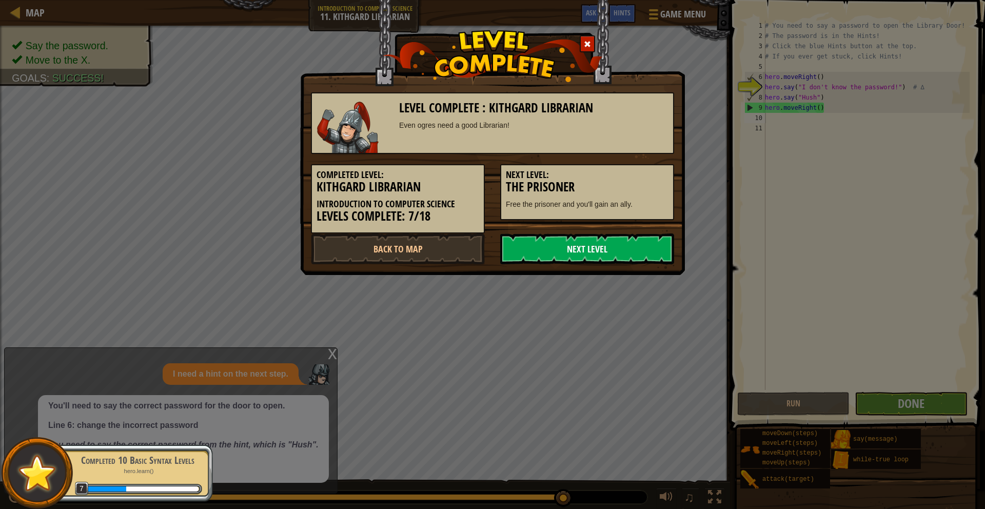
click at [616, 251] on link "Next Level" at bounding box center [587, 249] width 174 height 31
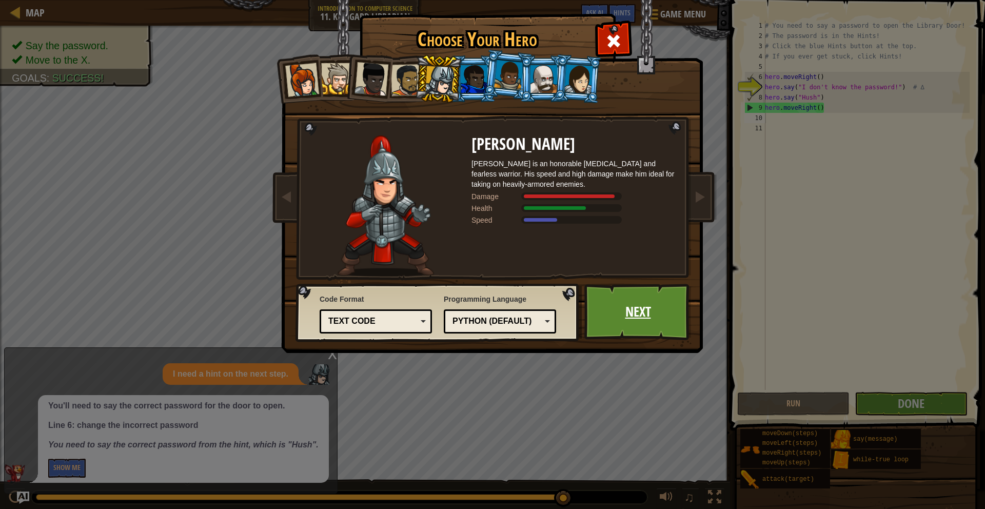
click at [615, 302] on link "Next" at bounding box center [638, 312] width 107 height 56
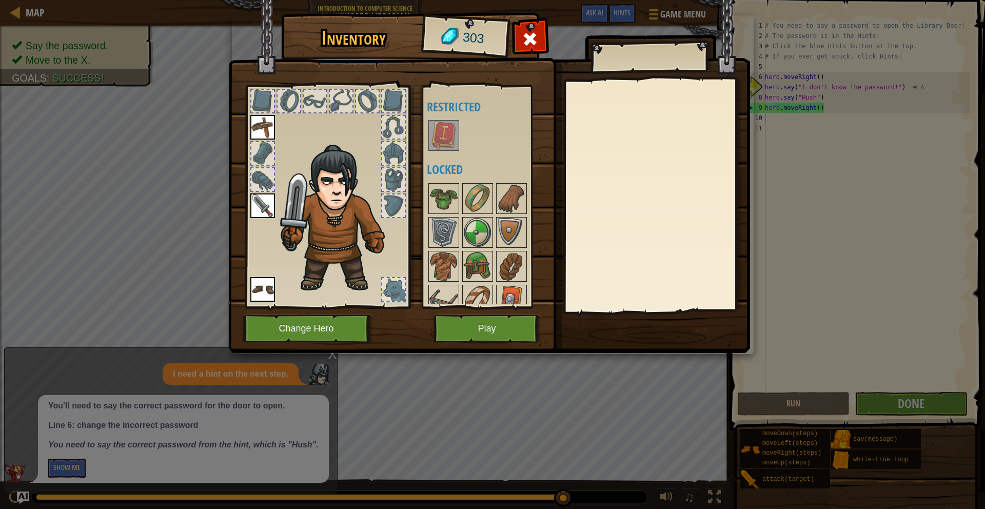
click at [262, 106] on div at bounding box center [262, 101] width 23 height 23
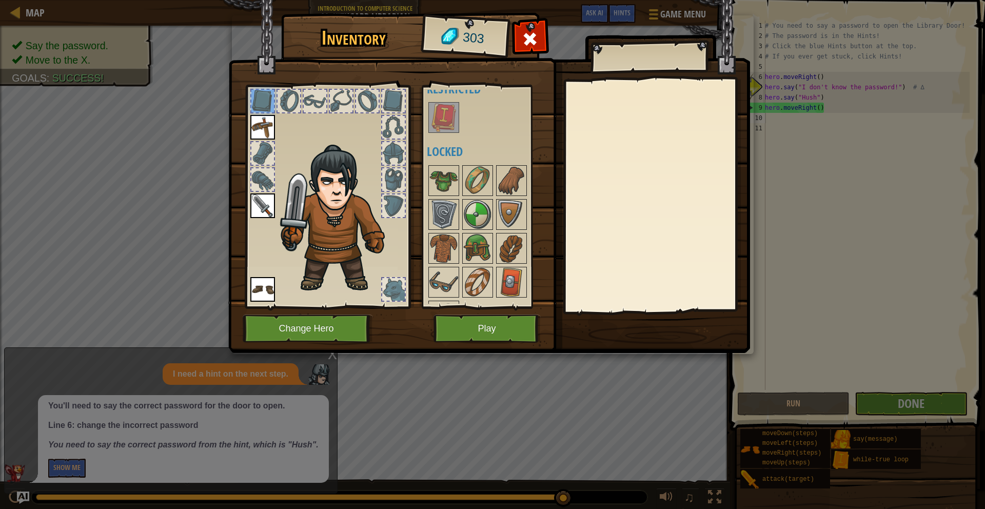
scroll to position [47, 0]
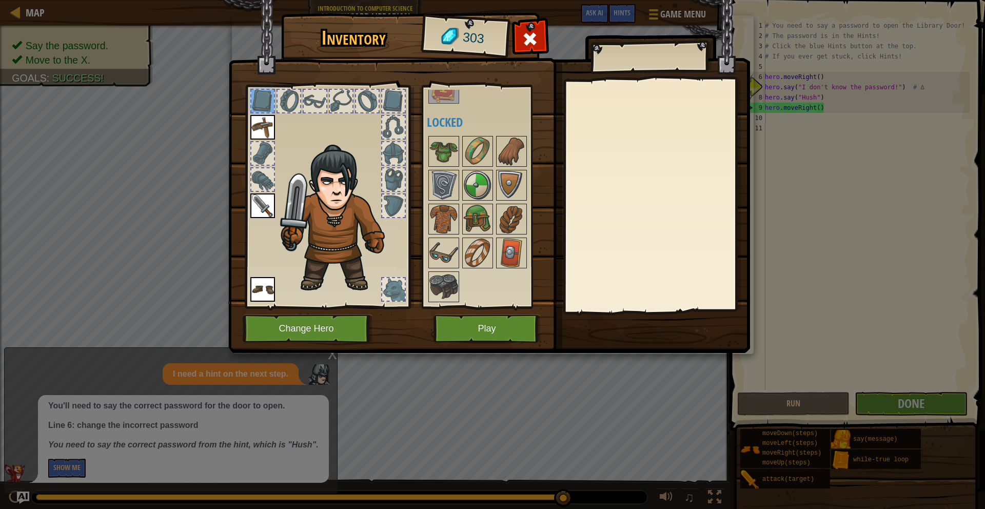
click at [248, 123] on div at bounding box center [327, 194] width 169 height 231
click at [264, 149] on div at bounding box center [262, 153] width 23 height 23
click at [259, 171] on div at bounding box center [262, 179] width 23 height 23
drag, startPoint x: 405, startPoint y: 176, endPoint x: 395, endPoint y: 174, distance: 10.3
click at [395, 174] on div at bounding box center [327, 194] width 169 height 231
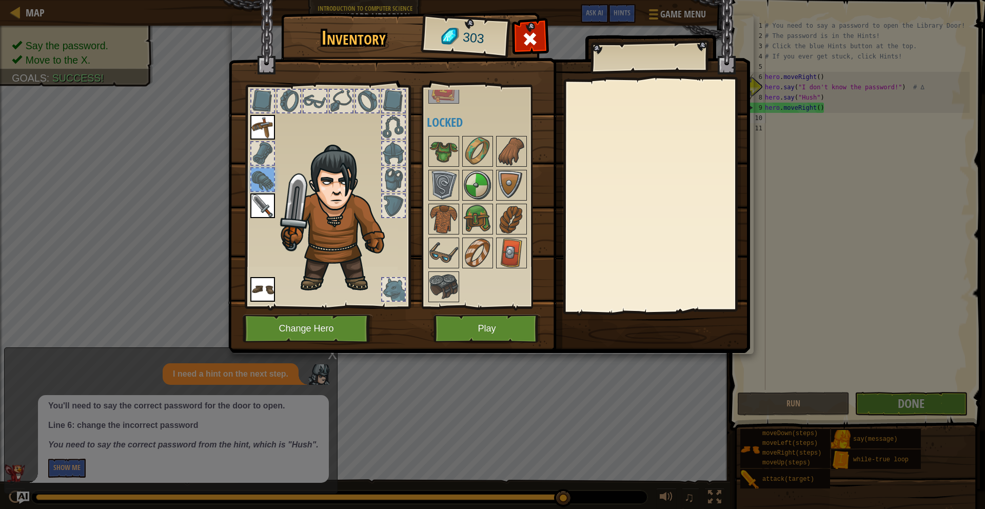
click at [394, 174] on div at bounding box center [393, 179] width 23 height 23
click at [265, 208] on img at bounding box center [262, 205] width 25 height 25
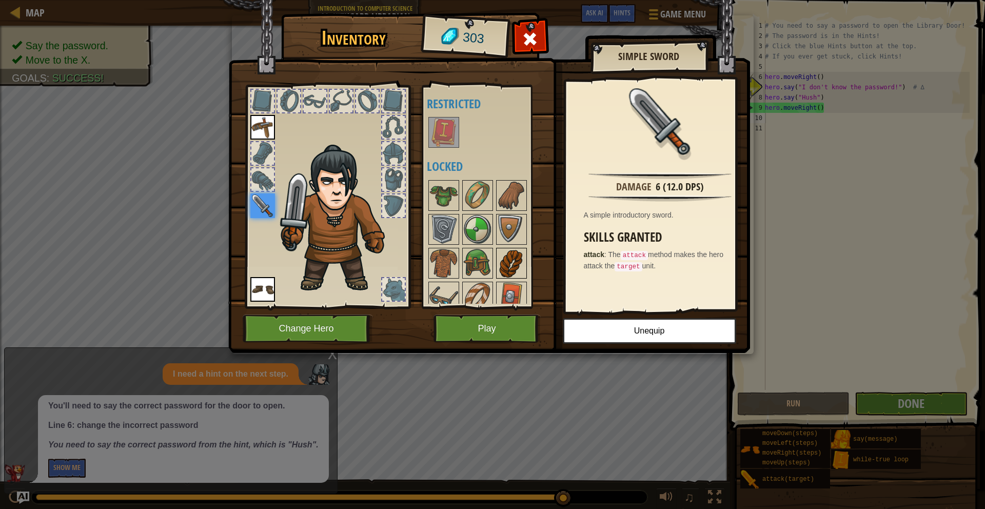
scroll to position [0, 0]
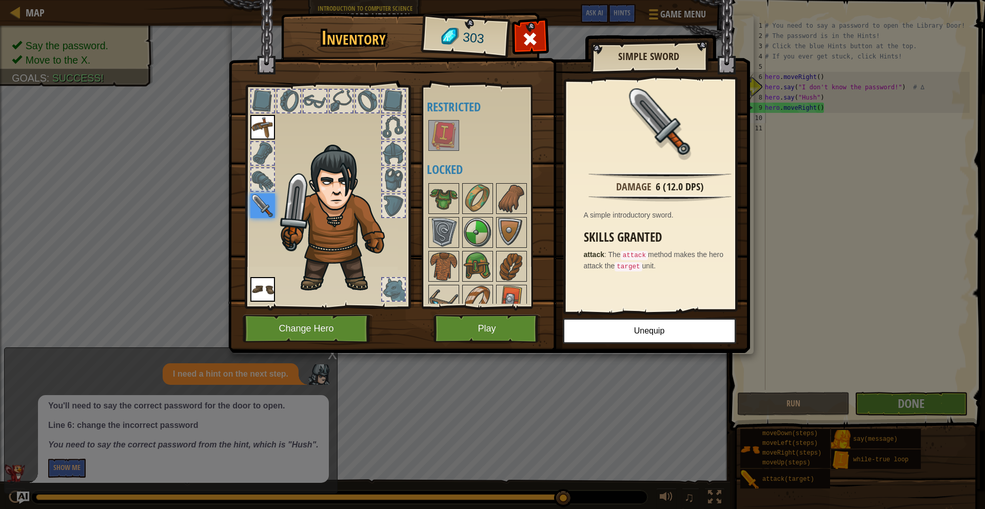
click at [451, 137] on img at bounding box center [444, 135] width 29 height 29
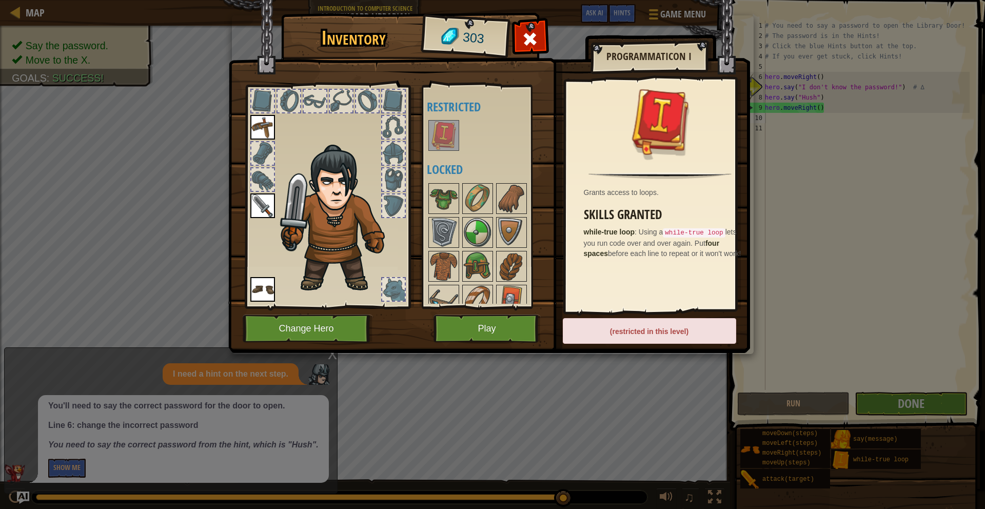
click at [345, 89] on div at bounding box center [341, 101] width 25 height 25
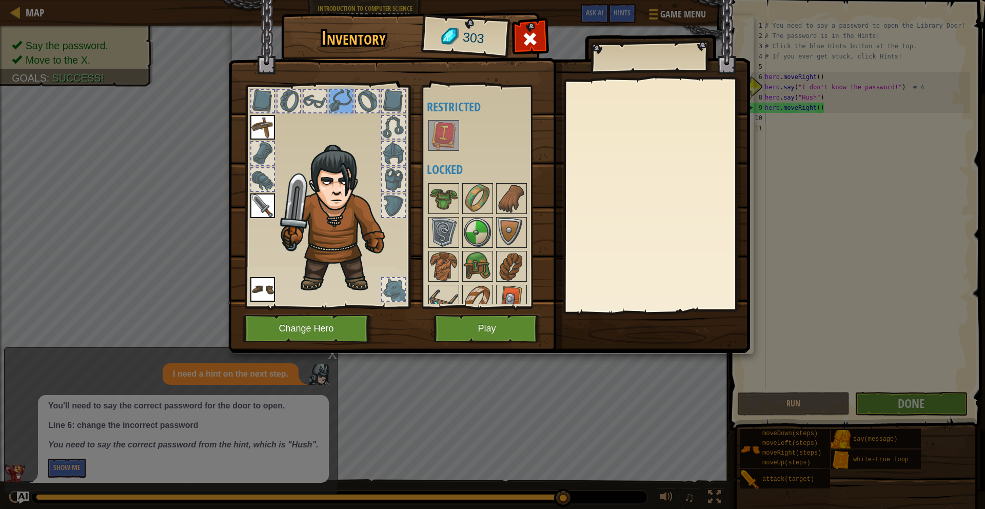
click at [317, 100] on div at bounding box center [315, 101] width 23 height 23
click at [279, 98] on div at bounding box center [289, 101] width 23 height 23
click at [265, 99] on div at bounding box center [262, 101] width 23 height 23
click at [360, 96] on div at bounding box center [367, 101] width 23 height 23
click at [386, 93] on div at bounding box center [393, 101] width 23 height 23
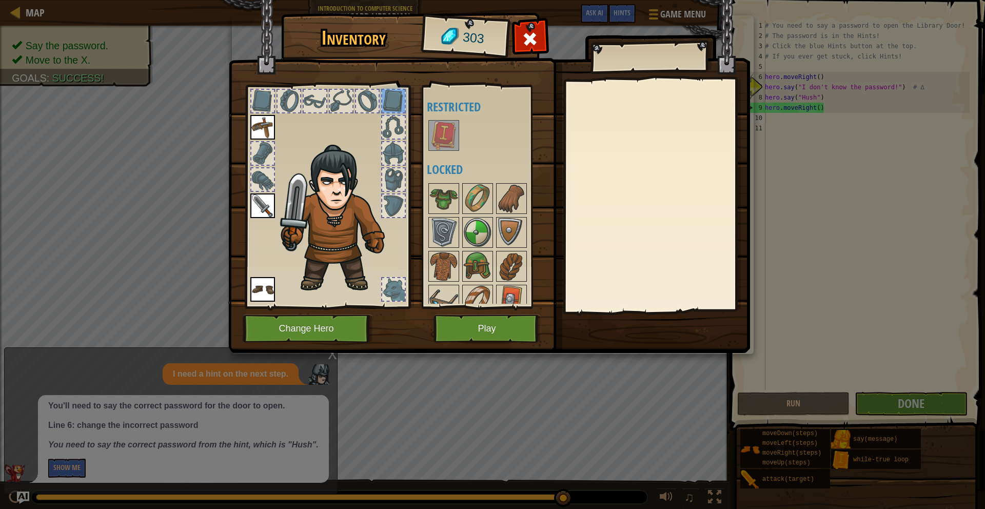
click at [392, 119] on div at bounding box center [393, 127] width 23 height 23
click at [391, 156] on div at bounding box center [393, 153] width 23 height 23
click at [394, 179] on div at bounding box center [393, 179] width 23 height 23
click at [383, 219] on img at bounding box center [339, 218] width 126 height 149
click at [394, 195] on div at bounding box center [393, 206] width 23 height 23
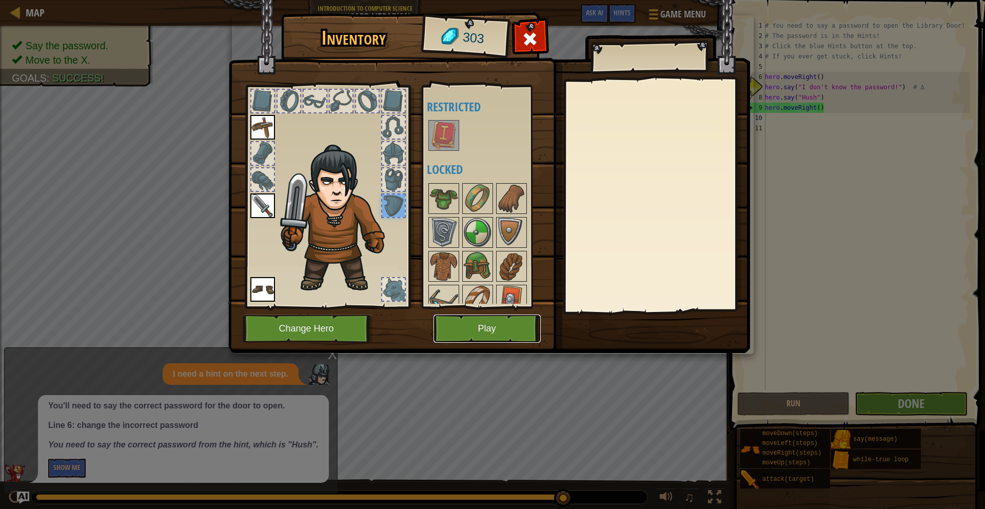
click at [499, 322] on button "Play" at bounding box center [487, 329] width 107 height 28
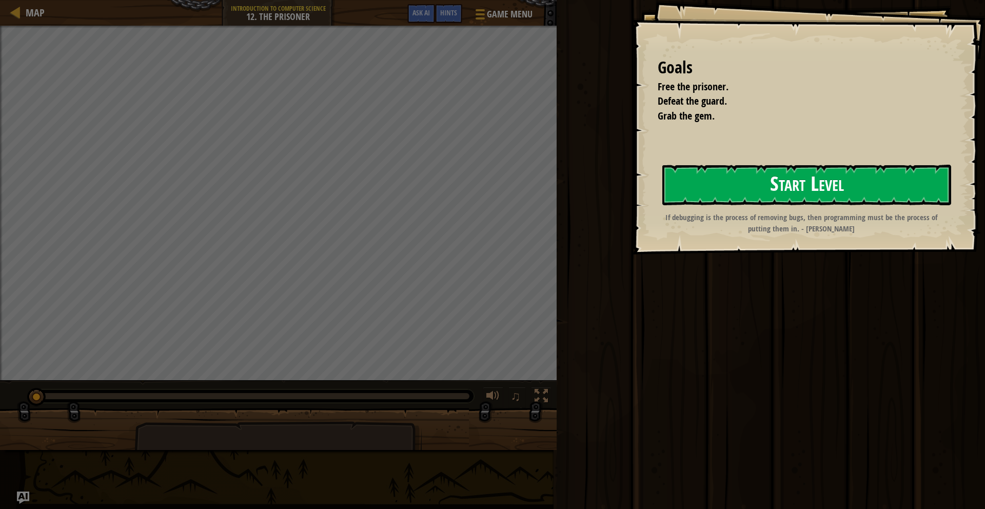
click at [727, 178] on button "Start Level" at bounding box center [807, 185] width 289 height 41
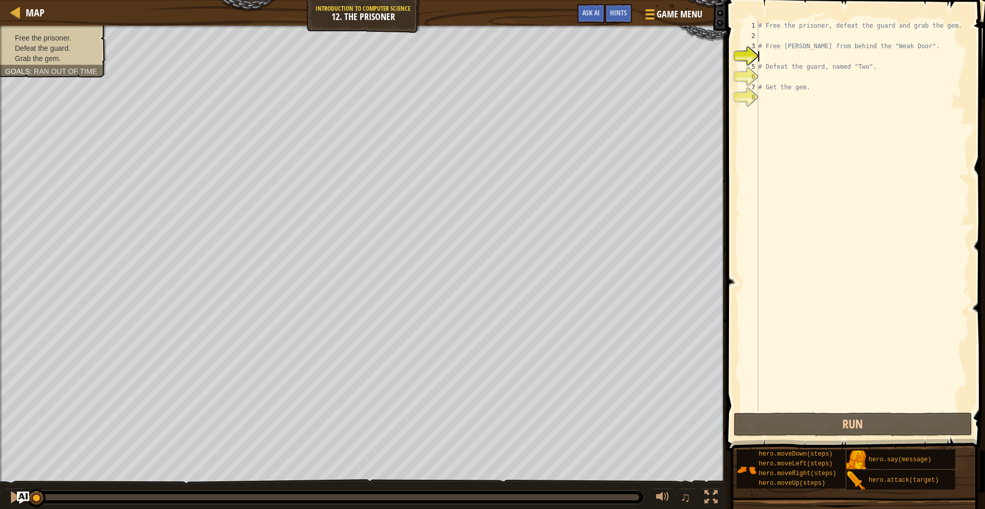
click at [759, 37] on div "# Free the prisoner, defeat the guard and grab the gem. # Free [PERSON_NAME] fr…" at bounding box center [862, 226] width 213 height 411
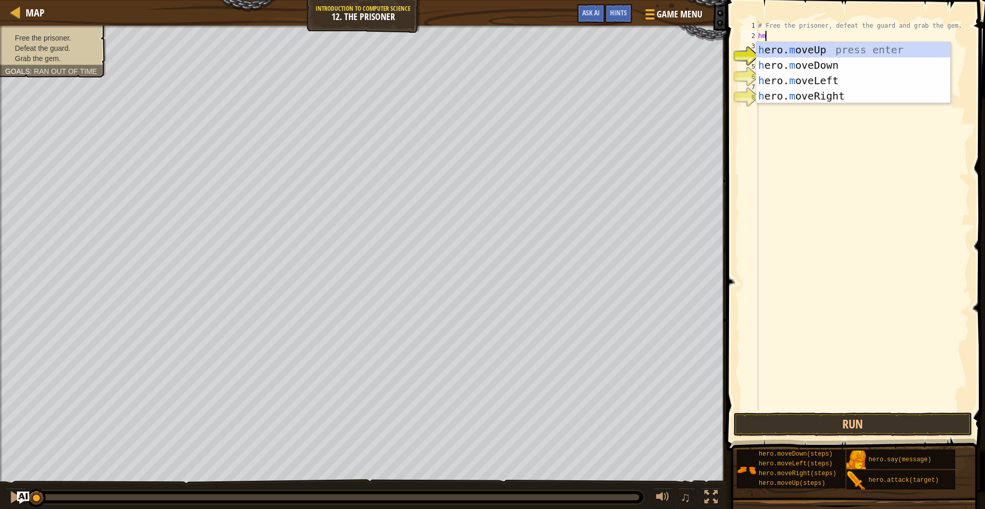
type textarea "hmr"
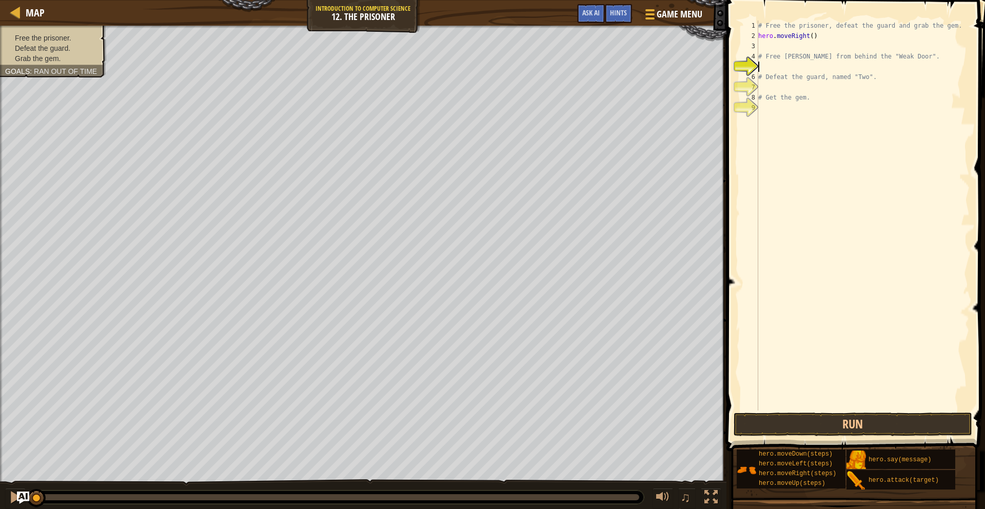
click at [768, 68] on div "# Free the prisoner, defeat the guard and grab the gem. hero . moveRight ( ) # …" at bounding box center [862, 226] width 213 height 411
type textarea "hero.attack("Weak Door")"
click at [764, 92] on div "# Free the prisoner, defeat the guard and grab the gem. hero . moveRight ( ) # …" at bounding box center [862, 226] width 213 height 411
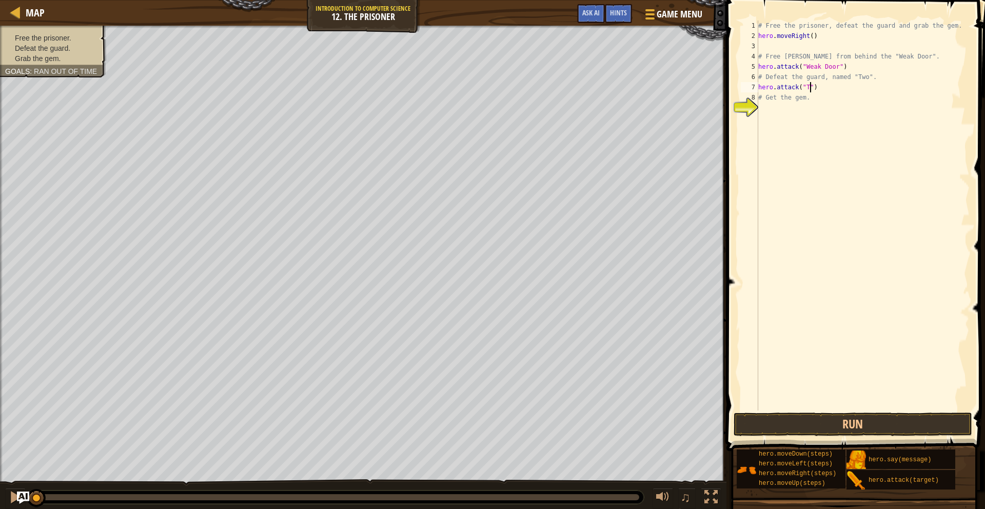
scroll to position [5, 5]
type textarea "hero.attack("Two")"
click at [832, 89] on div "# Free the prisoner, defeat the guard and grab the gem. hero . moveRight ( ) # …" at bounding box center [862, 226] width 213 height 411
click at [857, 67] on div "# Free the prisoner, defeat the guard and grab the gem. hero . moveRight ( ) # …" at bounding box center [865, 226] width 210 height 411
type textarea "hero.attack("Weak Door")"
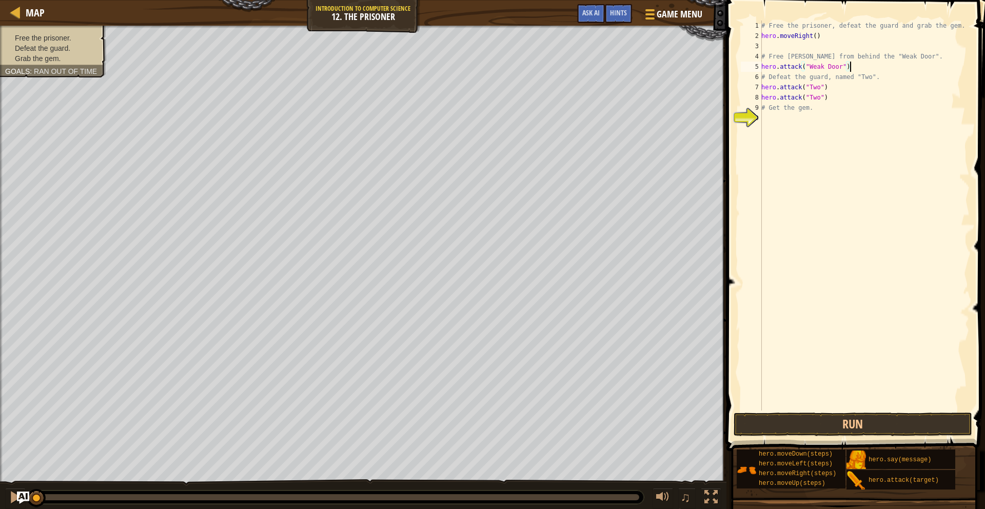
scroll to position [5, 0]
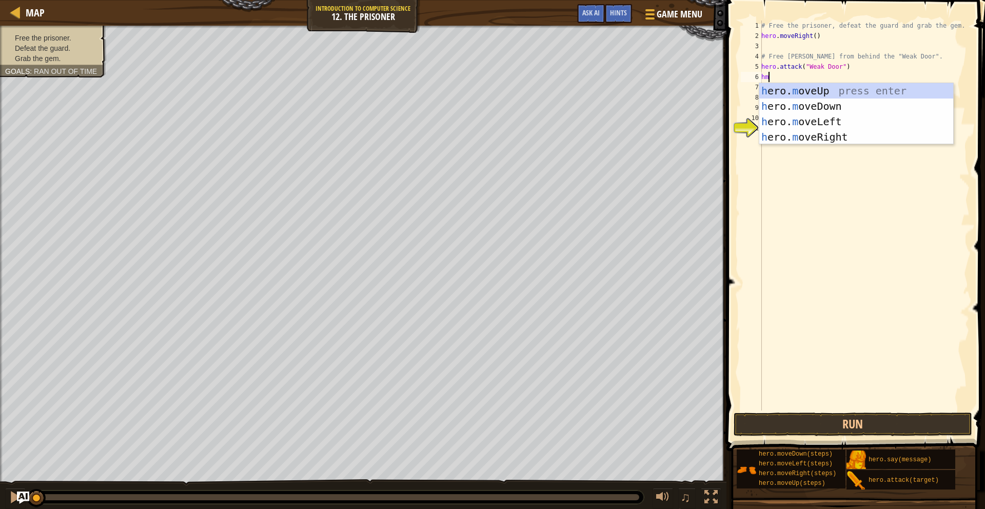
type textarea "hmr"
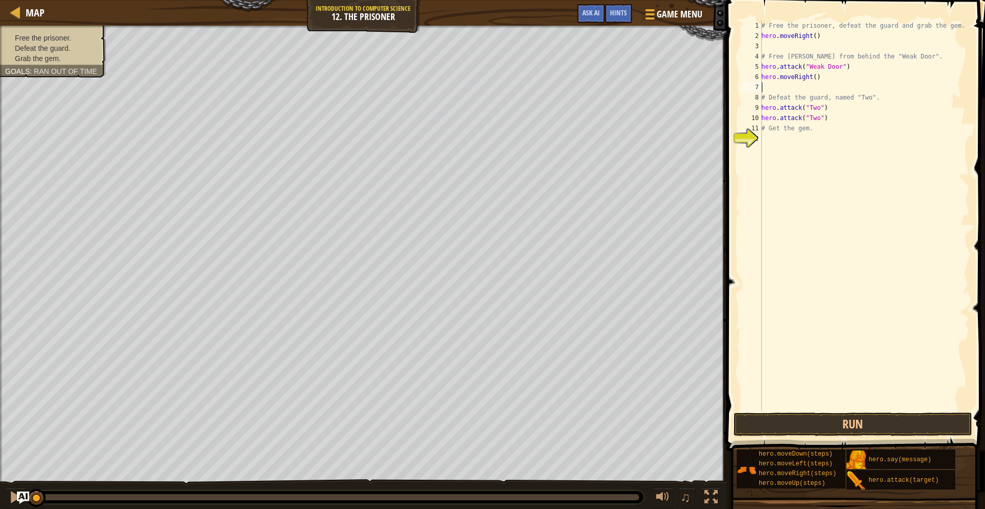
click at [819, 77] on div "# Free the prisoner, defeat the guard and grab the gem. hero . moveRight ( ) # …" at bounding box center [865, 226] width 210 height 411
type textarea "hero.moveRight(3)"
click at [765, 85] on div "# Free the prisoner, defeat the guard and grab the gem. hero . moveRight ( ) # …" at bounding box center [865, 226] width 210 height 411
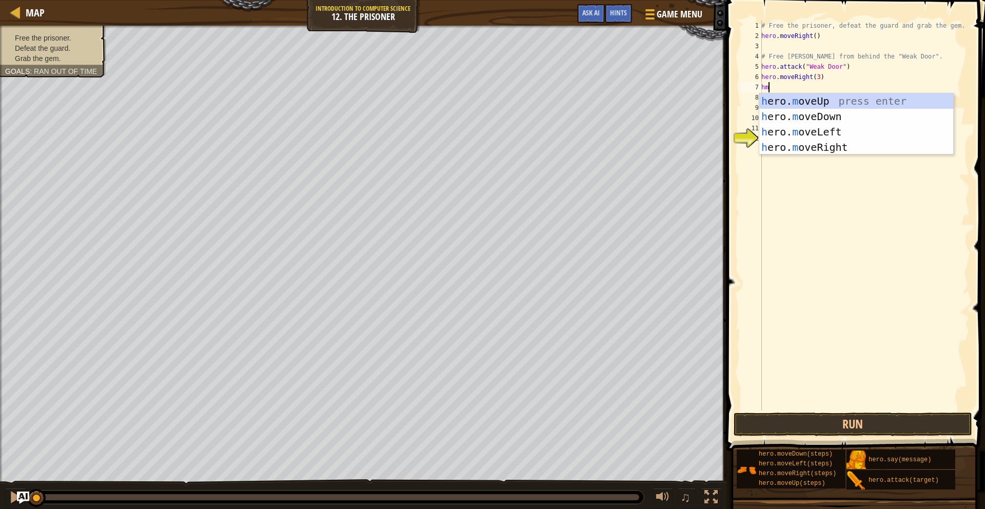
type textarea "hmd"
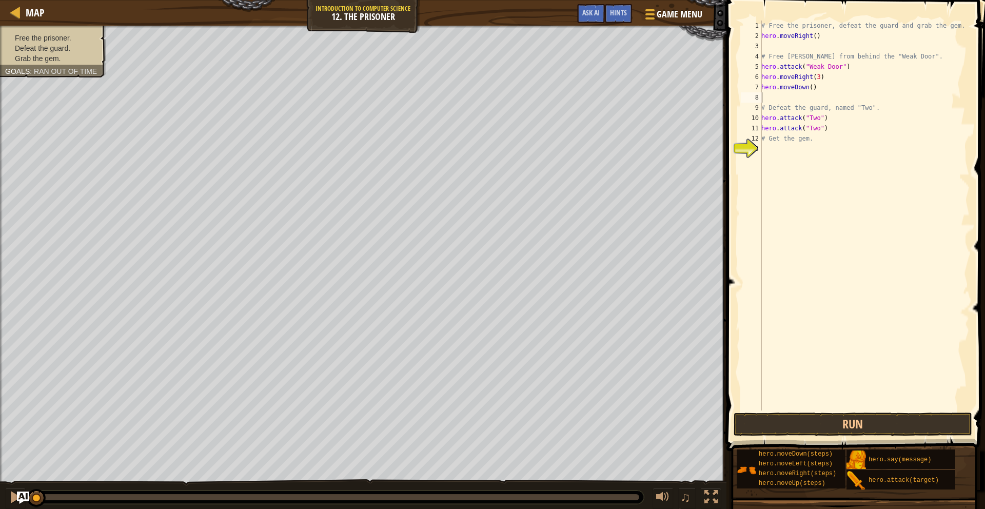
click at [814, 87] on div "# Free the prisoner, defeat the guard and grab the gem. hero . moveRight ( ) # …" at bounding box center [865, 226] width 210 height 411
type textarea "hero.moveDown(3)"
click at [767, 98] on div "# Free the prisoner, defeat the guard and grab the gem. hero . moveRight ( ) # …" at bounding box center [865, 226] width 210 height 411
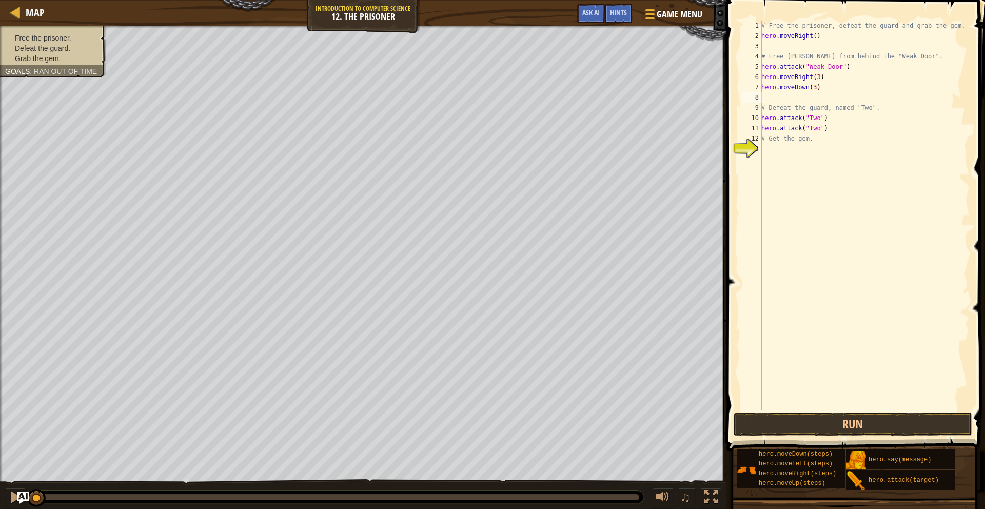
type textarea "hero.moveDown(3)"
click at [768, 136] on div "# Free the prisoner, defeat the guard and grab the gem. hero . moveRight ( ) # …" at bounding box center [865, 226] width 210 height 411
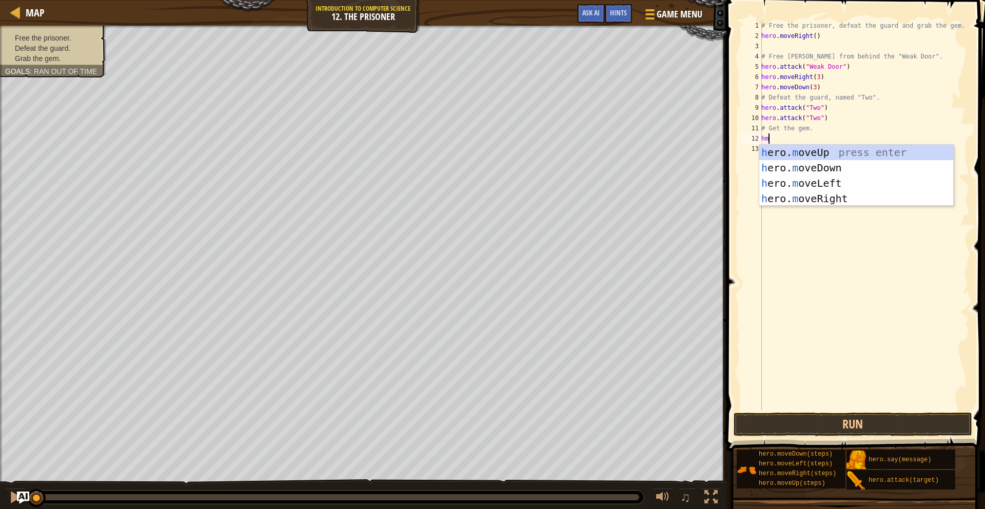
type textarea "hmr"
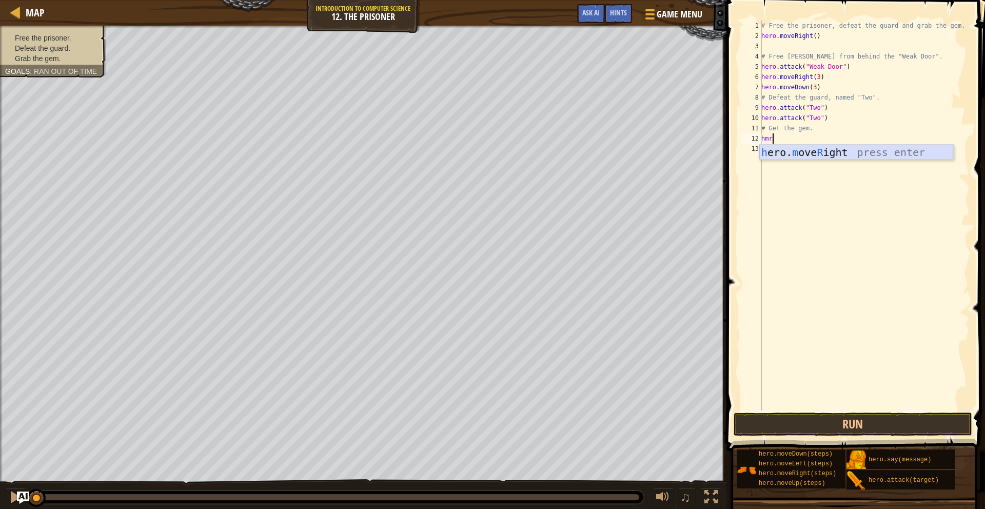
click at [806, 154] on div "h ero. m ove R ight press enter" at bounding box center [857, 168] width 194 height 46
click at [741, 422] on button "Run" at bounding box center [853, 425] width 239 height 24
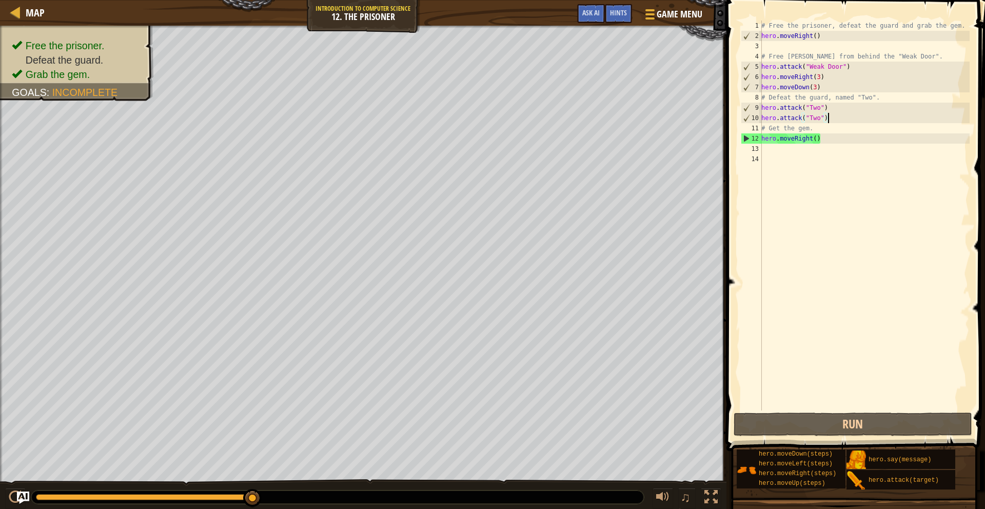
click at [831, 121] on div "# Free the prisoner, defeat the guard and grab the gem. hero . moveRight ( ) # …" at bounding box center [865, 226] width 210 height 411
type textarea "hero.attack("Two")"
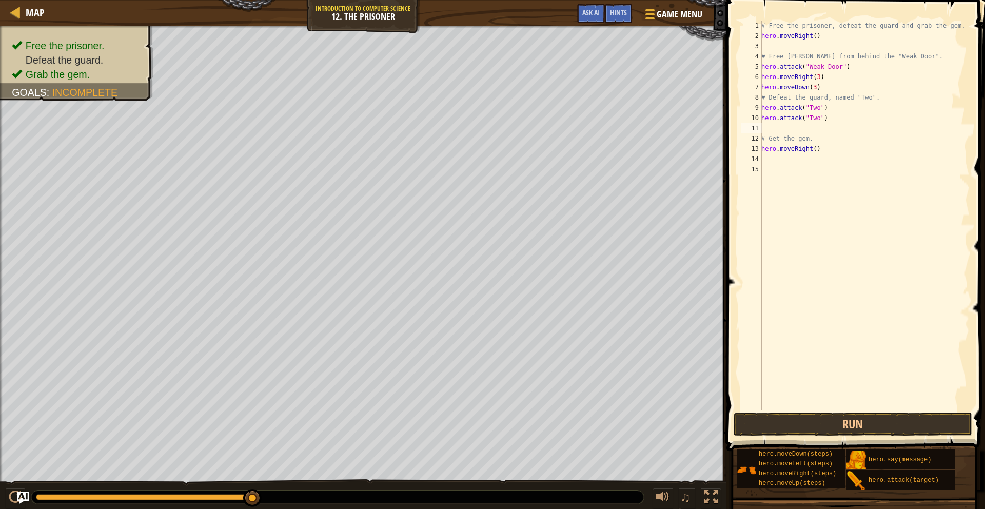
type textarea "p"
click at [798, 420] on button "Run" at bounding box center [853, 425] width 239 height 24
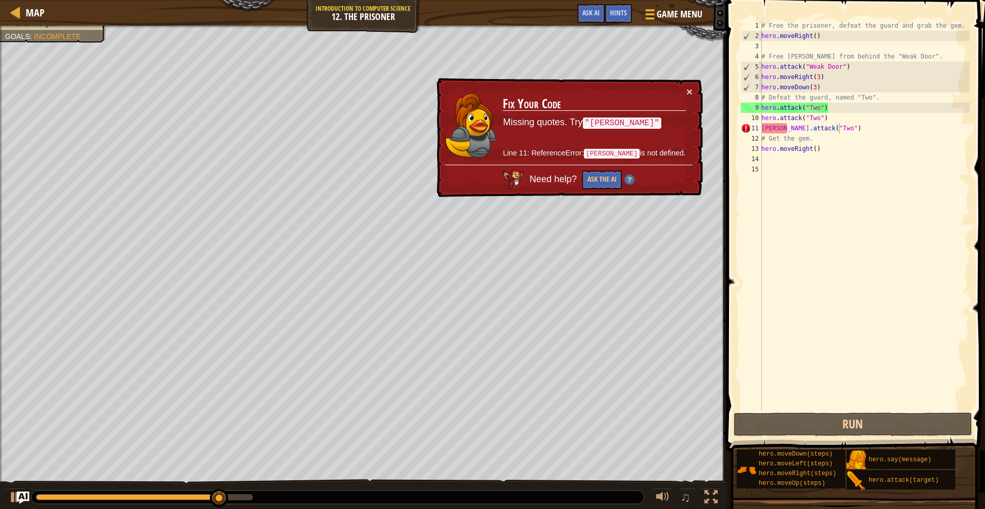
click at [693, 87] on div "× Fix Your Code Missing quotes. Try "[PERSON_NAME]" Line 11: ReferenceError: [P…" at bounding box center [569, 138] width 268 height 120
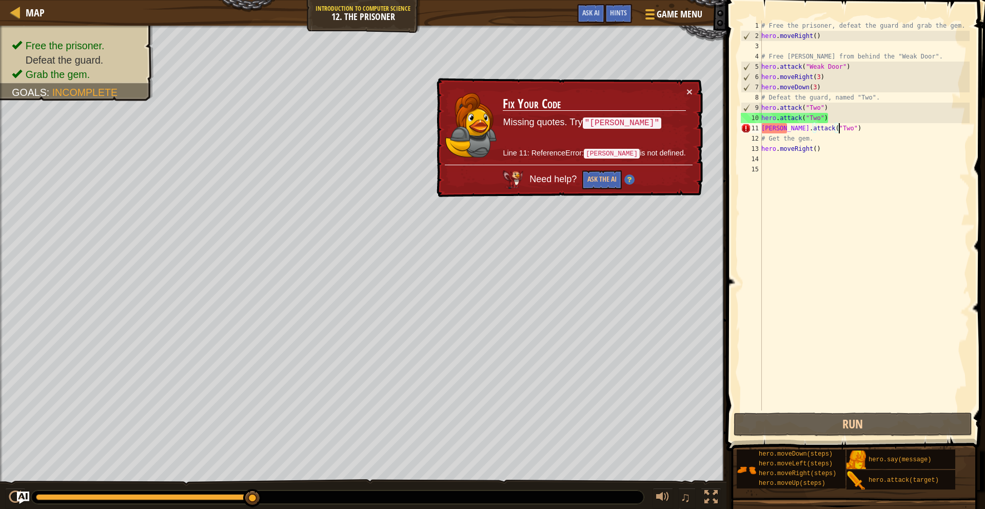
click at [765, 129] on div "# Free the prisoner, defeat the guard and grab the gem. hero . moveRight ( ) # …" at bounding box center [865, 226] width 210 height 411
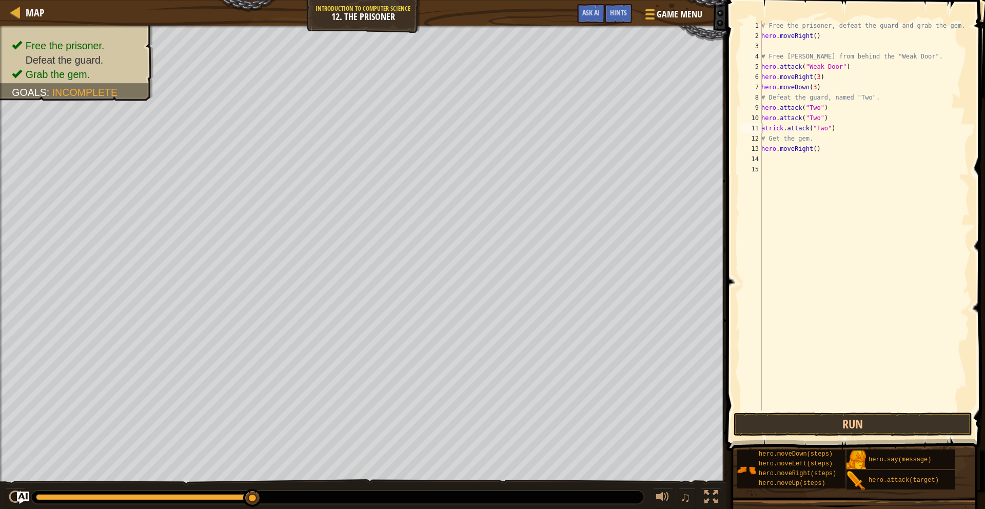
type textarea "[PERSON_NAME].attack("Two")"
drag, startPoint x: 823, startPoint y: 235, endPoint x: 819, endPoint y: 251, distance: 16.9
click at [823, 235] on div "# Free the prisoner, defeat the guard and grab the gem. hero . moveRight ( ) # …" at bounding box center [865, 226] width 210 height 411
drag, startPoint x: 841, startPoint y: 130, endPoint x: 763, endPoint y: 129, distance: 78.0
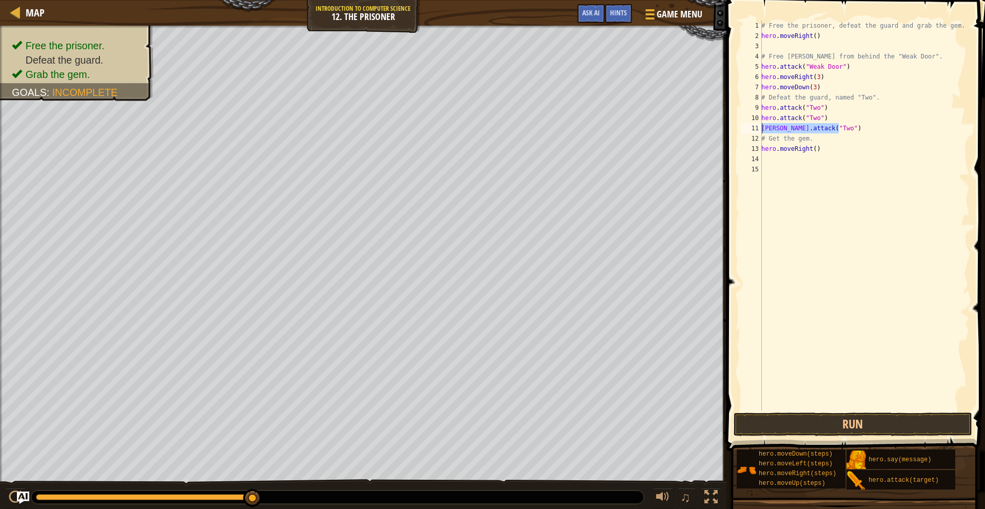
click at [763, 129] on div "# Free the prisoner, defeat the guard and grab the gem. hero . moveRight ( ) # …" at bounding box center [865, 226] width 210 height 411
click at [865, 146] on div "# Free the prisoner, defeat the guard and grab the gem. hero . moveRight ( ) # …" at bounding box center [865, 226] width 210 height 411
click at [840, 130] on div "# Free the prisoner, defeat the guard and grab the gem. hero . moveRight ( ) # …" at bounding box center [865, 226] width 210 height 411
type textarea "[PERSON_NAME].attack("Two")"
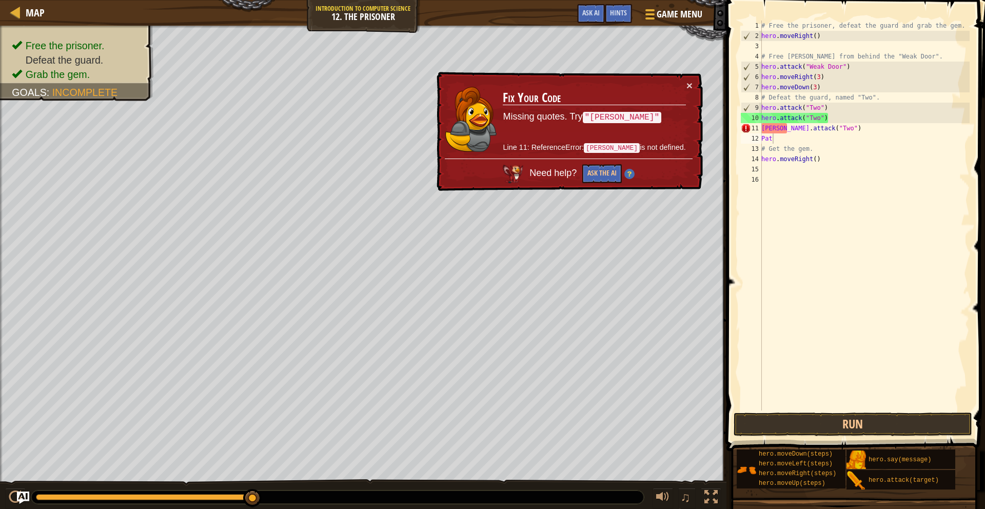
click at [637, 112] on code ""[PERSON_NAME]"" at bounding box center [622, 117] width 79 height 11
click at [688, 85] on button "×" at bounding box center [690, 85] width 6 height 11
click at [763, 131] on div "# Free the prisoner, defeat the guard and grab the gem. hero . moveRight ( ) # …" at bounding box center [865, 226] width 210 height 411
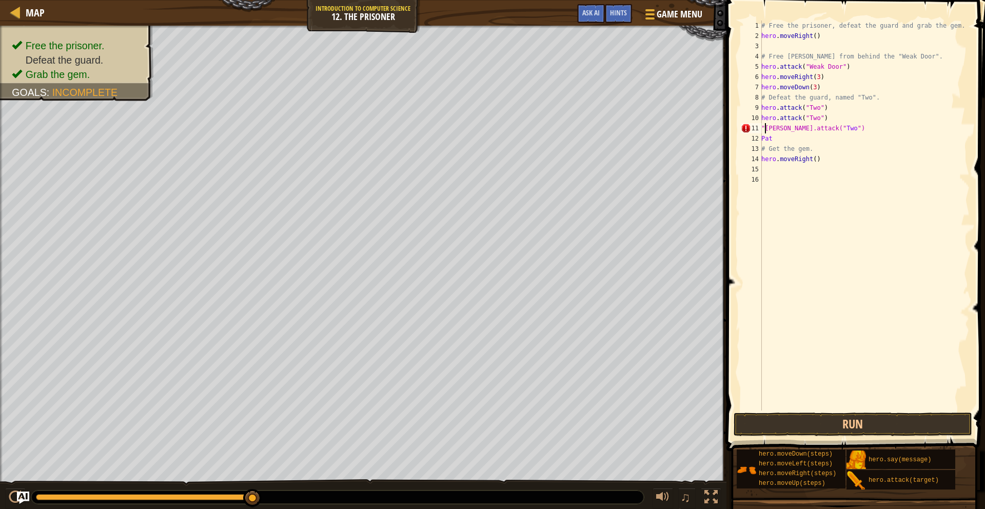
click at [790, 129] on div "# Free the prisoner, defeat the guard and grab the gem. hero . moveRight ( ) # …" at bounding box center [865, 226] width 210 height 411
click at [763, 139] on div "# Free the prisoner, defeat the guard and grab the gem. hero . moveRight ( ) # …" at bounding box center [865, 226] width 210 height 411
click at [777, 142] on div "# Free the prisoner, defeat the guard and grab the gem. hero . moveRight ( ) # …" at bounding box center [865, 226] width 210 height 411
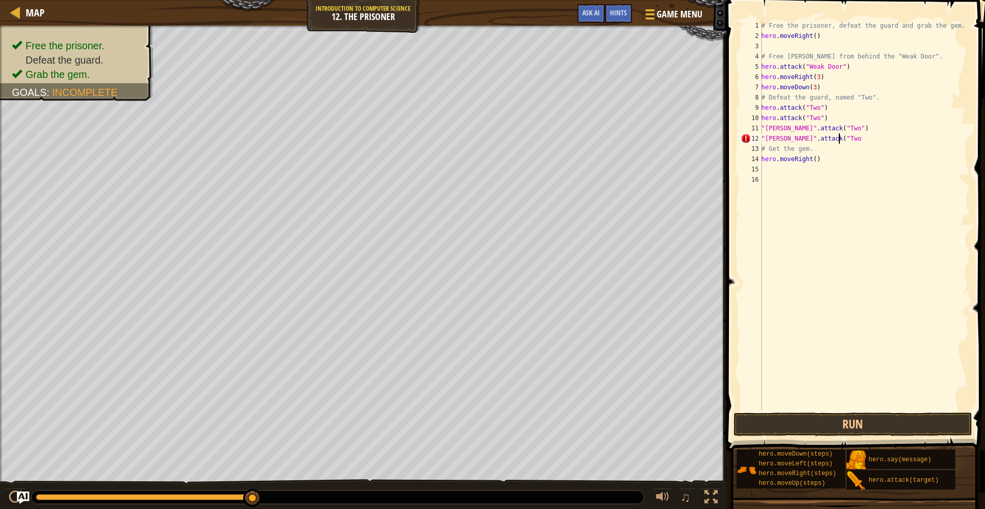
scroll to position [5, 6]
click at [802, 424] on button "Run" at bounding box center [853, 425] width 239 height 24
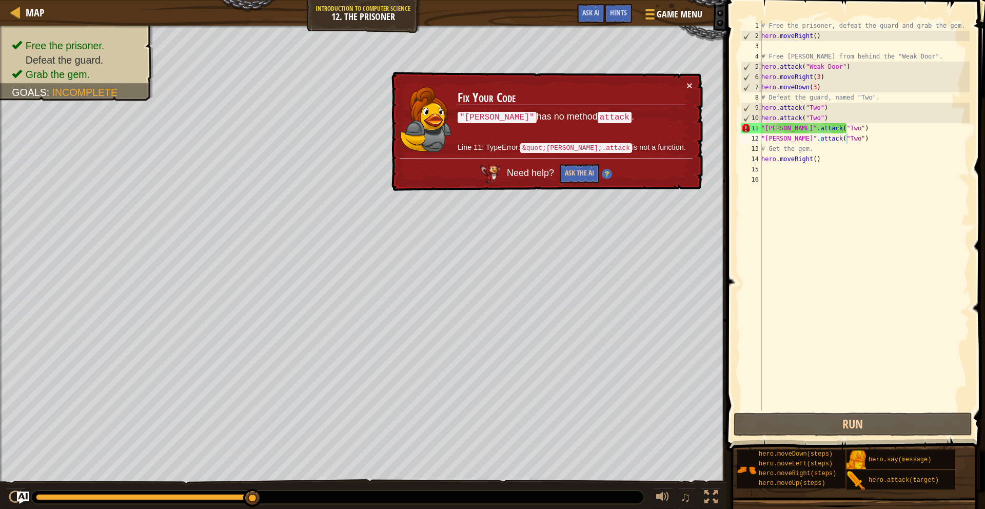
click at [698, 89] on div "× Fix Your Code "[PERSON_NAME]" has no method attack . Line 11: TypeError: &quo…" at bounding box center [547, 132] width 314 height 120
click at [692, 88] on button "×" at bounding box center [690, 85] width 6 height 11
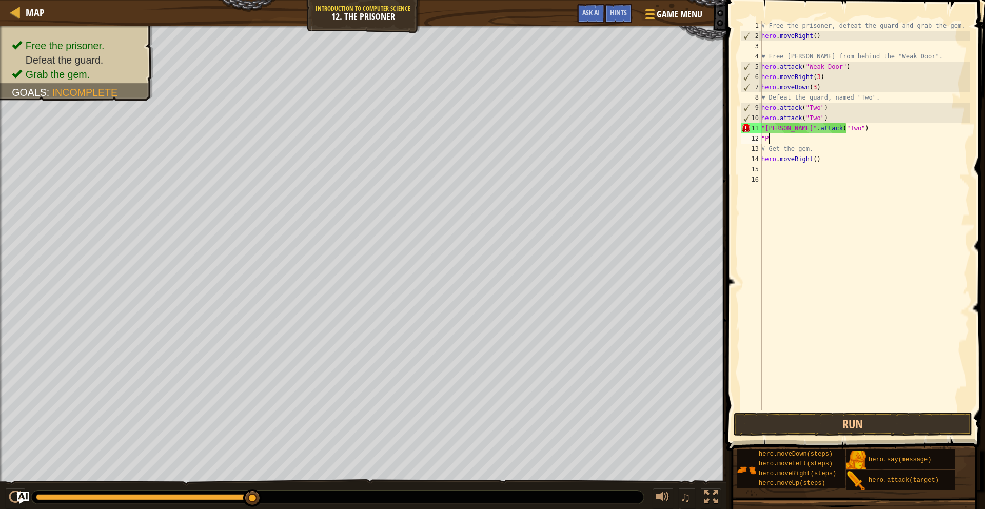
scroll to position [5, 0]
type textarea """
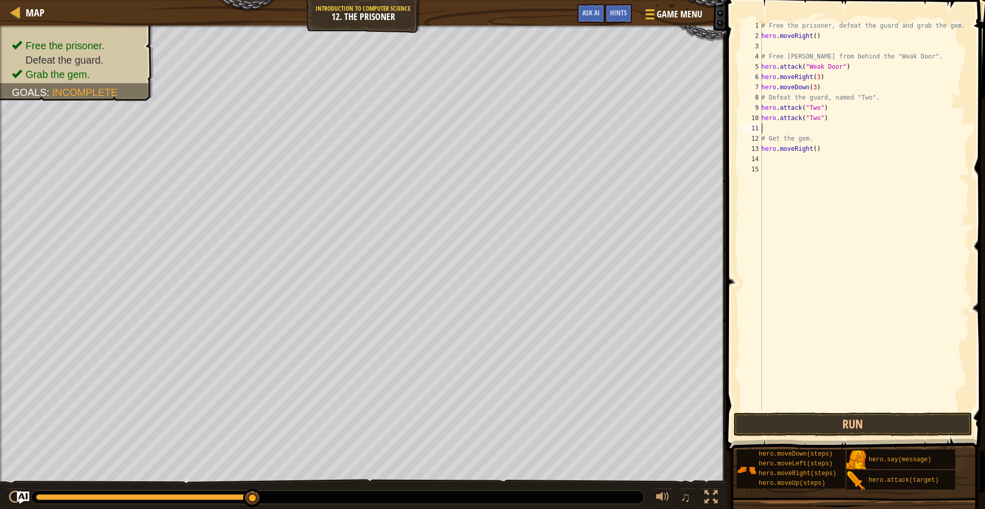
type textarea "hero.attack("Two")"
click at [839, 131] on div "# Free the prisoner, defeat the guard and grab the gem. hero . moveRight ( ) # …" at bounding box center [865, 226] width 210 height 411
type textarea "hero.attack("Two")"
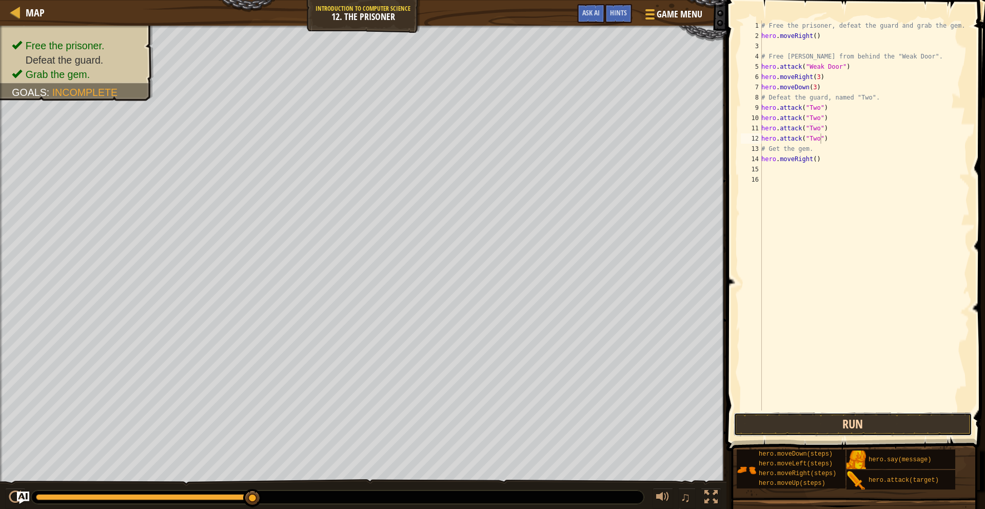
click at [808, 426] on button "Run" at bounding box center [853, 425] width 239 height 24
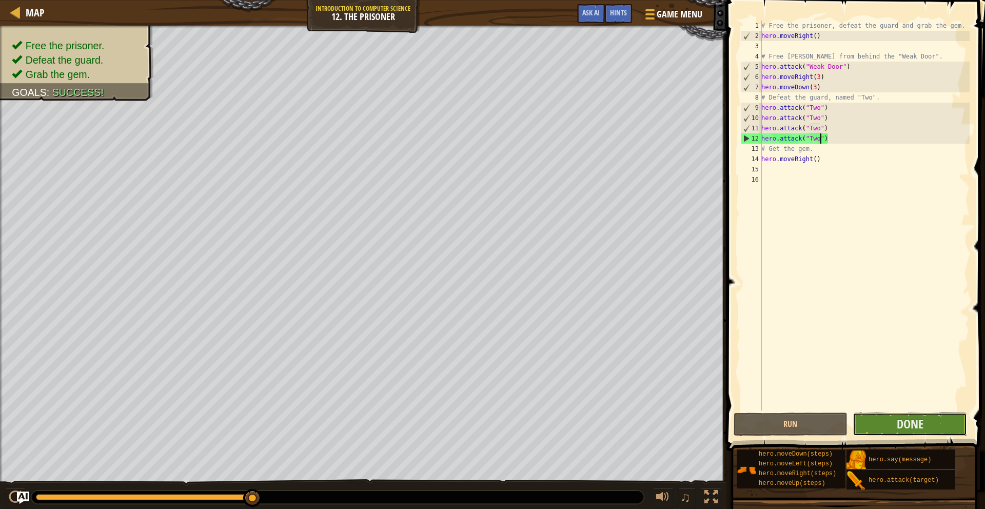
click at [926, 426] on button "Done" at bounding box center [910, 425] width 114 height 24
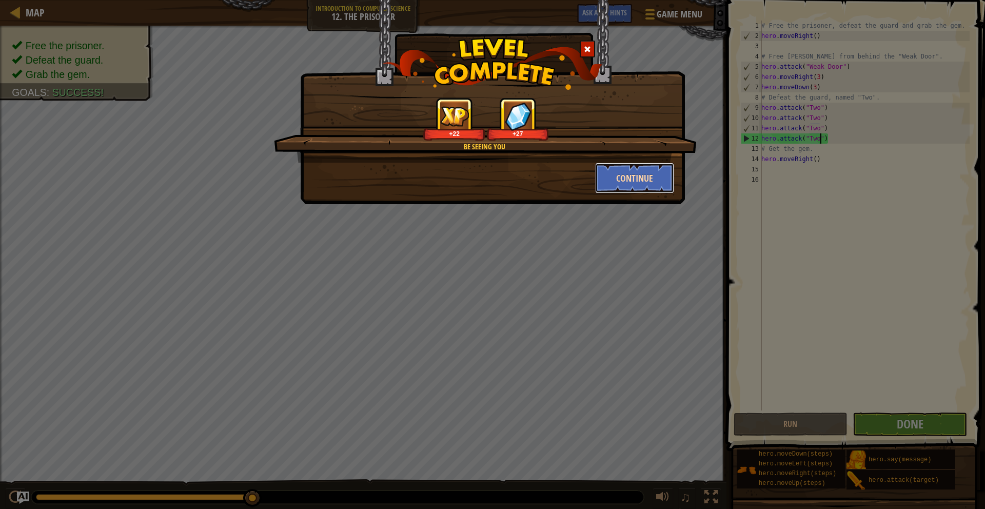
click at [616, 169] on button "Continue" at bounding box center [635, 178] width 80 height 31
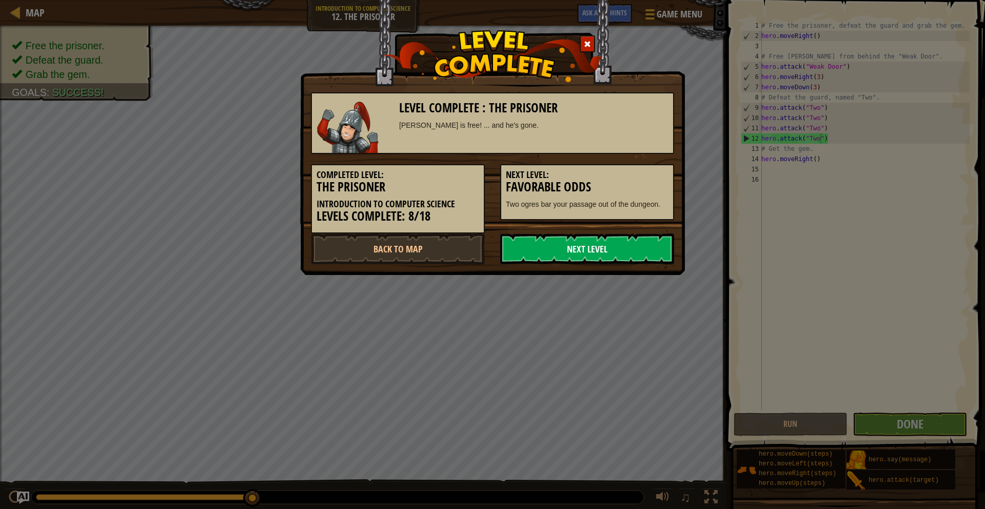
click at [596, 251] on link "Next Level" at bounding box center [587, 249] width 174 height 31
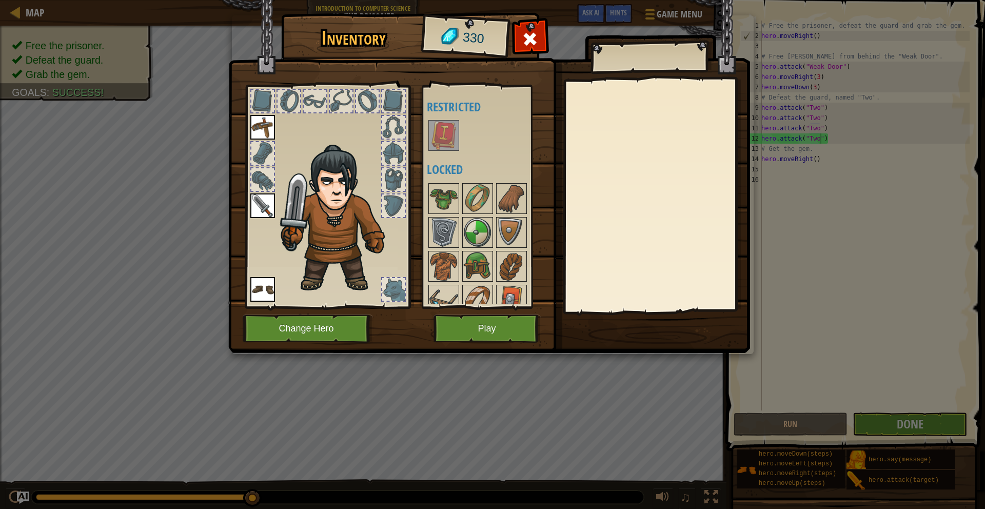
click at [438, 129] on img at bounding box center [444, 135] width 29 height 29
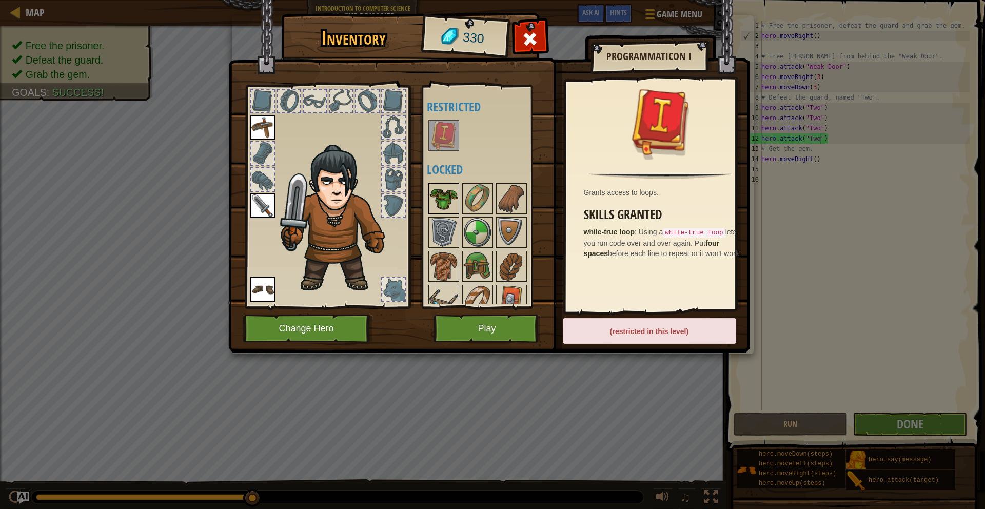
click at [449, 203] on img at bounding box center [444, 198] width 29 height 29
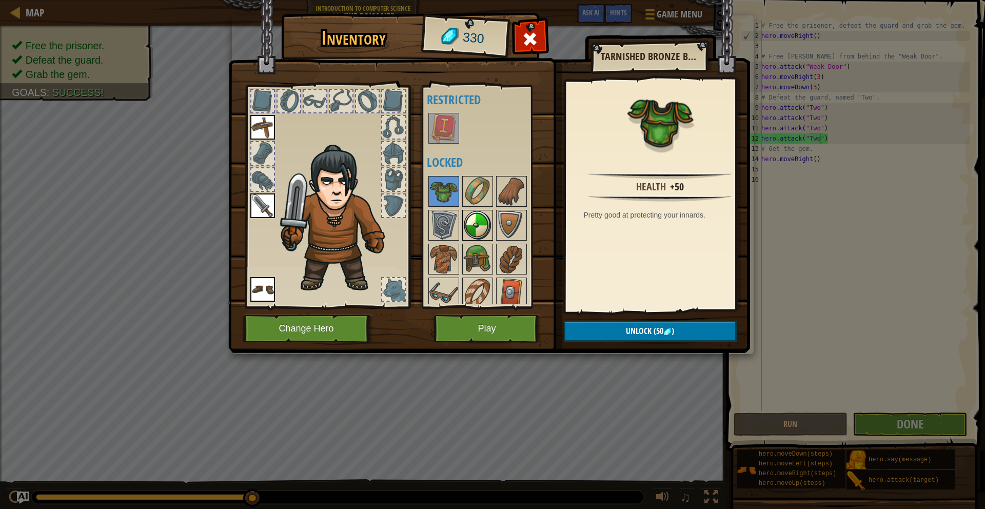
scroll to position [47, 0]
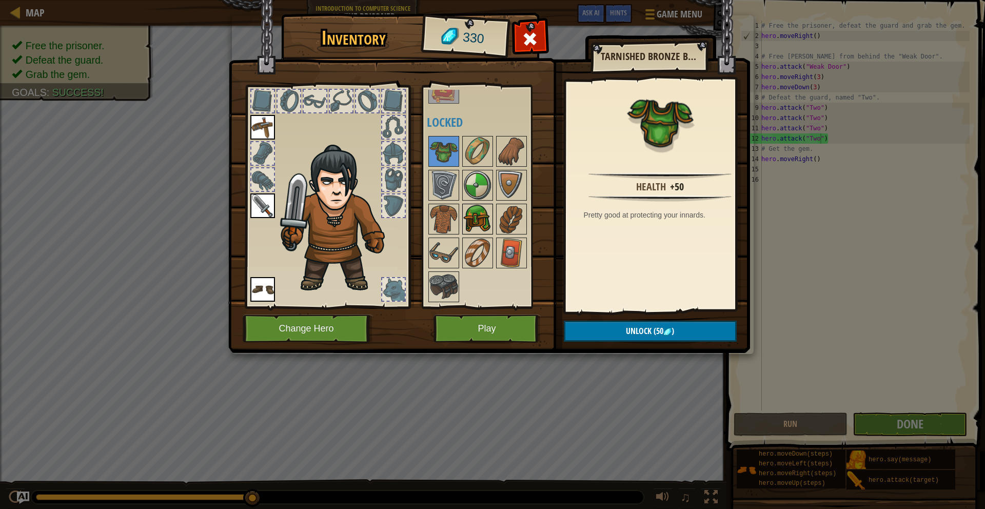
click at [485, 217] on img at bounding box center [477, 219] width 29 height 29
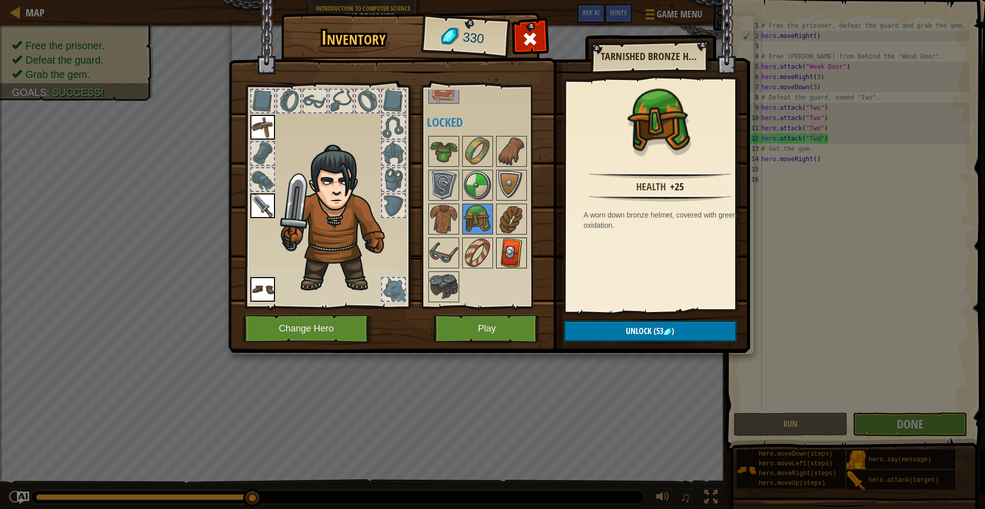
click at [512, 244] on img at bounding box center [511, 253] width 29 height 29
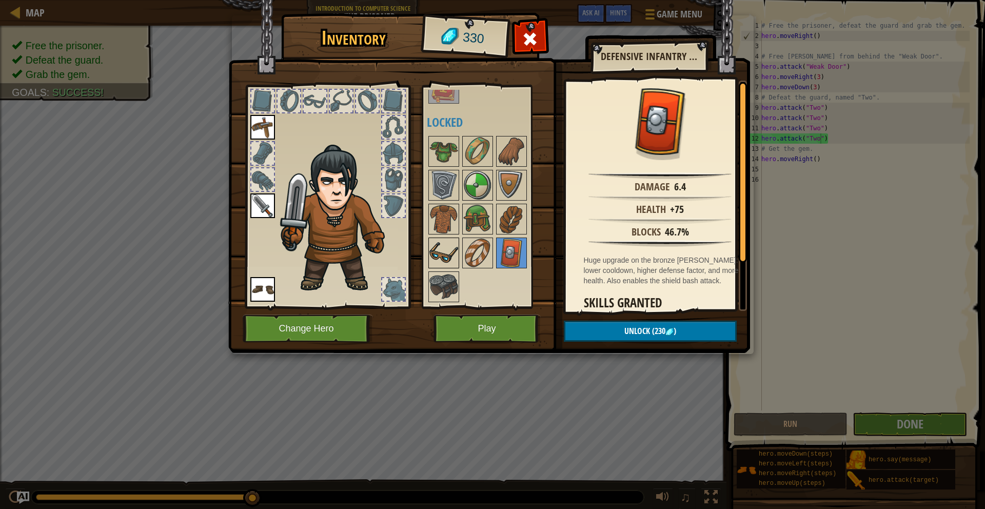
drag, startPoint x: 465, startPoint y: 250, endPoint x: 452, endPoint y: 249, distance: 13.9
click at [464, 249] on img at bounding box center [477, 253] width 29 height 29
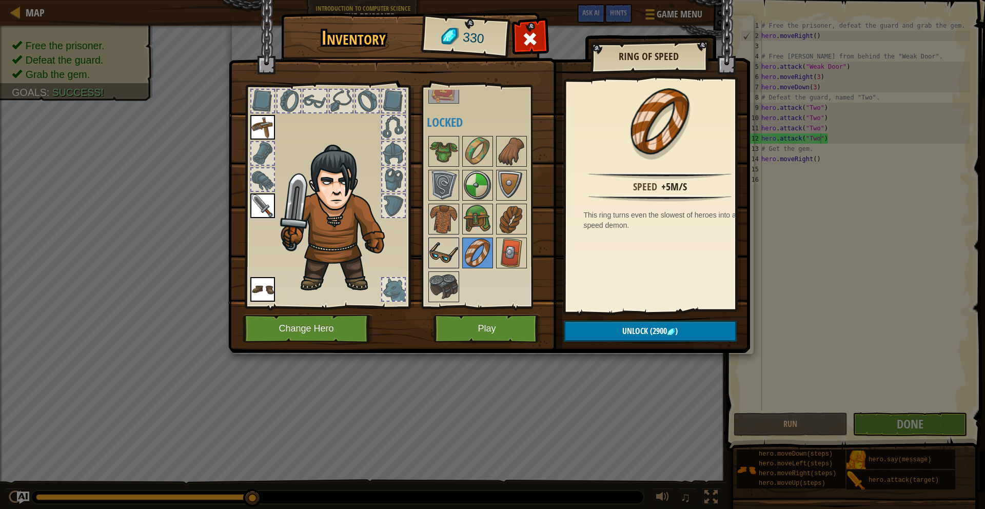
click at [441, 250] on img at bounding box center [444, 253] width 29 height 29
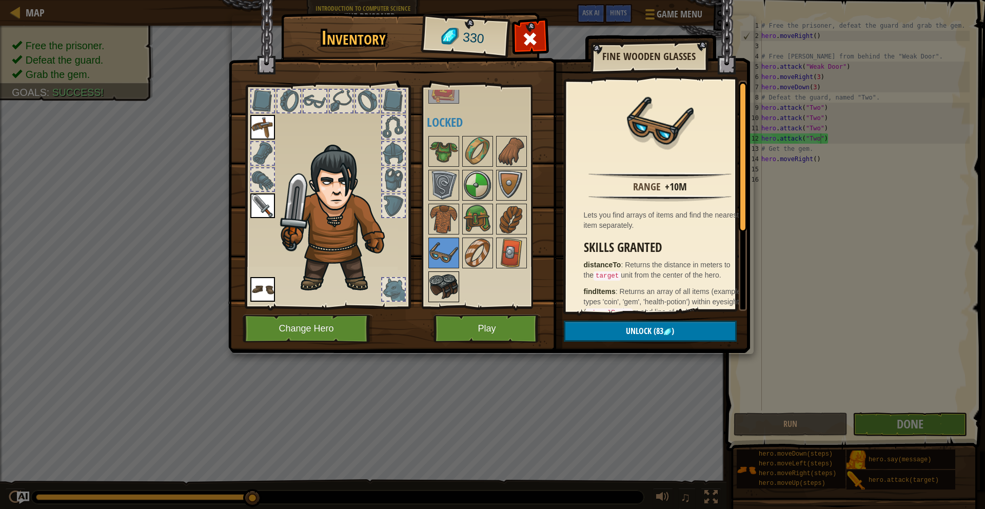
click at [440, 282] on img at bounding box center [444, 287] width 29 height 29
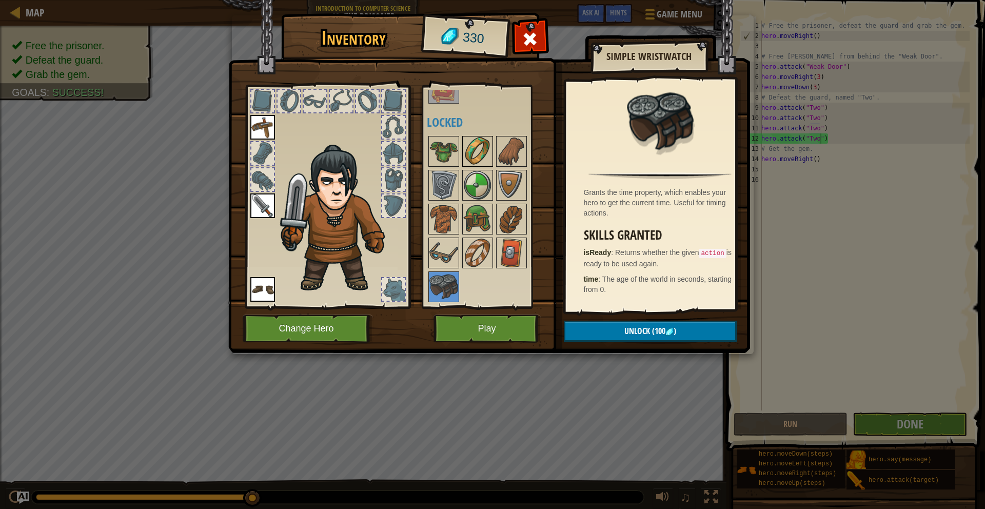
click at [477, 164] on img at bounding box center [477, 151] width 29 height 29
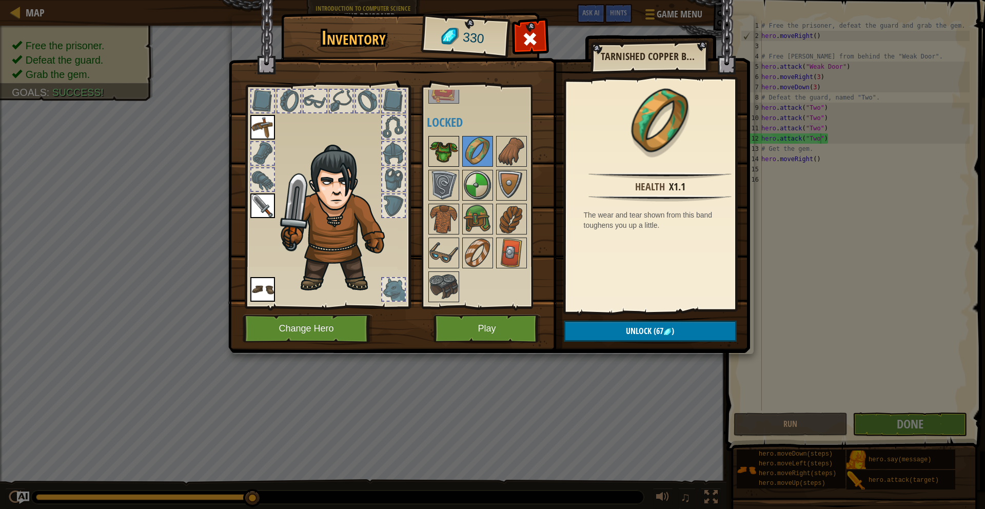
click at [436, 158] on img at bounding box center [444, 151] width 29 height 29
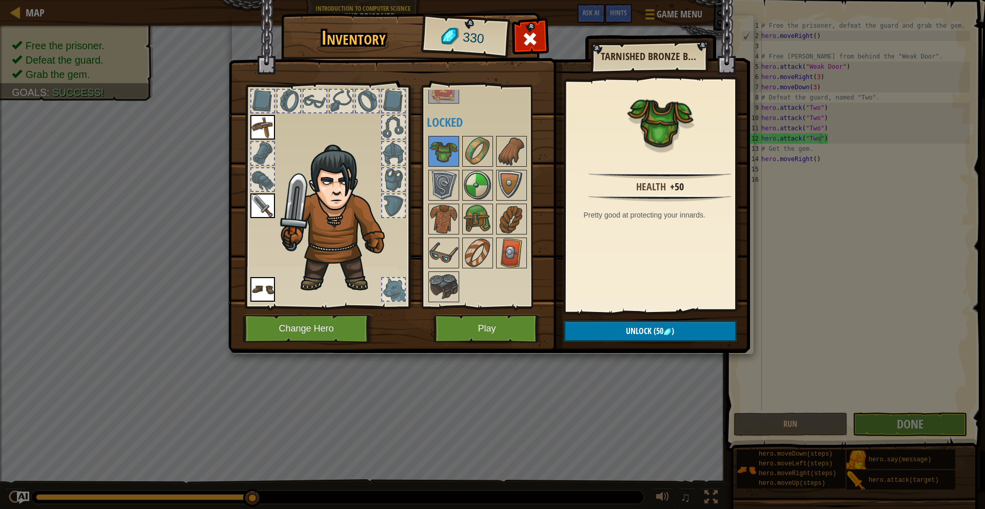
click at [283, 106] on div at bounding box center [289, 101] width 23 height 23
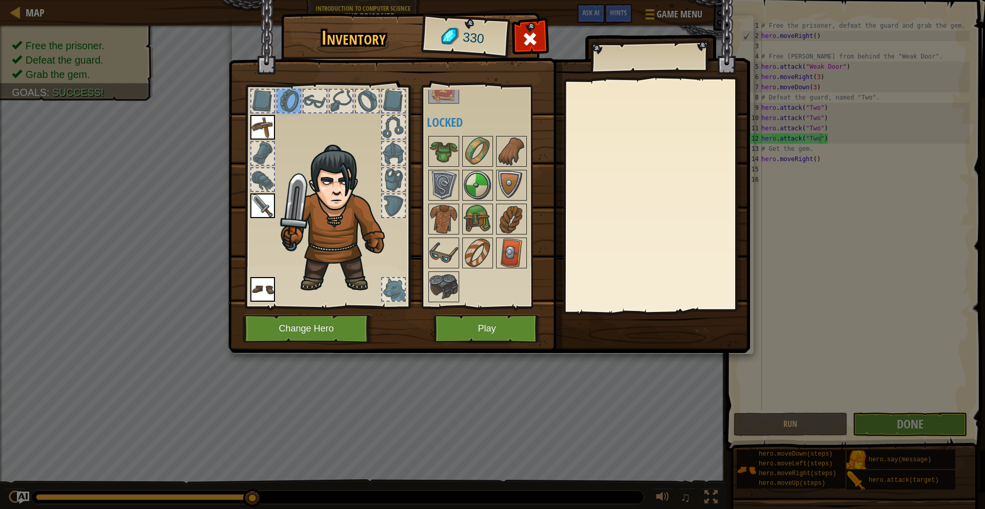
click at [340, 104] on div at bounding box center [341, 101] width 23 height 23
click at [353, 104] on div at bounding box center [327, 194] width 169 height 231
click at [370, 107] on div at bounding box center [367, 101] width 23 height 23
click at [261, 206] on img at bounding box center [262, 205] width 25 height 25
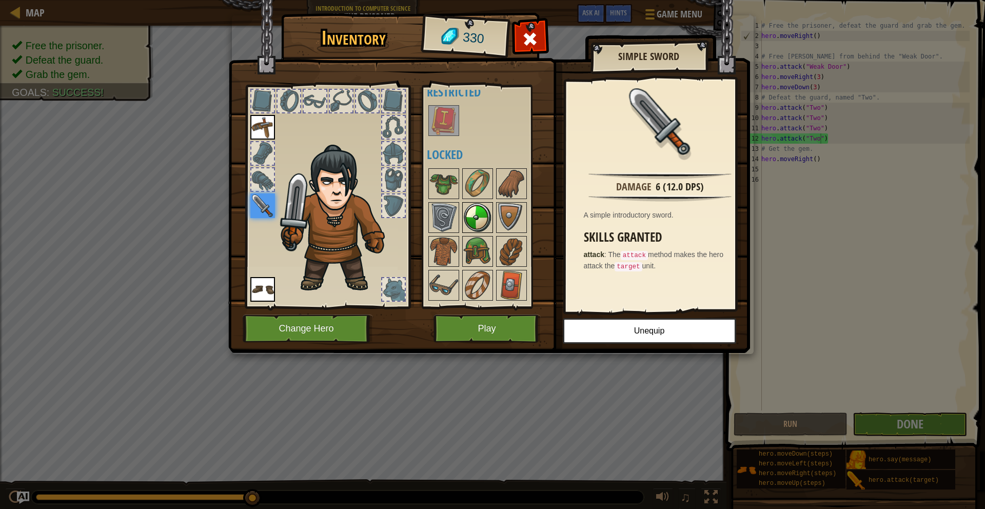
scroll to position [0, 0]
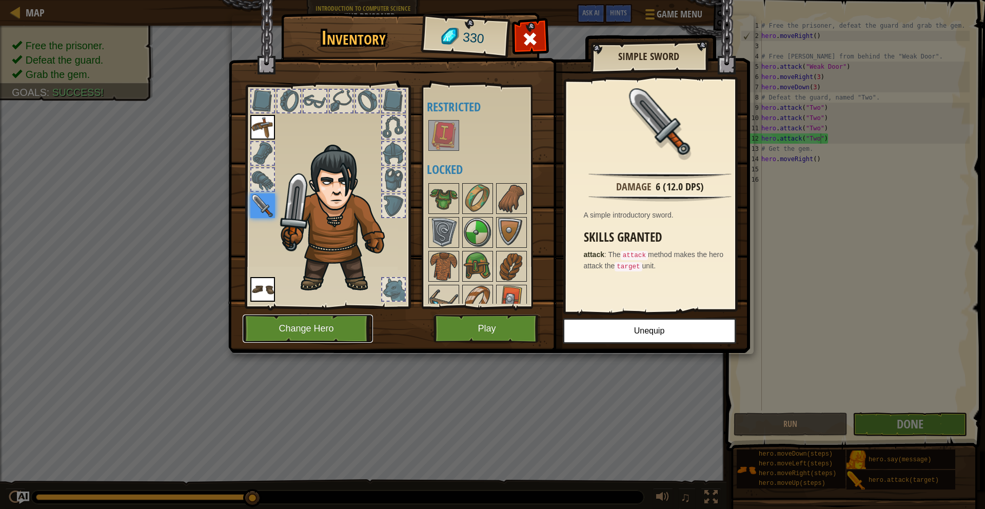
click at [324, 321] on button "Change Hero" at bounding box center [308, 329] width 130 height 28
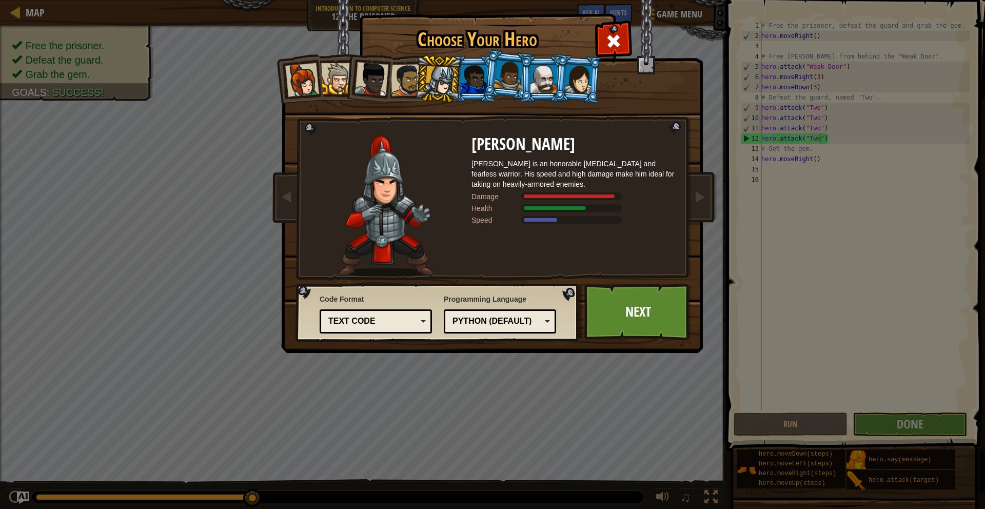
click at [550, 84] on div at bounding box center [544, 79] width 27 height 28
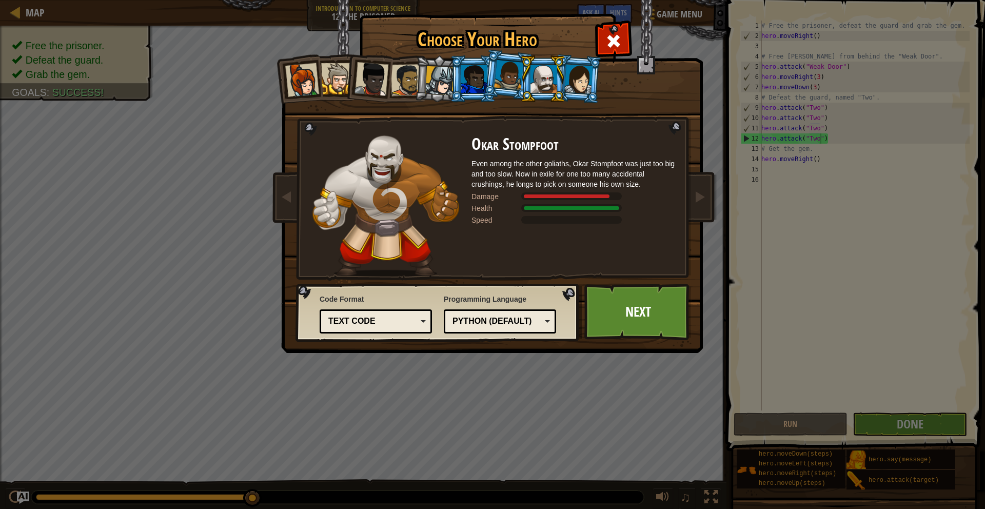
click at [440, 85] on div at bounding box center [439, 80] width 29 height 29
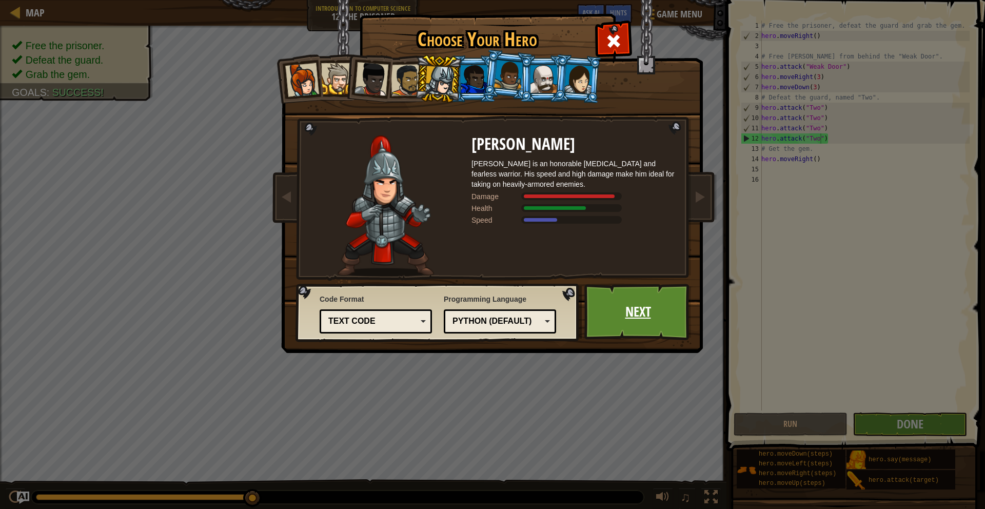
click at [625, 325] on link "Next" at bounding box center [638, 312] width 107 height 56
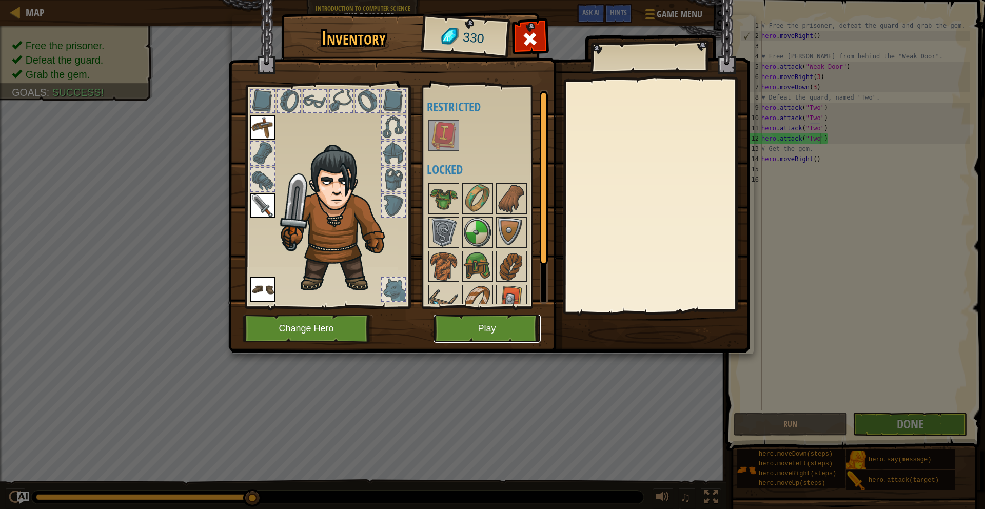
click at [501, 320] on button "Play" at bounding box center [487, 329] width 107 height 28
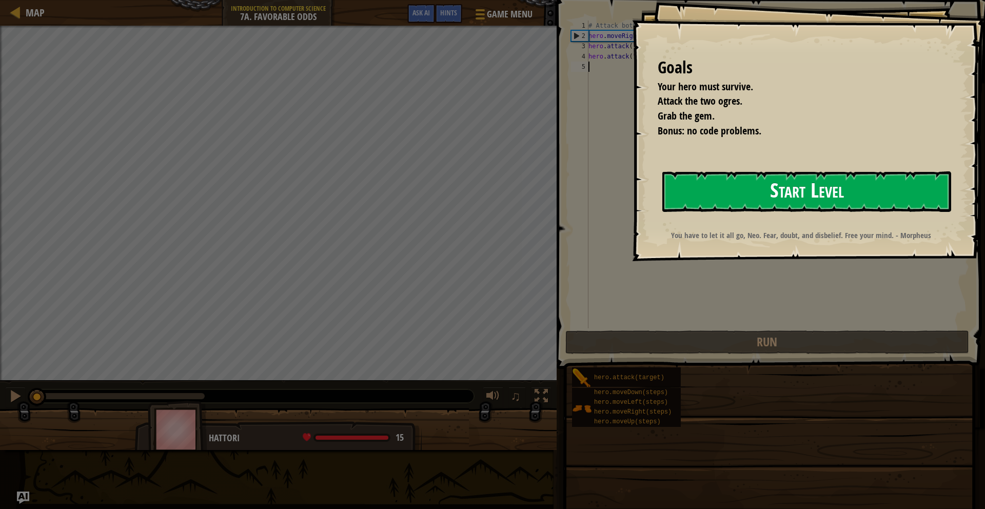
click at [829, 183] on button "Start Level" at bounding box center [807, 191] width 289 height 41
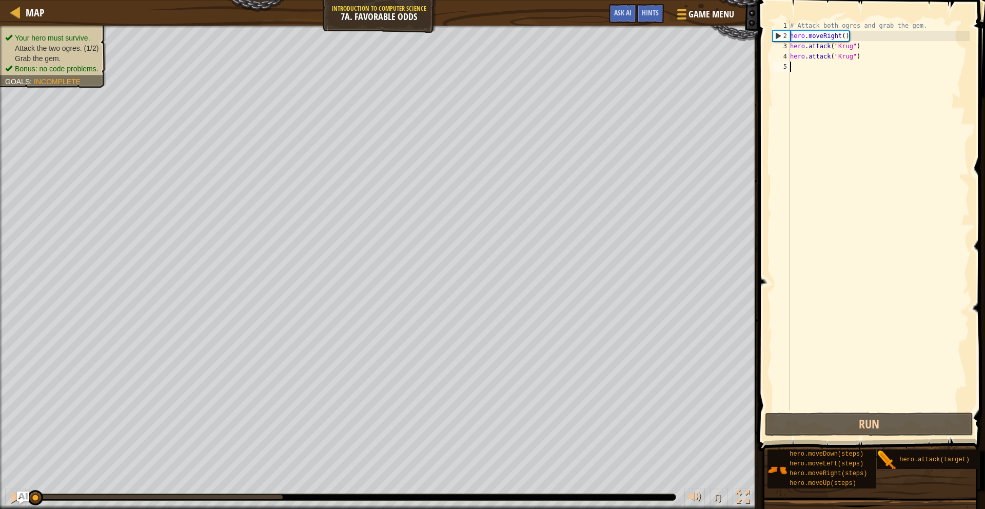
scroll to position [5, 0]
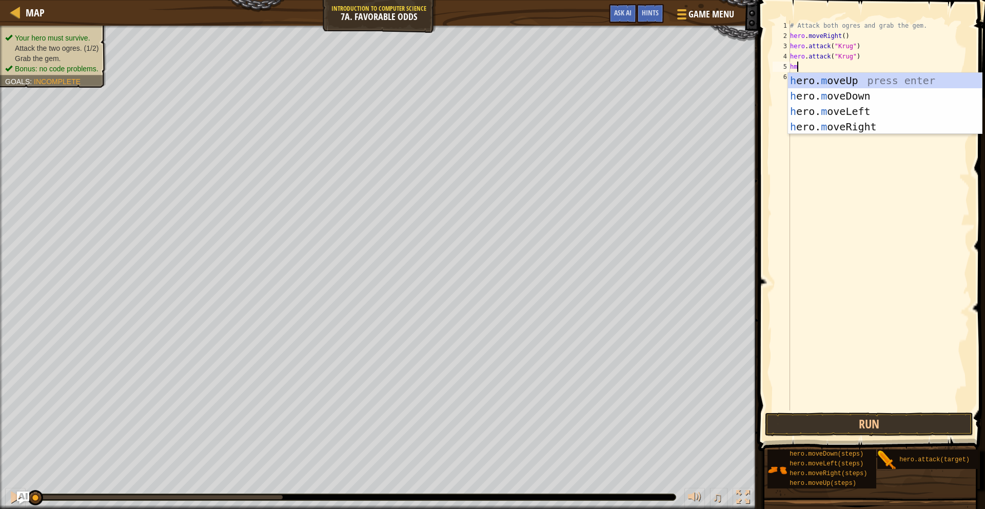
type textarea "hmr"
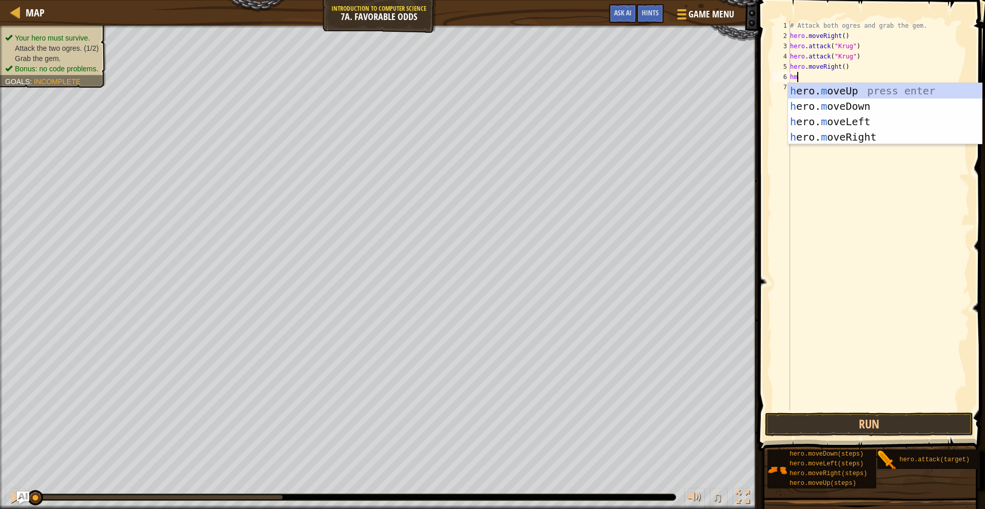
type textarea "hmu"
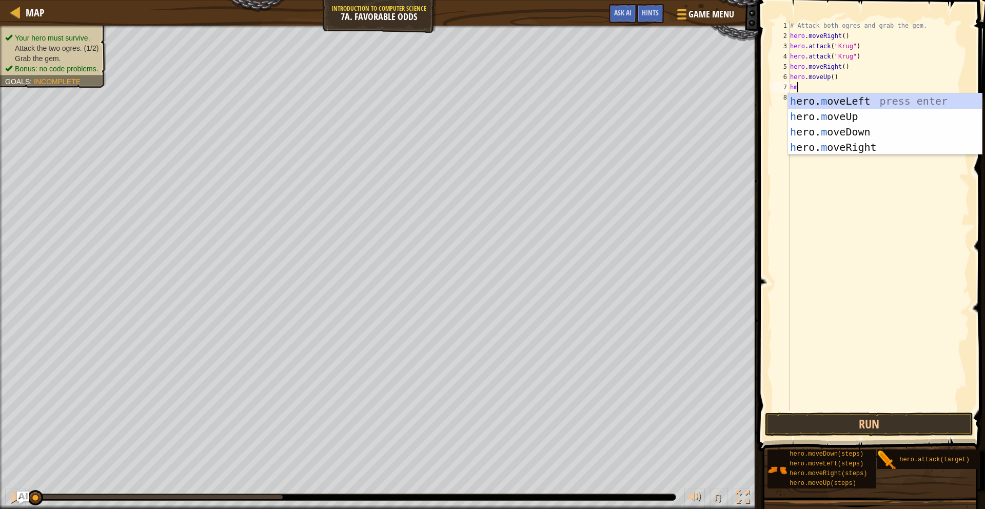
type textarea "h"
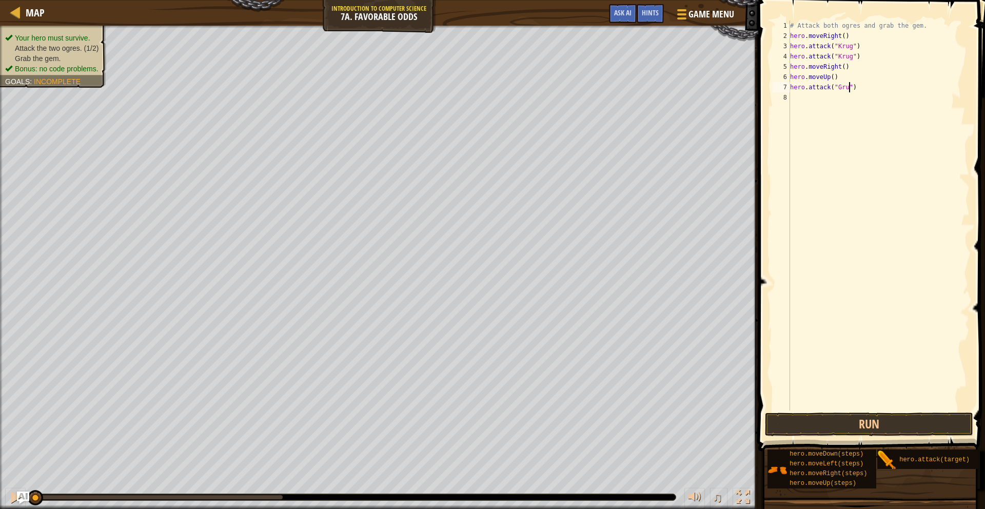
scroll to position [5, 5]
type textarea "hero.attack("Grump")"
click at [793, 98] on div "# Attack both ogres and grab the gem. hero . moveRight ( ) hero . attack ( "[PE…" at bounding box center [879, 226] width 182 height 411
type textarea "hero.attack("Grump")"
click at [796, 111] on div "# Attack both ogres and grab the gem. hero . moveRight ( ) hero . attack ( "[PE…" at bounding box center [879, 226] width 182 height 411
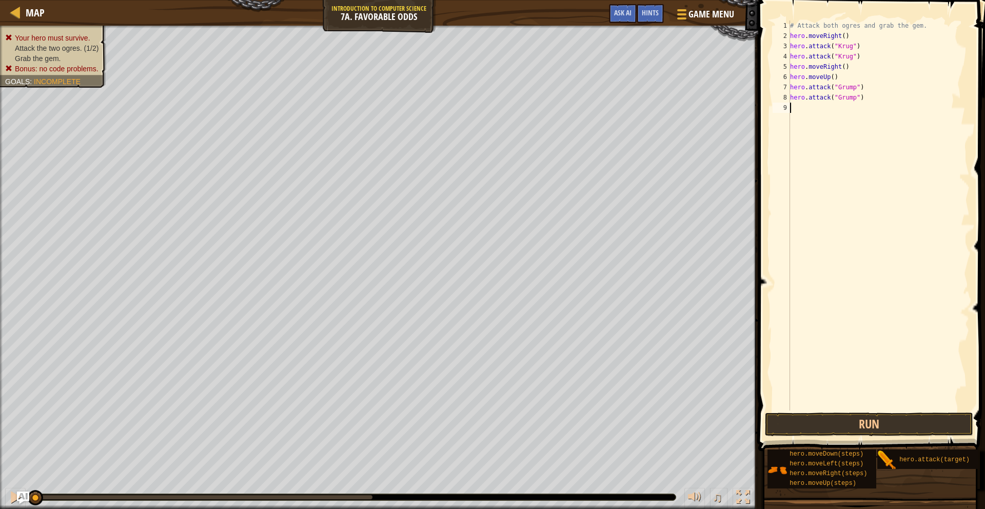
scroll to position [5, 0]
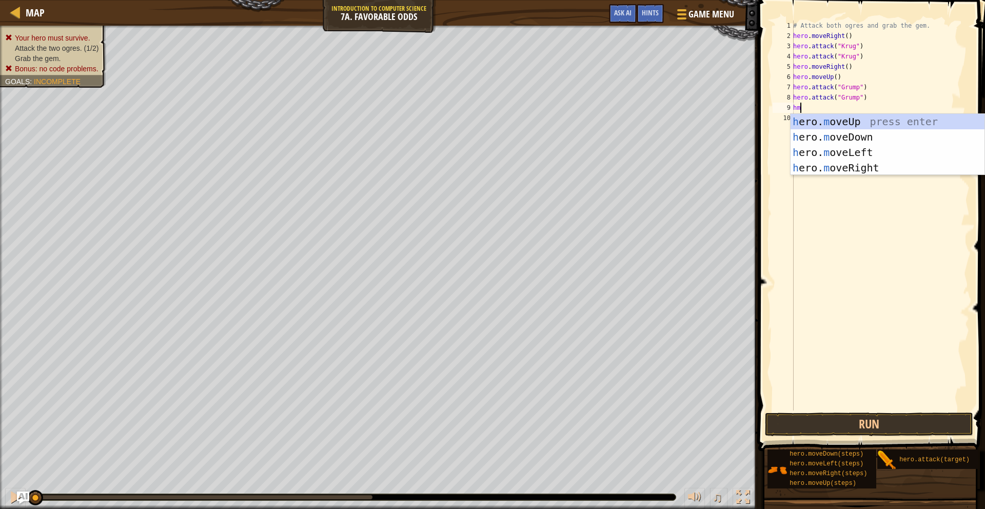
type textarea "hml"
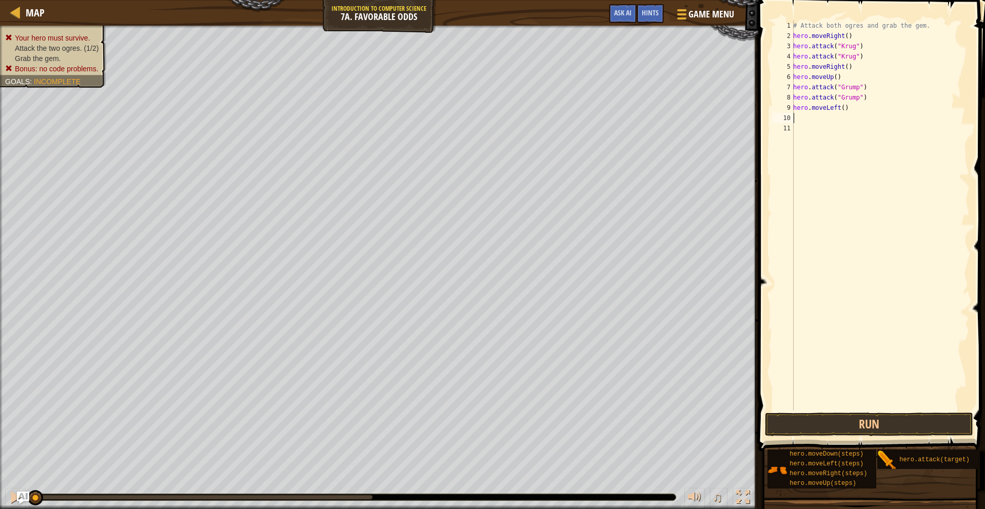
click at [846, 108] on div "# Attack both ogres and grab the gem. hero . moveRight ( ) hero . attack ( "[PE…" at bounding box center [880, 226] width 179 height 411
type textarea "hero.moveLeft(2)"
drag, startPoint x: 802, startPoint y: 412, endPoint x: 805, endPoint y: 417, distance: 6.0
click at [802, 412] on div "hero.moveLeft(2) 1 2 3 4 5 6 7 8 9 10 11 # Attack both [PERSON_NAME] and grab t…" at bounding box center [870, 245] width 230 height 481
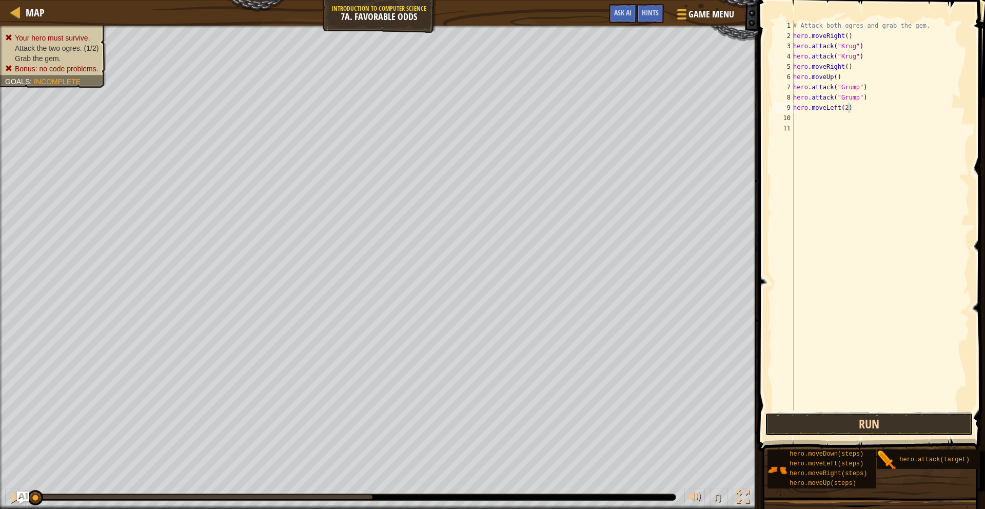
click at [807, 421] on button "Run" at bounding box center [869, 425] width 208 height 24
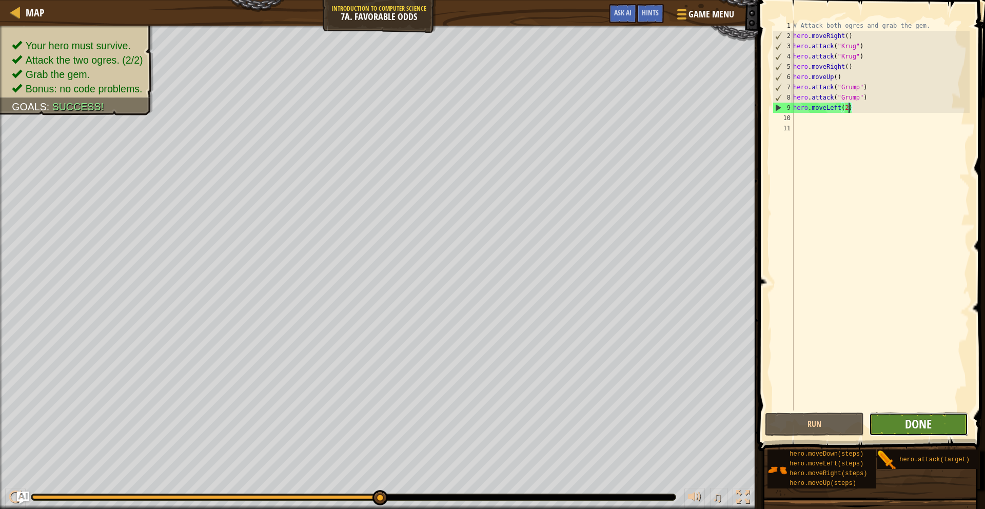
click at [915, 420] on span "Done" at bounding box center [918, 424] width 27 height 16
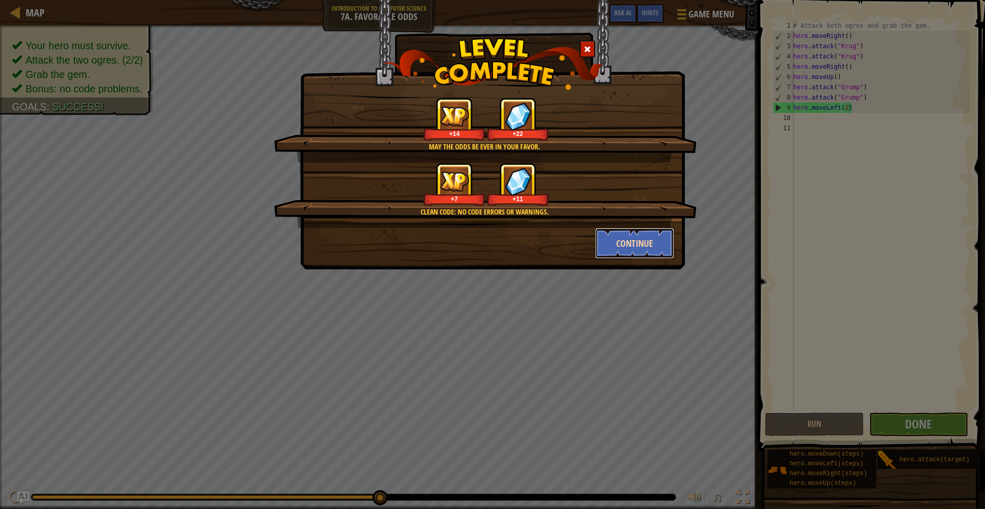
click at [637, 239] on button "Continue" at bounding box center [635, 243] width 80 height 31
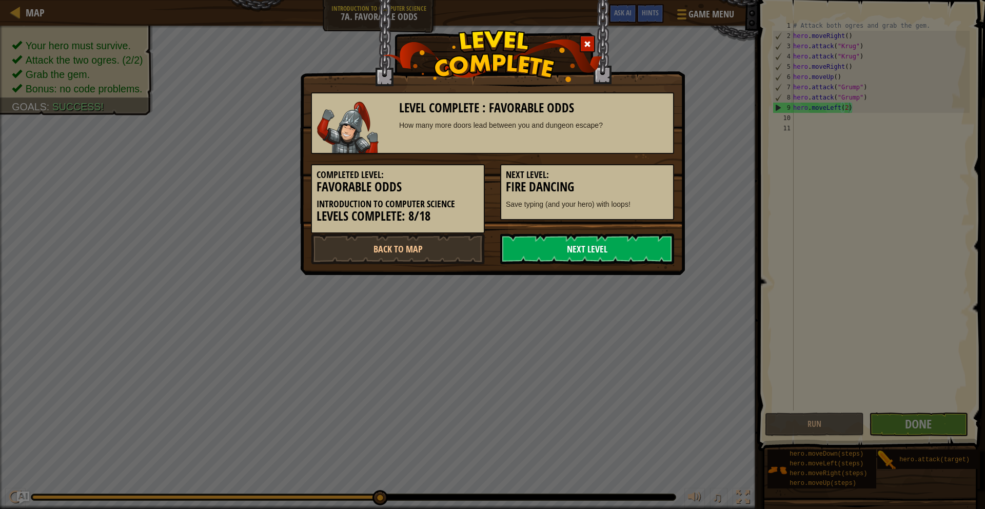
click at [631, 247] on link "Next Level" at bounding box center [587, 249] width 174 height 31
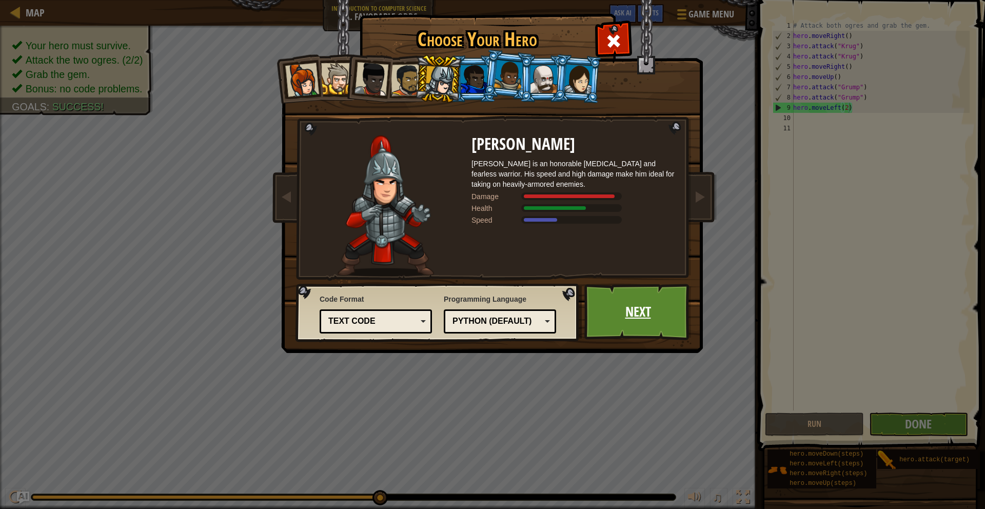
click at [620, 321] on link "Next" at bounding box center [638, 312] width 107 height 56
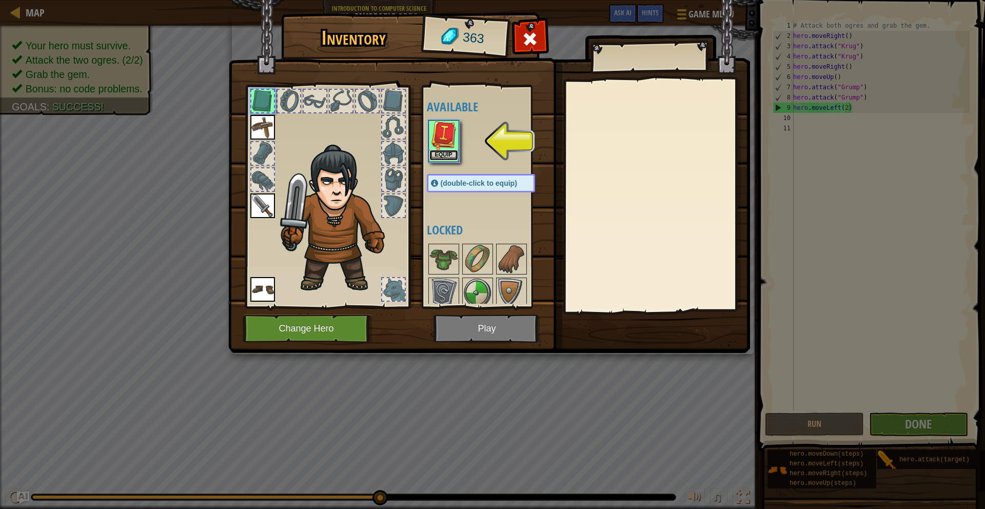
click at [437, 158] on button "Equip" at bounding box center [444, 155] width 29 height 11
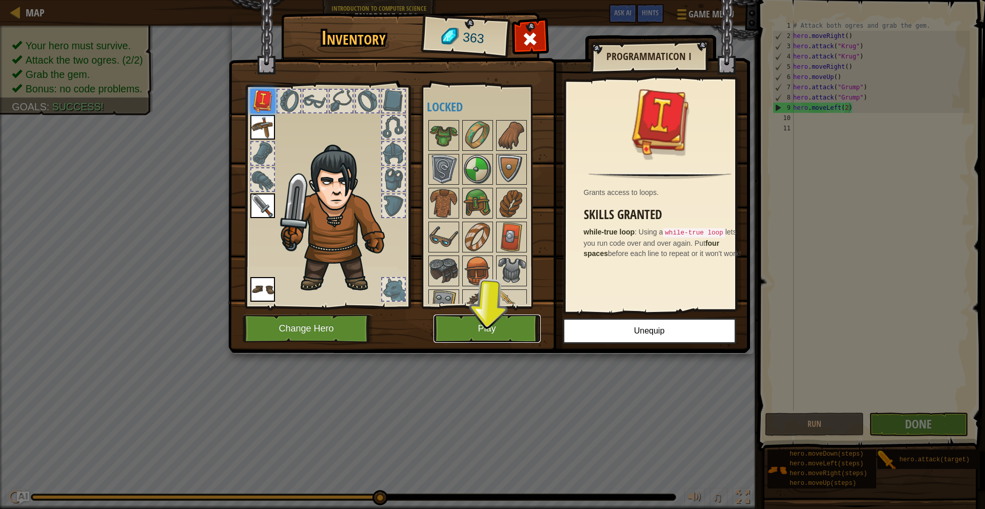
click at [500, 330] on button "Play" at bounding box center [487, 329] width 107 height 28
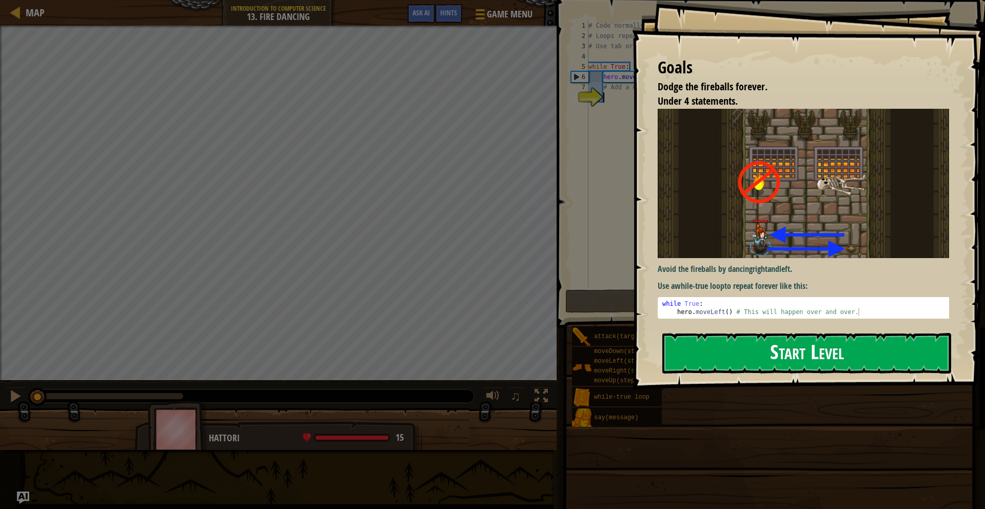
click at [751, 362] on button "Start Level" at bounding box center [807, 353] width 289 height 41
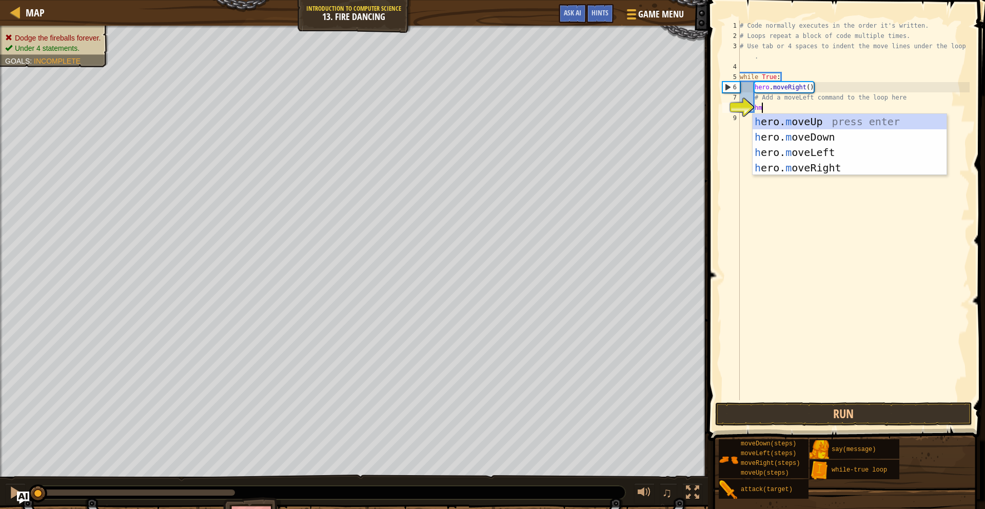
type textarea "hml"
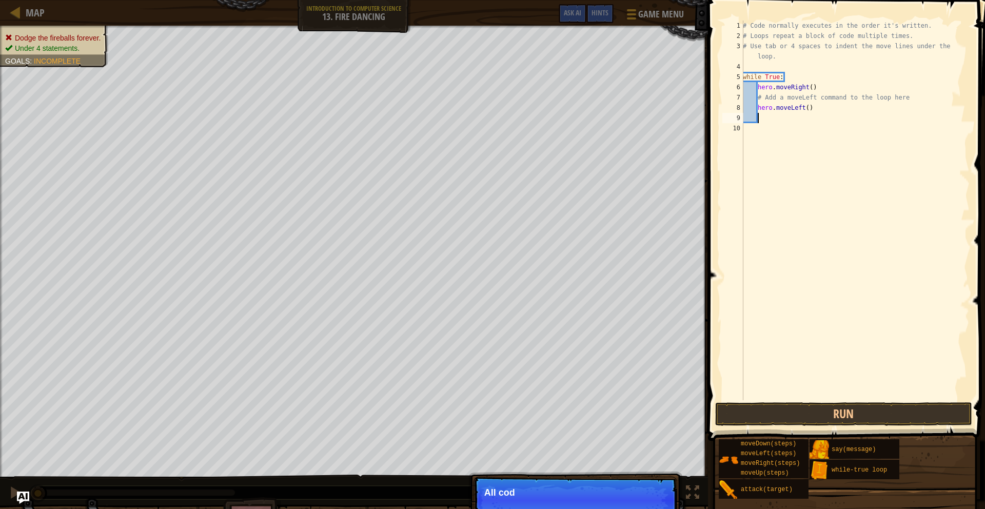
scroll to position [5, 1]
click at [778, 406] on button "Run" at bounding box center [843, 414] width 257 height 24
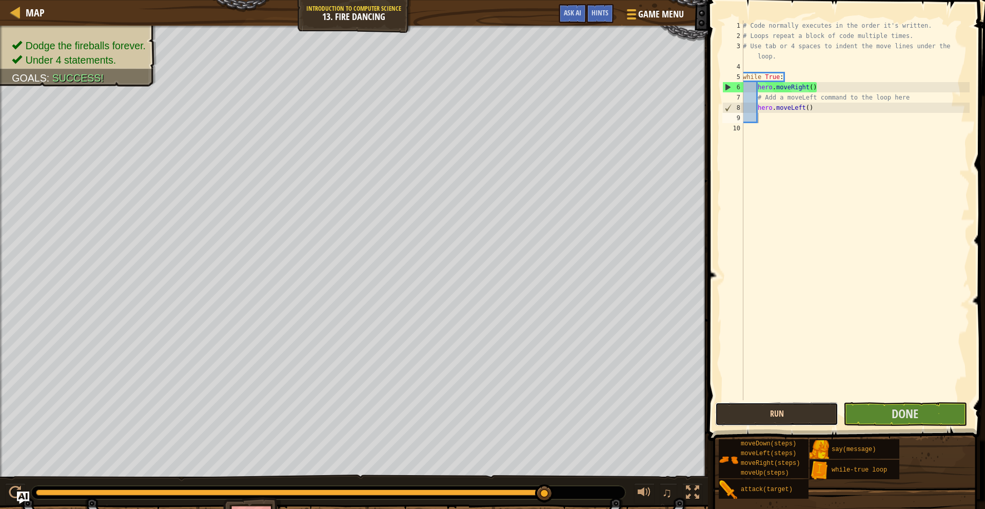
click at [756, 413] on button "Run" at bounding box center [776, 414] width 123 height 24
click at [871, 412] on button "Done" at bounding box center [905, 414] width 123 height 24
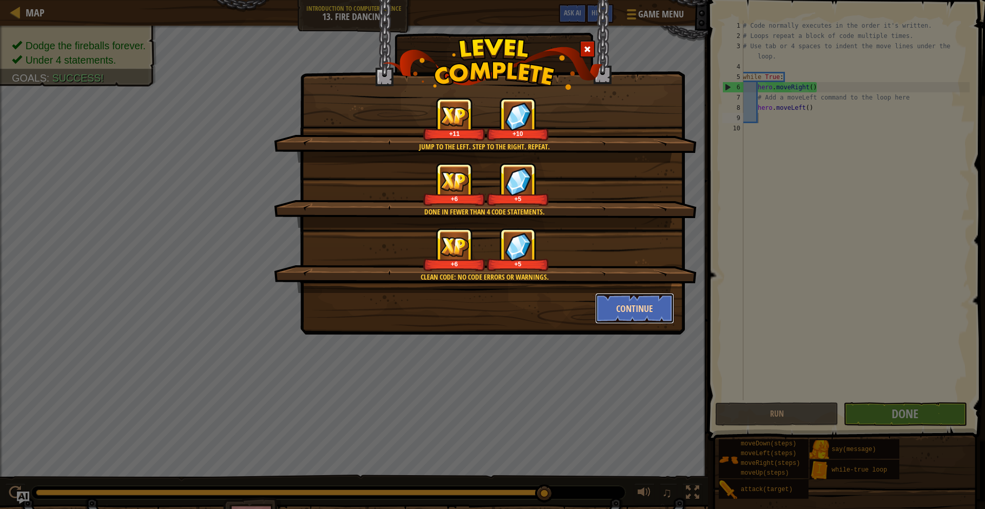
click at [620, 305] on button "Continue" at bounding box center [635, 308] width 80 height 31
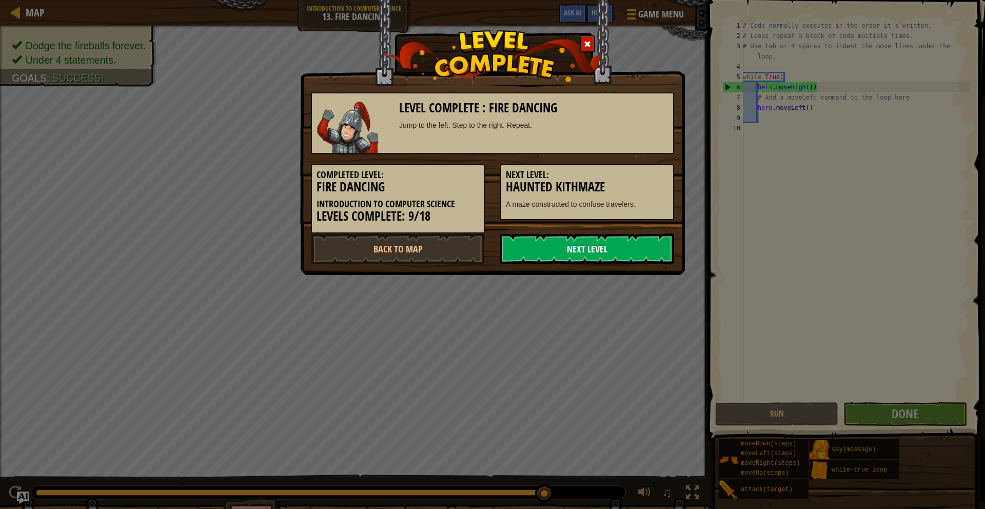
click at [578, 246] on link "Next Level" at bounding box center [587, 249] width 174 height 31
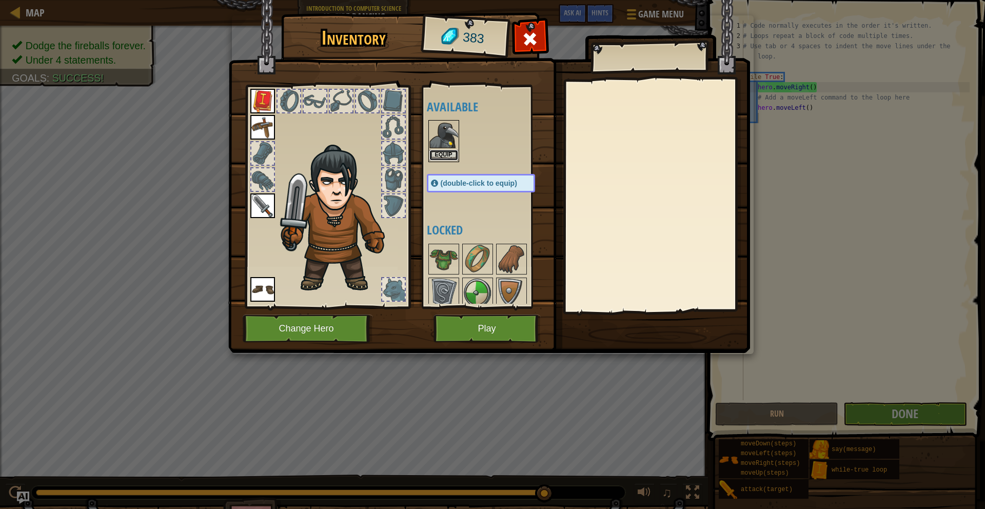
click at [442, 152] on button "Equip" at bounding box center [444, 155] width 29 height 11
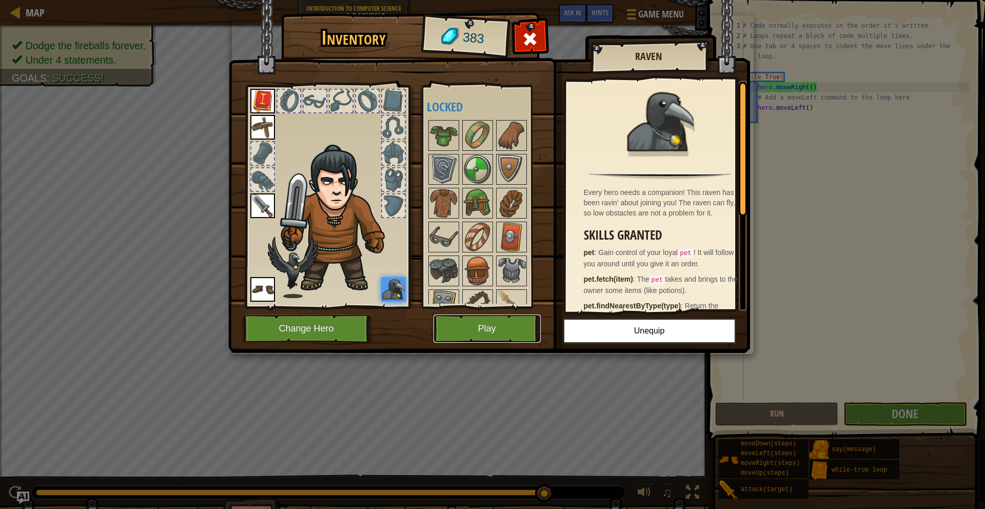
click at [469, 327] on button "Play" at bounding box center [487, 329] width 107 height 28
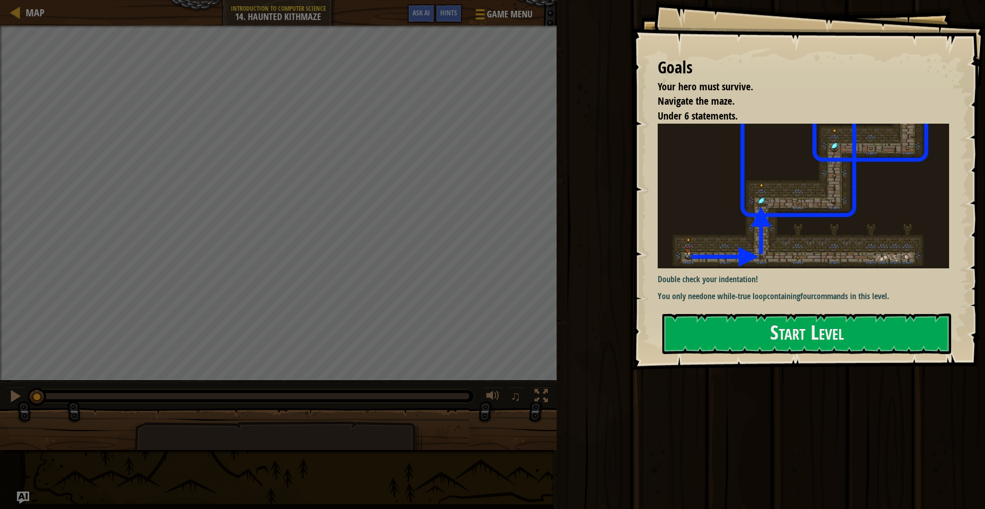
click at [714, 305] on div "Goals Your hero must survive. Navigate the maze. Under 6 statements. Double che…" at bounding box center [808, 185] width 353 height 370
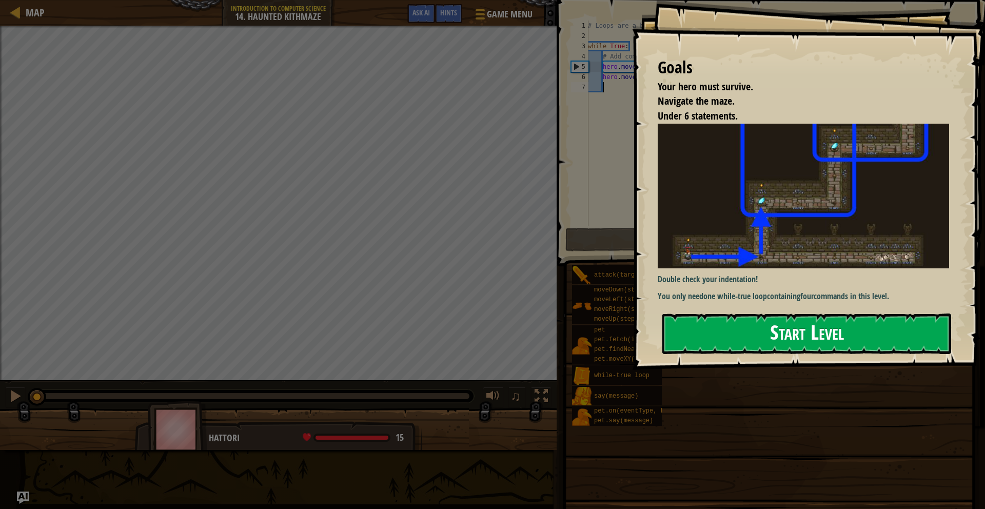
click at [721, 322] on button "Start Level" at bounding box center [807, 334] width 289 height 41
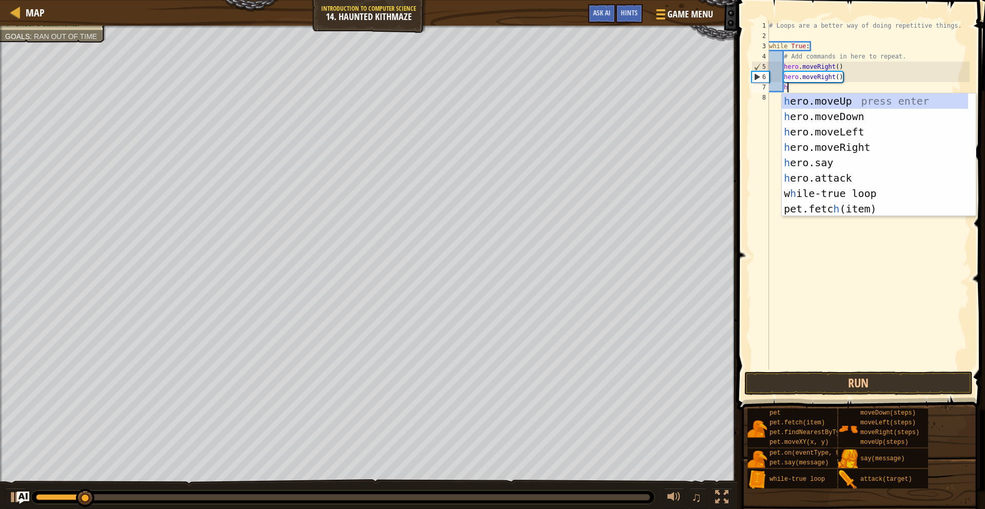
type textarea "hm"
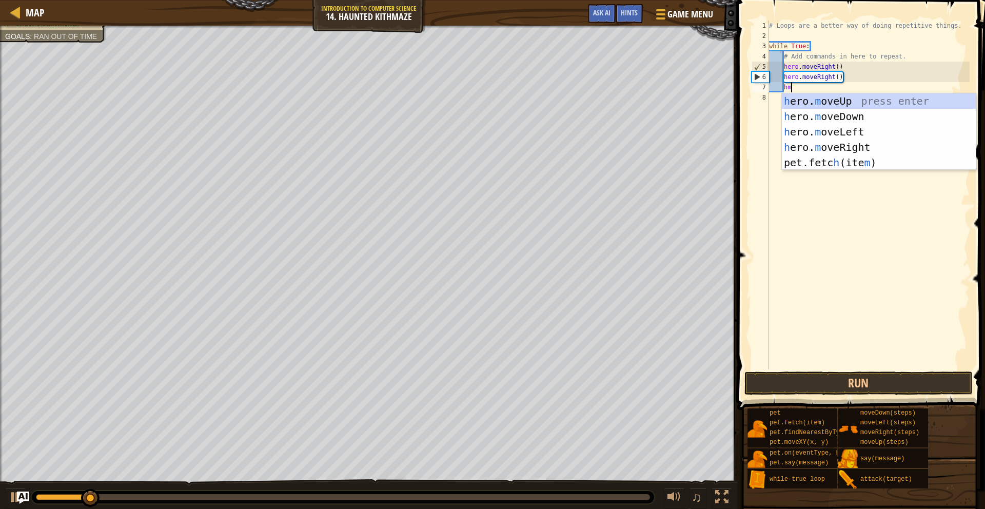
scroll to position [5, 2]
click at [826, 102] on div "h ero. m oveUp press enter h ero. m oveDown press enter h ero. m oveLeft press …" at bounding box center [879, 147] width 194 height 108
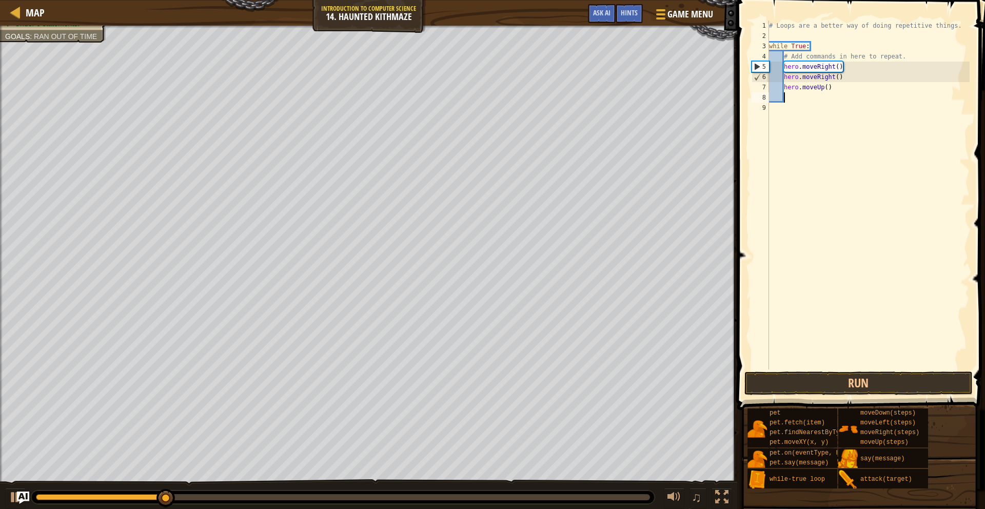
click at [827, 88] on div "# Loops are a better way of doing repetitive things. while True : # Add command…" at bounding box center [868, 206] width 203 height 370
type textarea "hero.moveUp(2)"
click at [844, 382] on button "Run" at bounding box center [859, 384] width 228 height 24
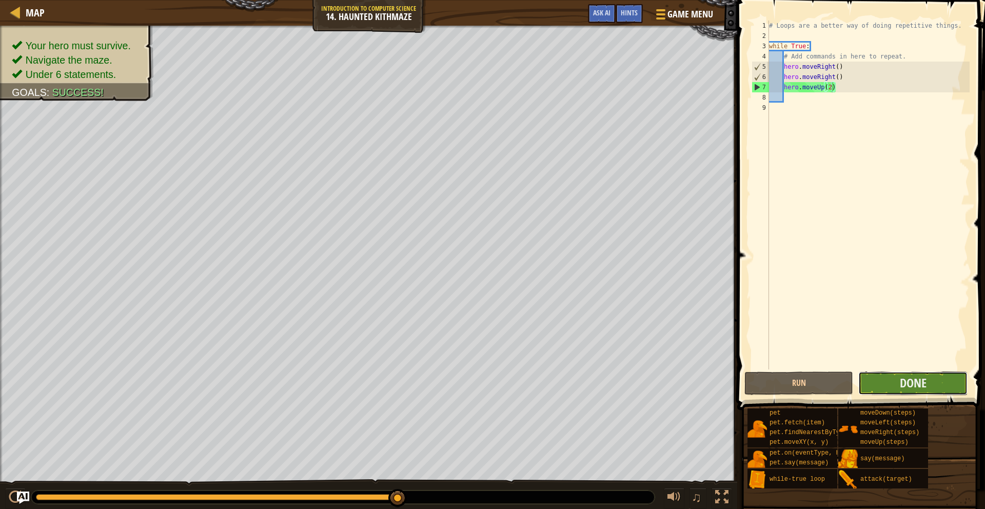
click at [928, 378] on button "Done" at bounding box center [913, 384] width 109 height 24
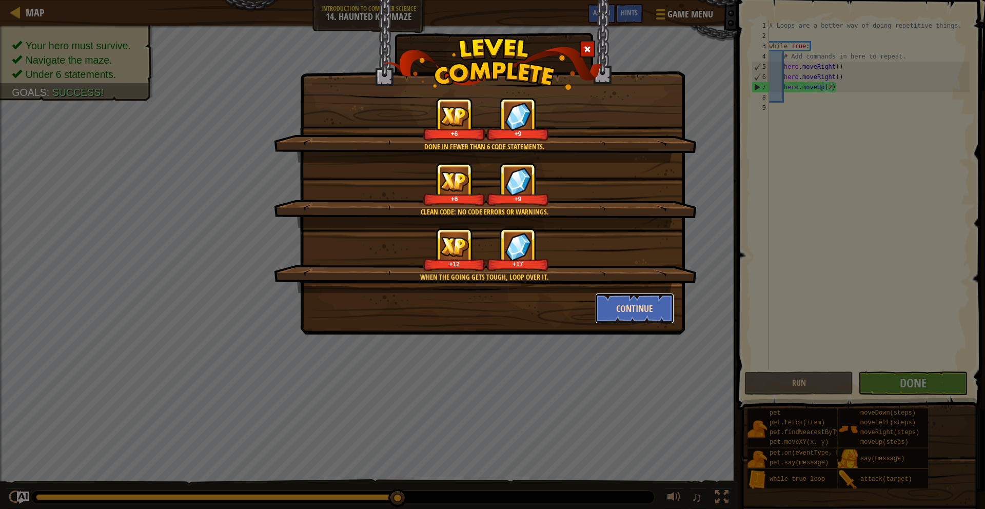
click at [617, 309] on button "Continue" at bounding box center [635, 308] width 80 height 31
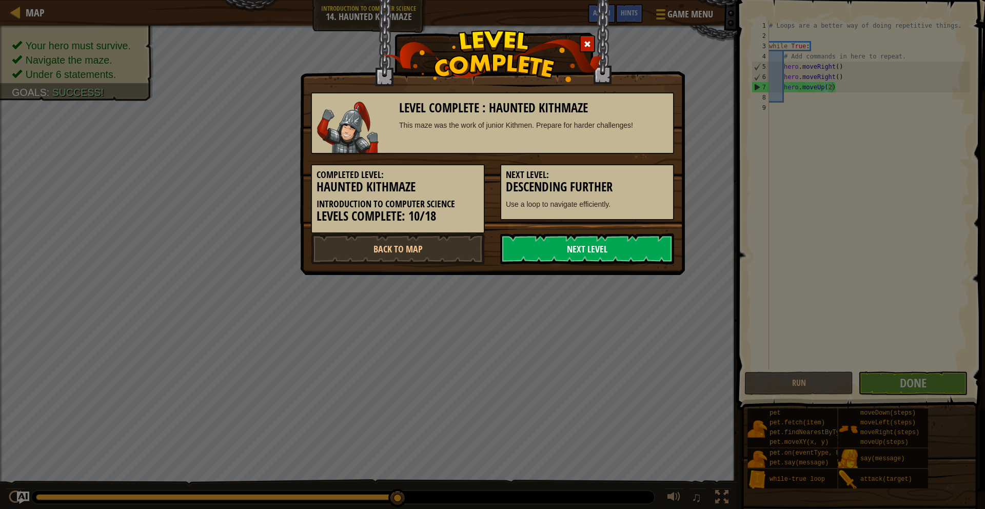
click at [536, 238] on link "Next Level" at bounding box center [587, 249] width 174 height 31
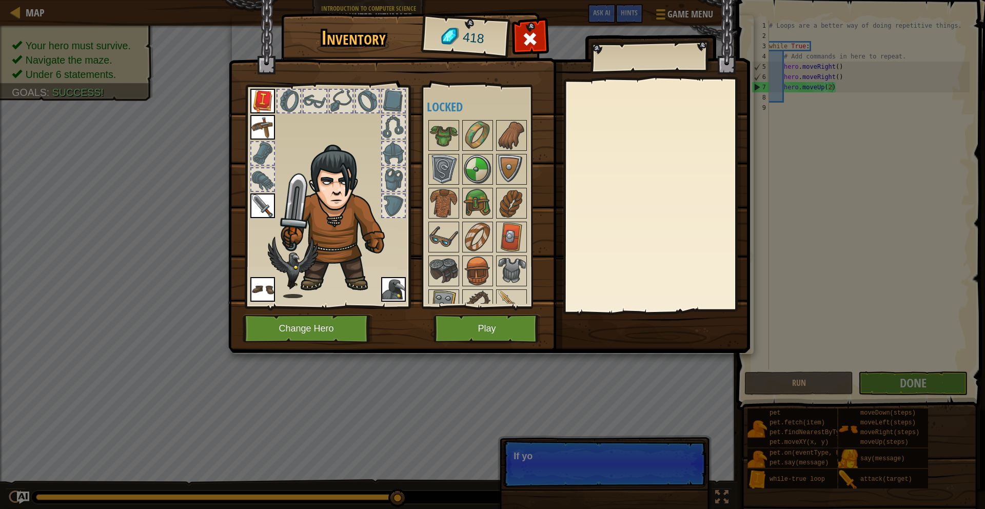
click at [406, 212] on div at bounding box center [327, 194] width 169 height 231
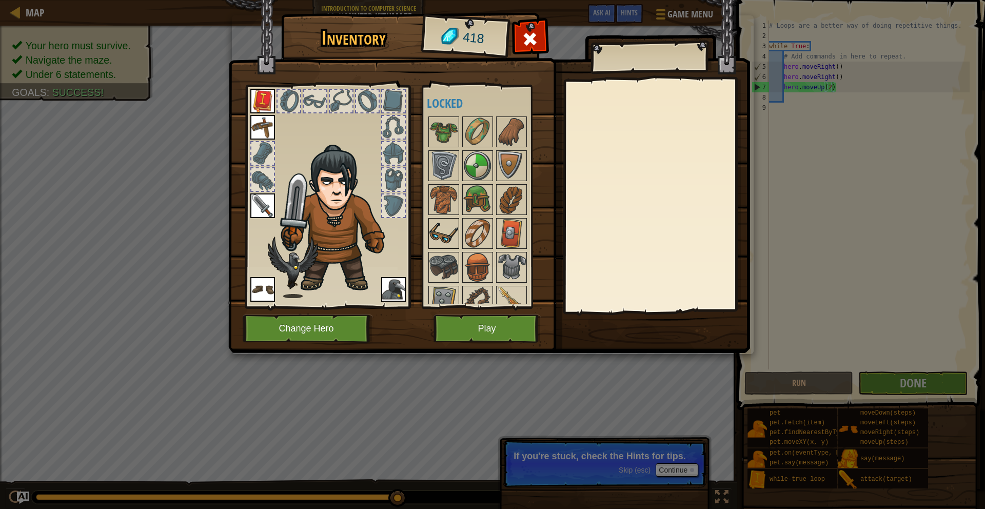
scroll to position [0, 0]
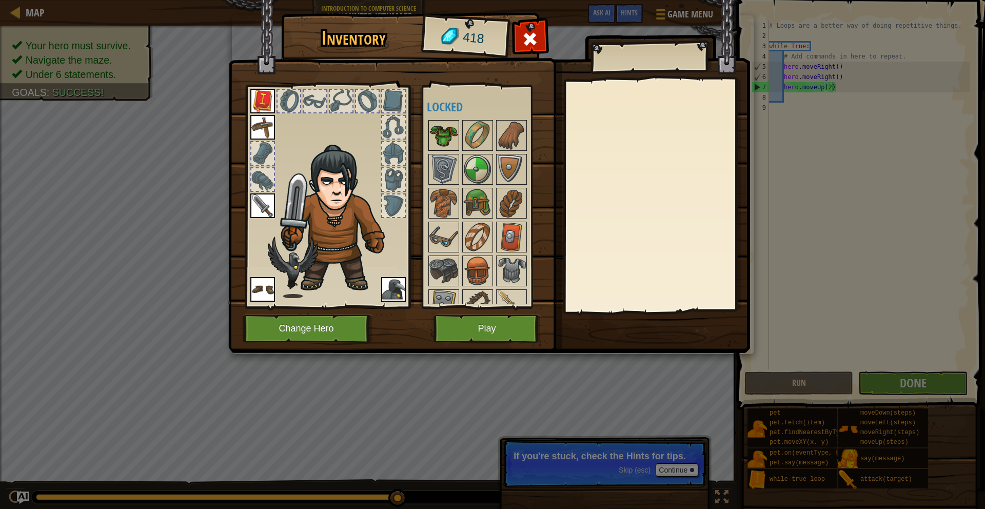
click at [450, 135] on img at bounding box center [444, 135] width 29 height 29
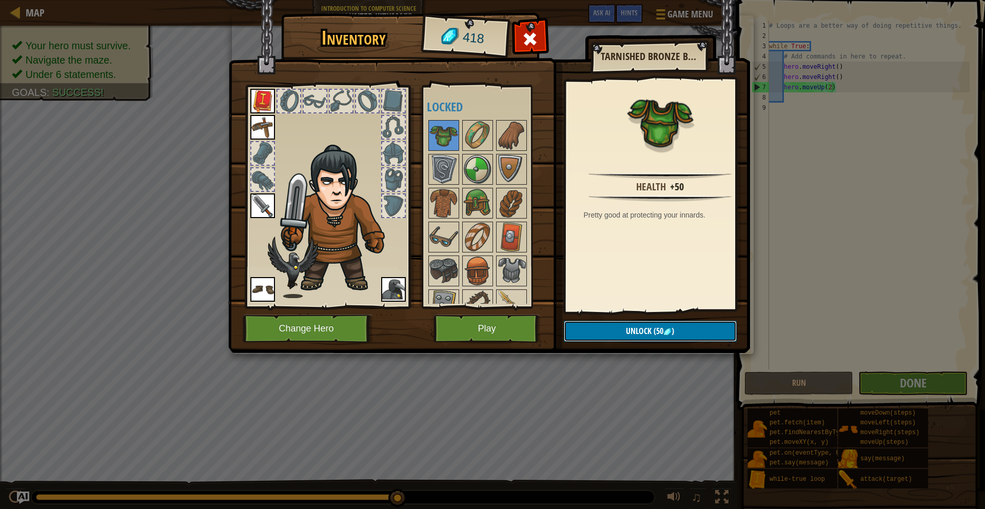
click at [652, 328] on span "(50" at bounding box center [658, 330] width 12 height 11
click at [652, 328] on button "Confirm" at bounding box center [650, 331] width 173 height 21
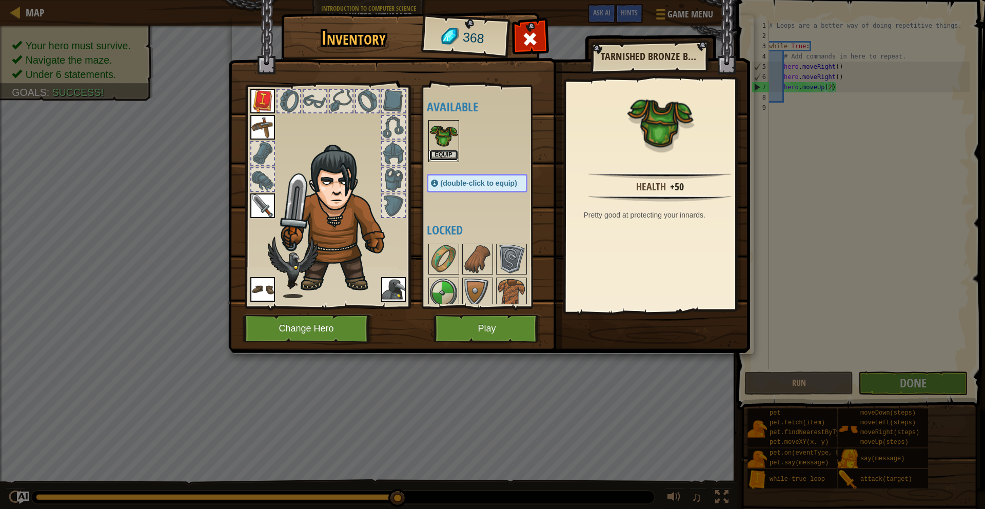
click at [440, 155] on button "Equip" at bounding box center [444, 155] width 29 height 11
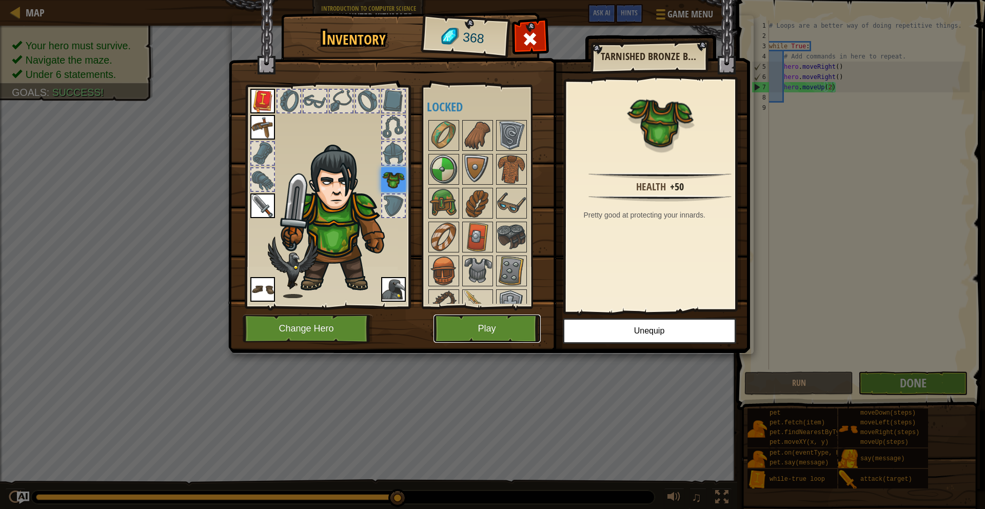
click at [482, 319] on button "Play" at bounding box center [487, 329] width 107 height 28
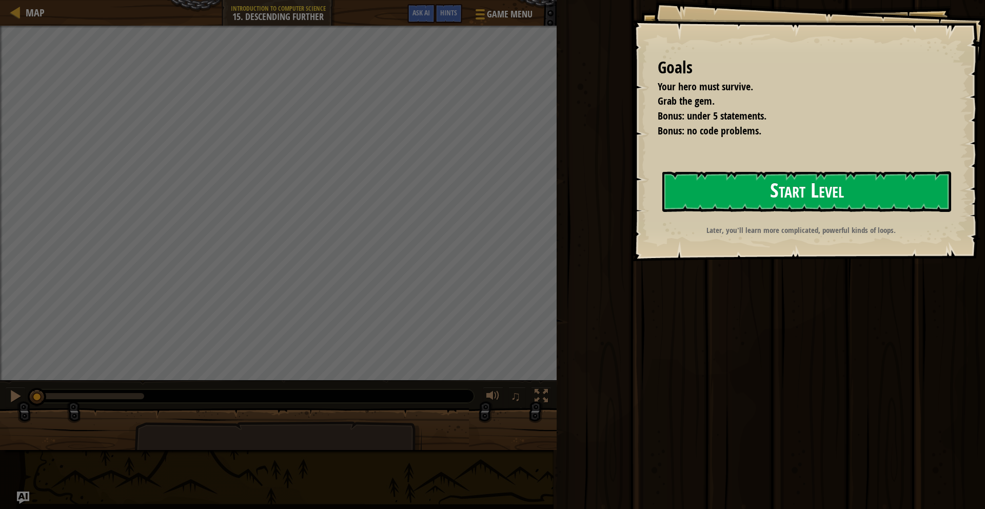
click at [813, 195] on button "Start Level" at bounding box center [807, 191] width 289 height 41
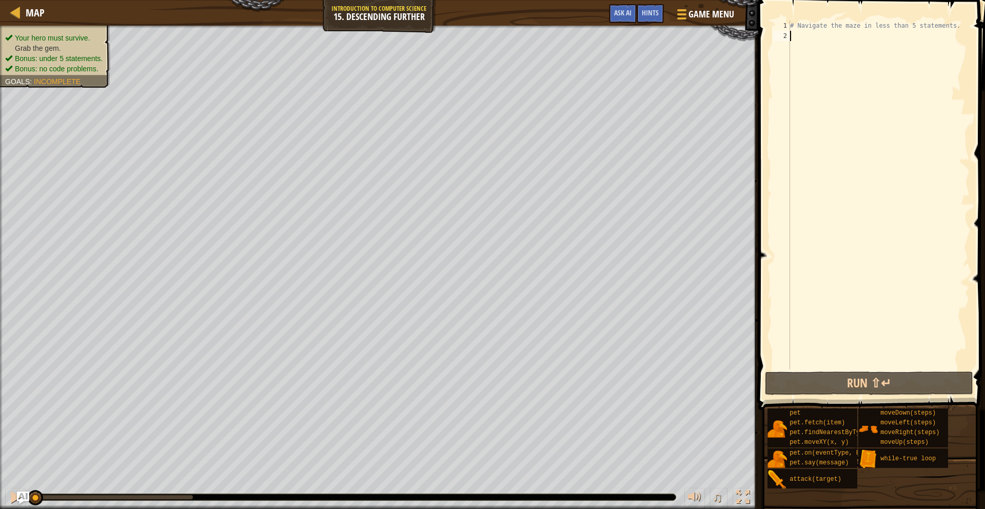
scroll to position [5, 0]
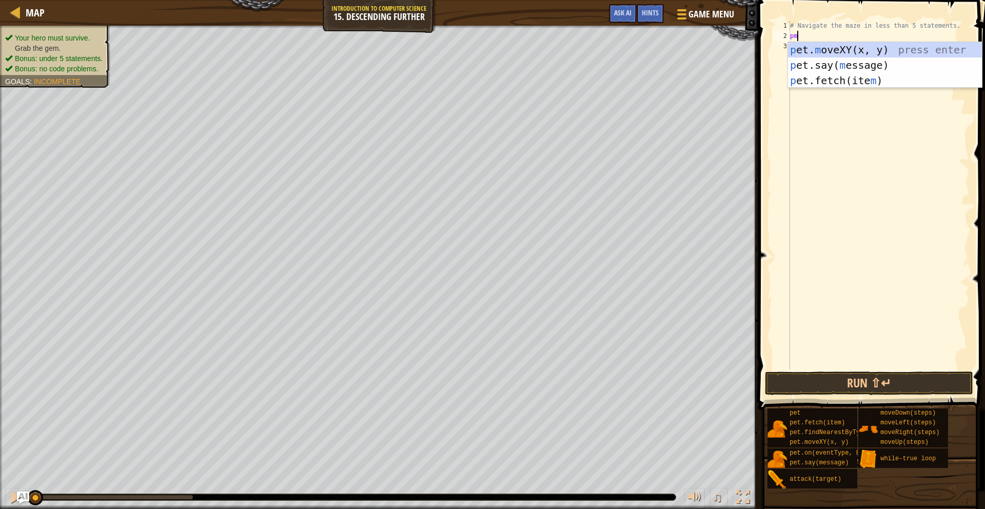
type textarea "p"
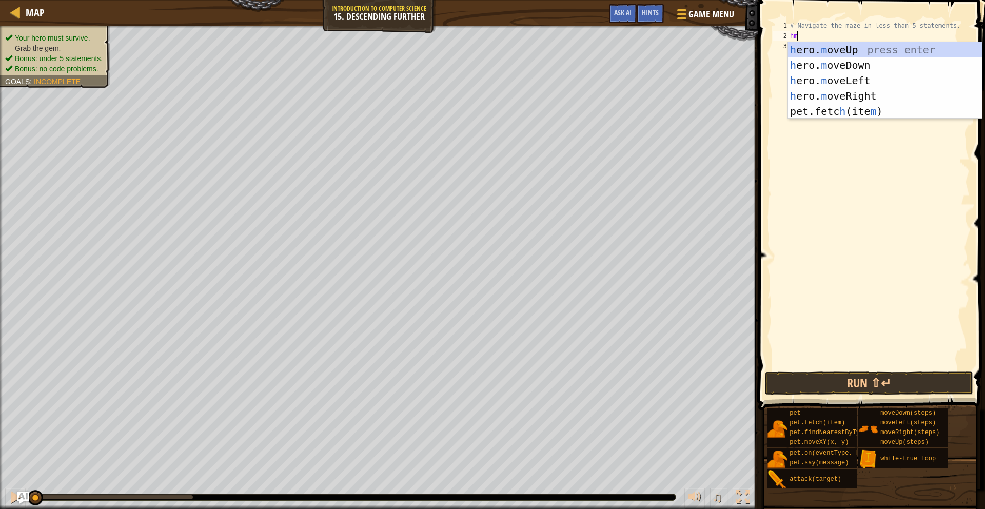
type textarea "hmr"
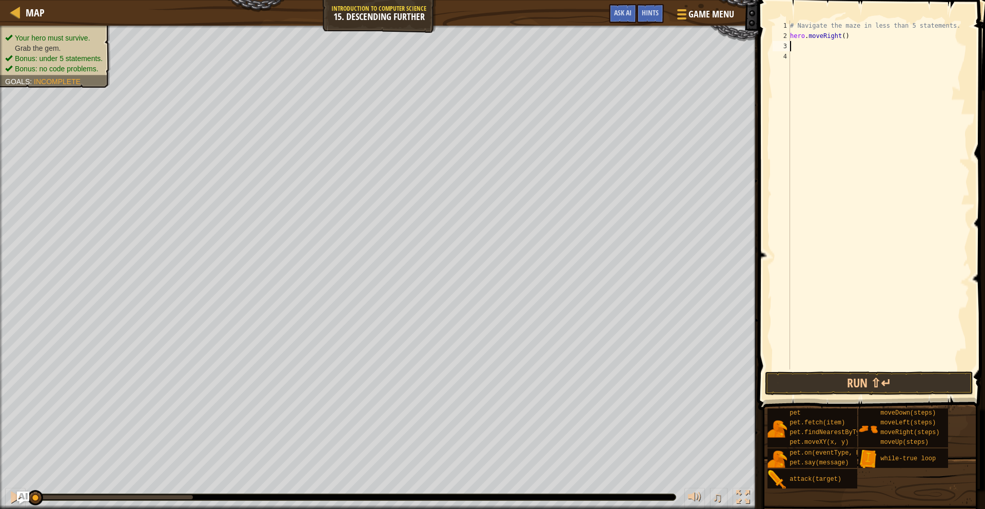
click at [789, 33] on div "2" at bounding box center [781, 36] width 17 height 10
click at [793, 37] on div "# Navigate the maze in less than 5 statements. hero . moveRight ( )" at bounding box center [879, 206] width 182 height 370
click at [794, 38] on div "# Navigate the maze in less than 5 statements. hero . moveRight ( )" at bounding box center [879, 206] width 182 height 370
click at [793, 36] on div "# Navigate the maze in less than 5 statements. hero . moveRight ( )" at bounding box center [879, 206] width 182 height 370
drag, startPoint x: 793, startPoint y: 36, endPoint x: 850, endPoint y: 40, distance: 57.1
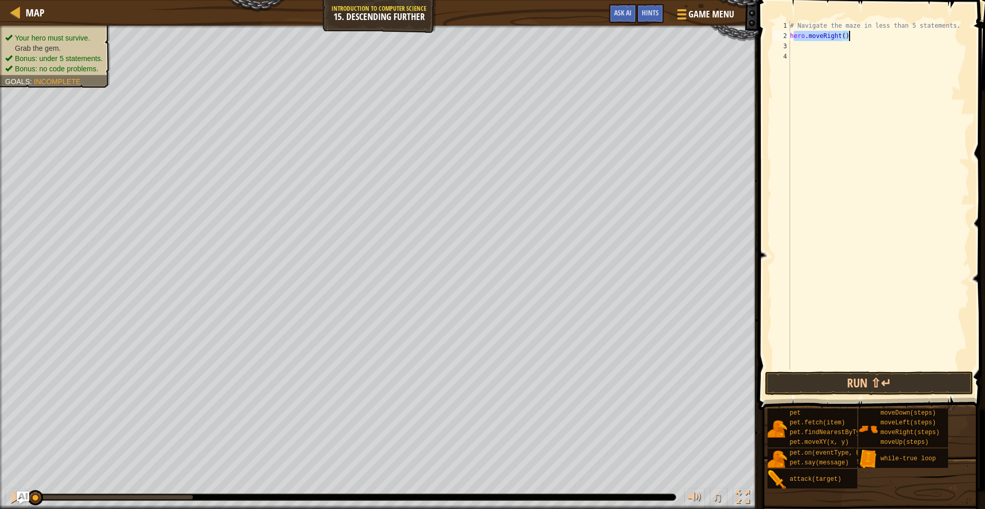
click at [850, 40] on div "# Navigate the maze in less than 5 statements. hero . moveRight ( )" at bounding box center [879, 206] width 182 height 370
type textarea "h"
type textarea "w"
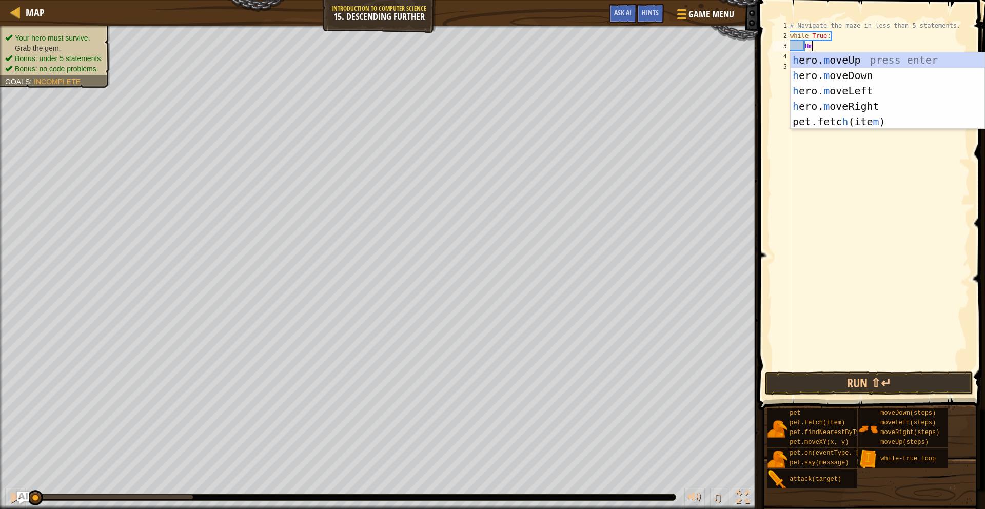
type textarea "Hmr"
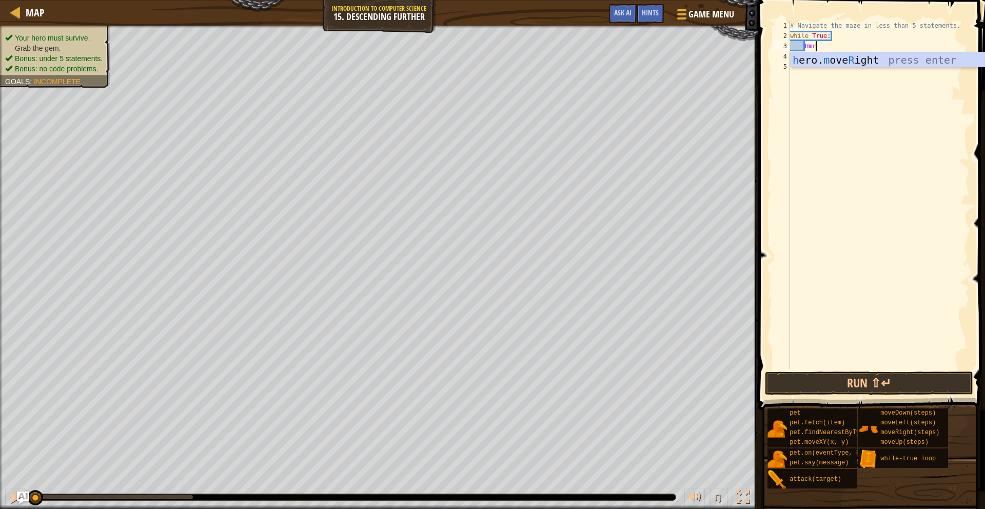
scroll to position [5, 2]
click at [819, 60] on div "h ero. m ove R ight press enter" at bounding box center [888, 75] width 194 height 46
click at [861, 47] on div "# Navigate the maze in less than 5 statements. while True : hero . moveRight ( )" at bounding box center [879, 206] width 182 height 370
type textarea "hero.moveRight(2)"
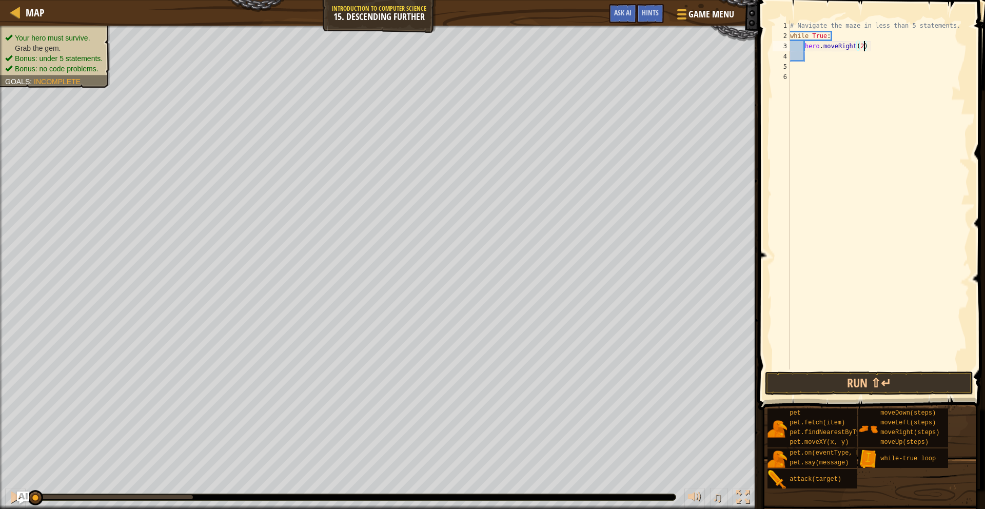
click at [805, 56] on div "# Navigate the maze in less than 5 statements. while True : hero . moveRight ( …" at bounding box center [879, 206] width 182 height 370
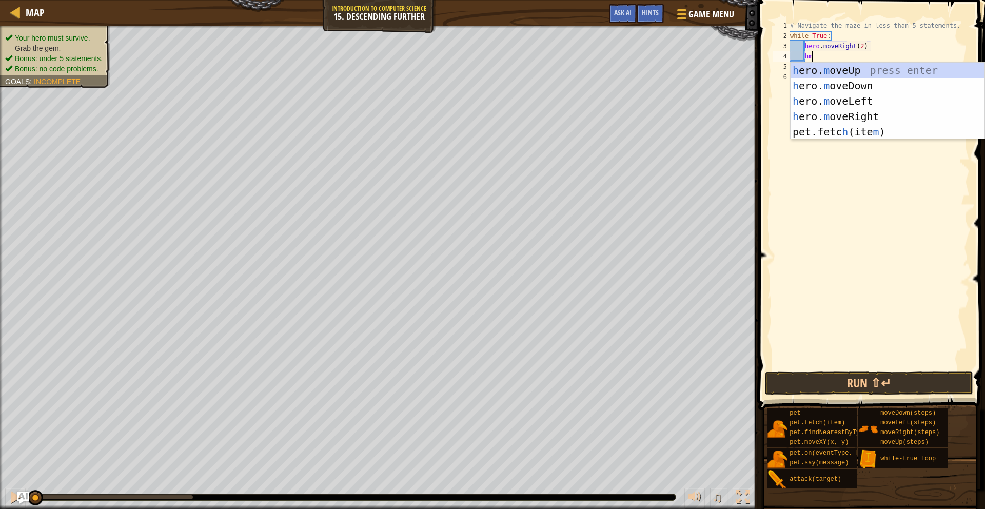
type textarea "hmd"
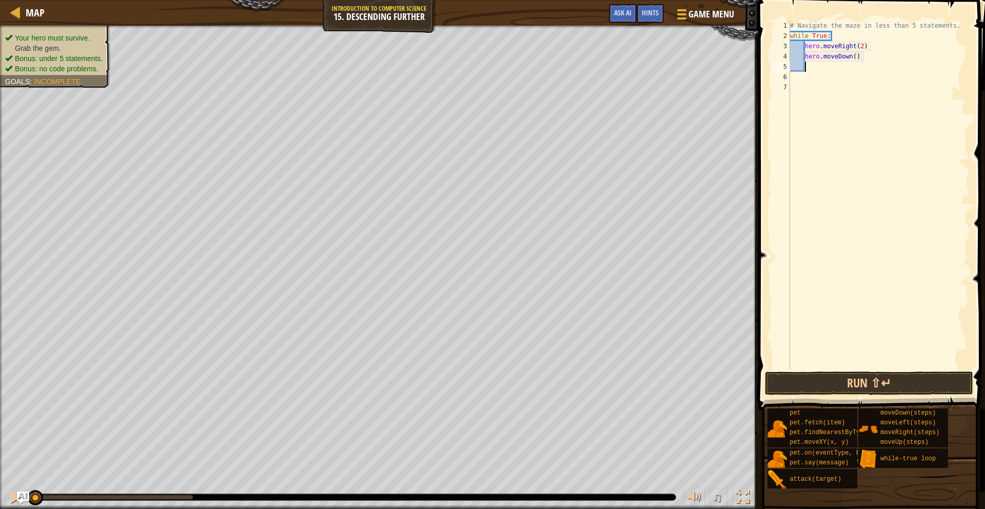
scroll to position [5, 1]
click at [817, 382] on button "Run ⇧↵" at bounding box center [869, 384] width 208 height 24
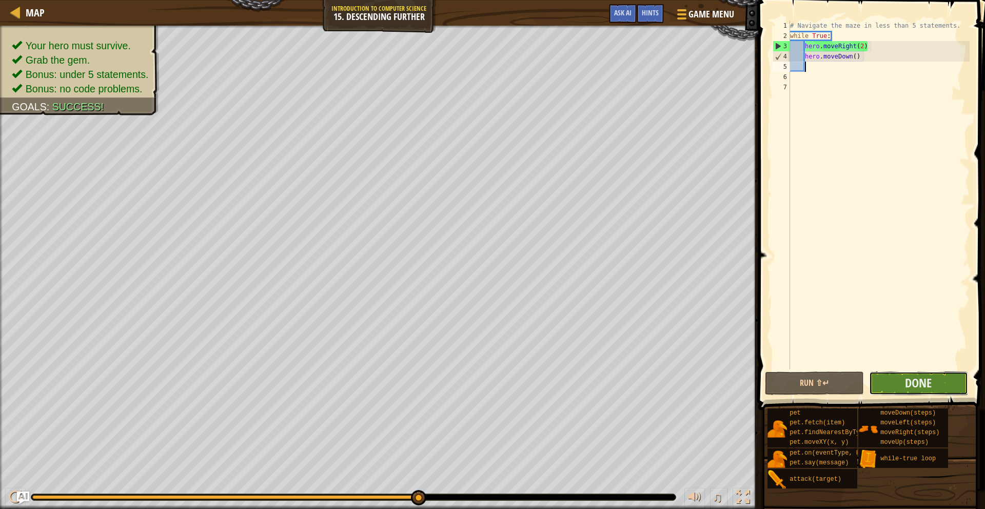
click at [904, 387] on button "Done" at bounding box center [918, 384] width 99 height 24
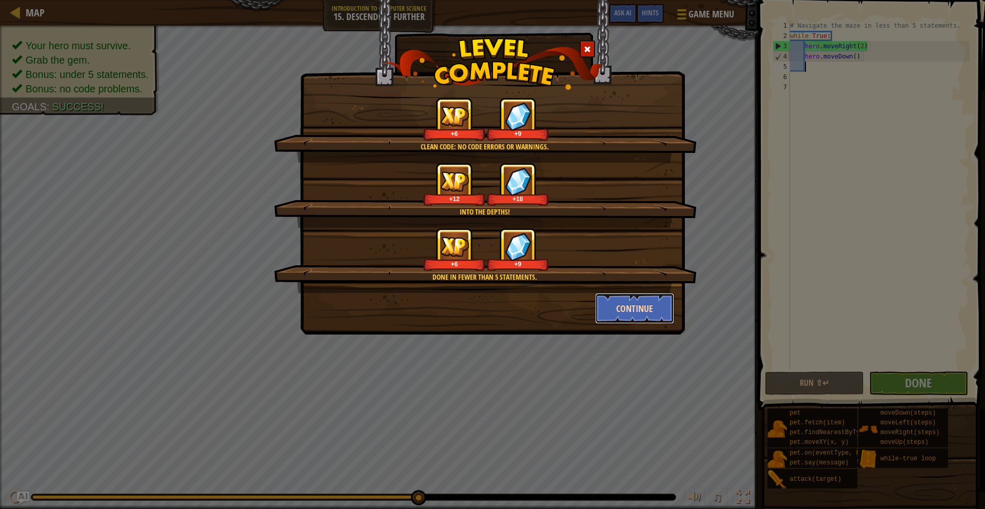
click at [631, 308] on button "Continue" at bounding box center [635, 308] width 80 height 31
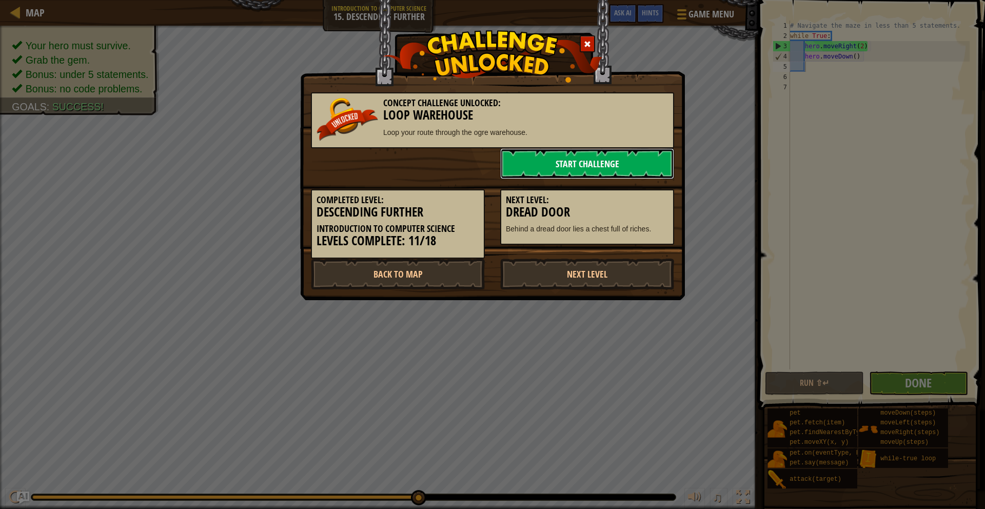
click at [599, 168] on link "Start Challenge" at bounding box center [587, 163] width 174 height 31
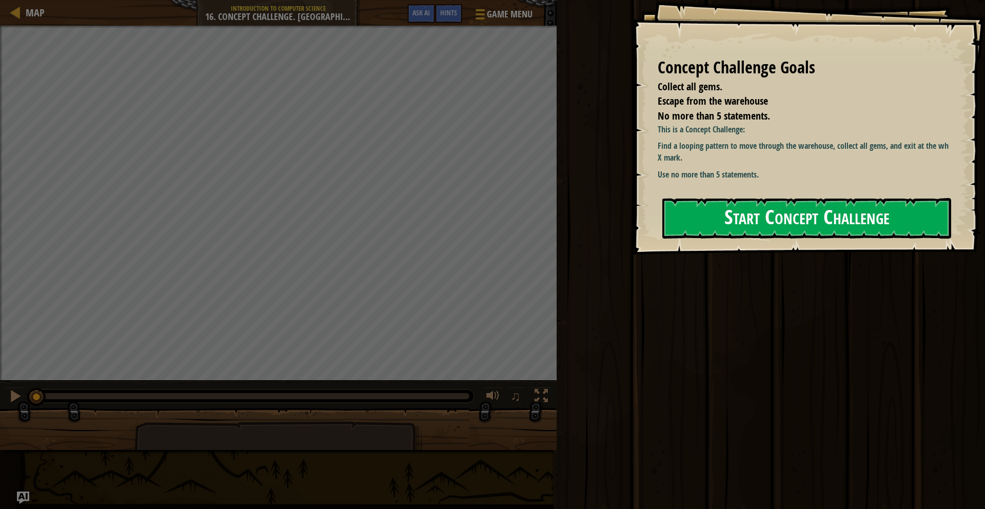
click at [859, 207] on button "Start Concept Challenge" at bounding box center [807, 218] width 289 height 41
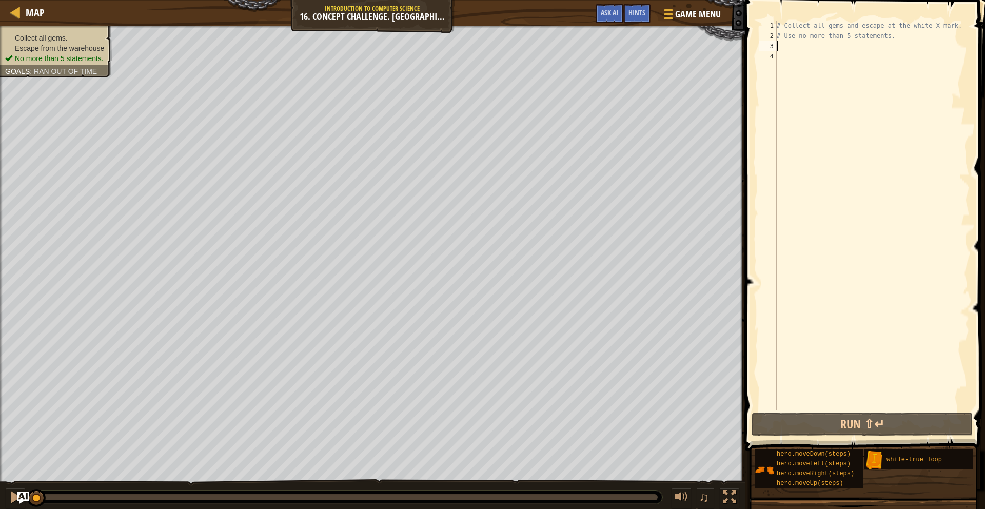
click at [784, 45] on div "# Collect all gems and escape at the white X mark. # Use no more than 5 stateme…" at bounding box center [872, 226] width 195 height 411
type textarea "p"
